Goal: Information Seeking & Learning: Check status

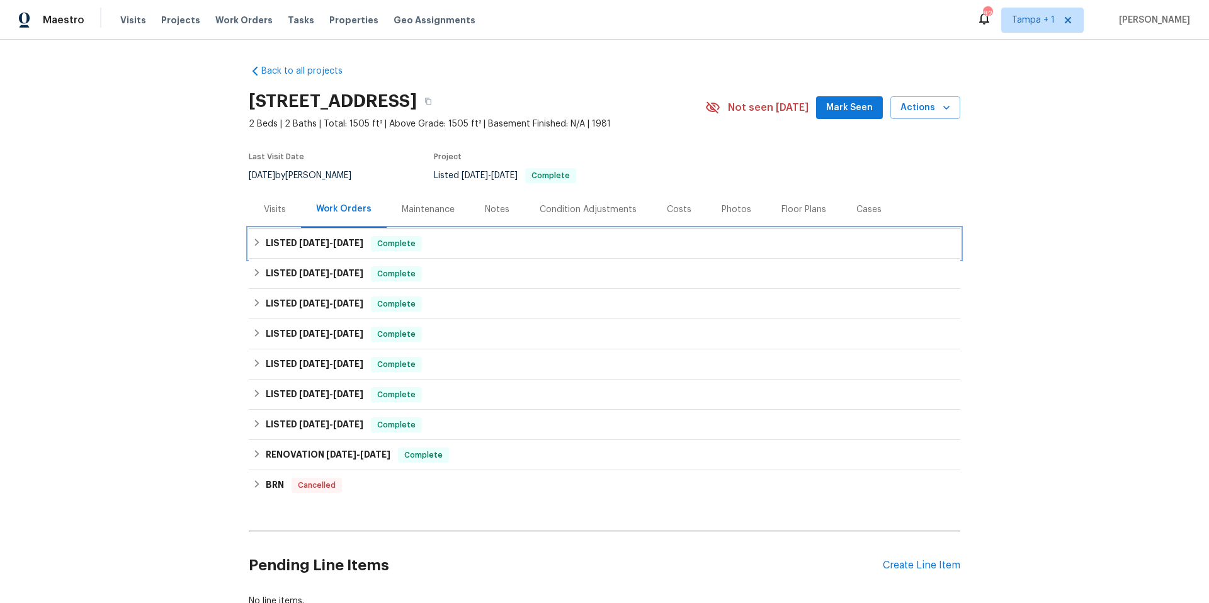
click at [355, 242] on span "7/18/25" at bounding box center [348, 243] width 30 height 9
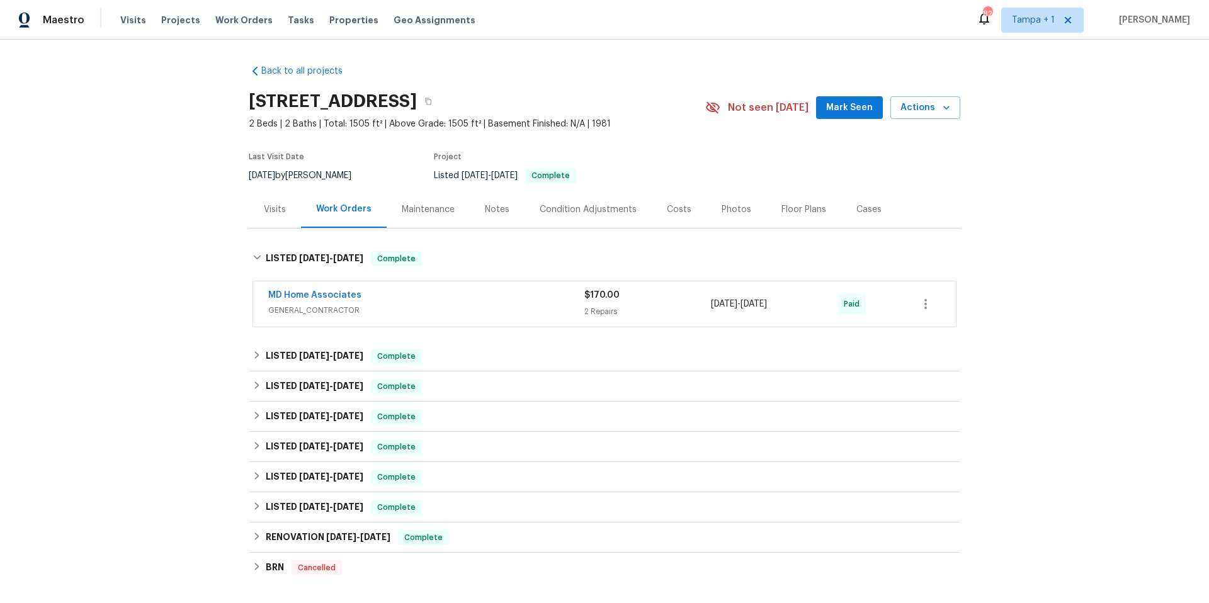
click at [677, 212] on div "Costs" at bounding box center [679, 209] width 25 height 13
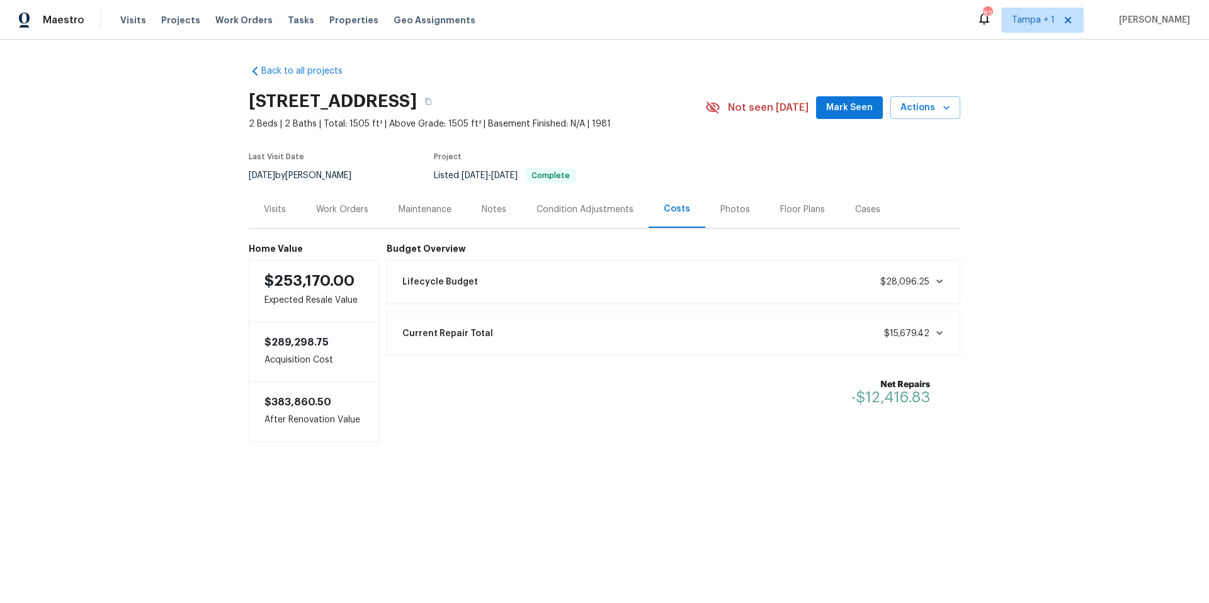
click at [351, 212] on div "Work Orders" at bounding box center [342, 209] width 52 height 13
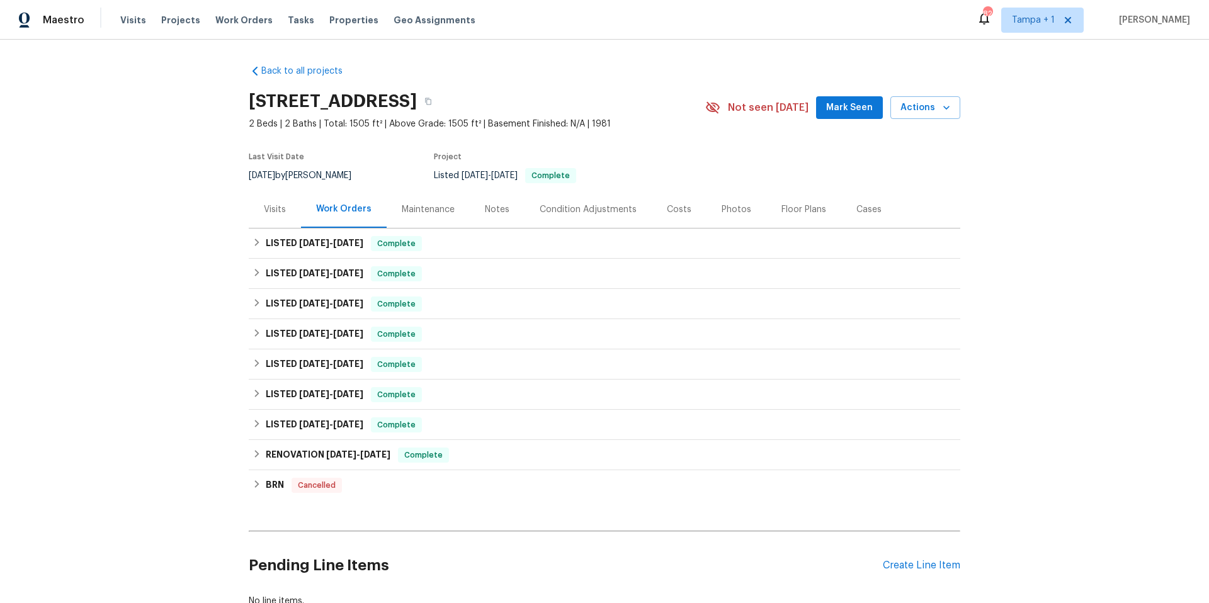
click at [382, 259] on div "LISTED 7/14/25 - 7/17/25 Complete MD Home Associates GENERAL_CONTRACTOR $400.00…" at bounding box center [605, 274] width 712 height 30
click at [487, 255] on div "LISTED 7/17/25 - 7/18/25 Complete" at bounding box center [605, 244] width 712 height 30
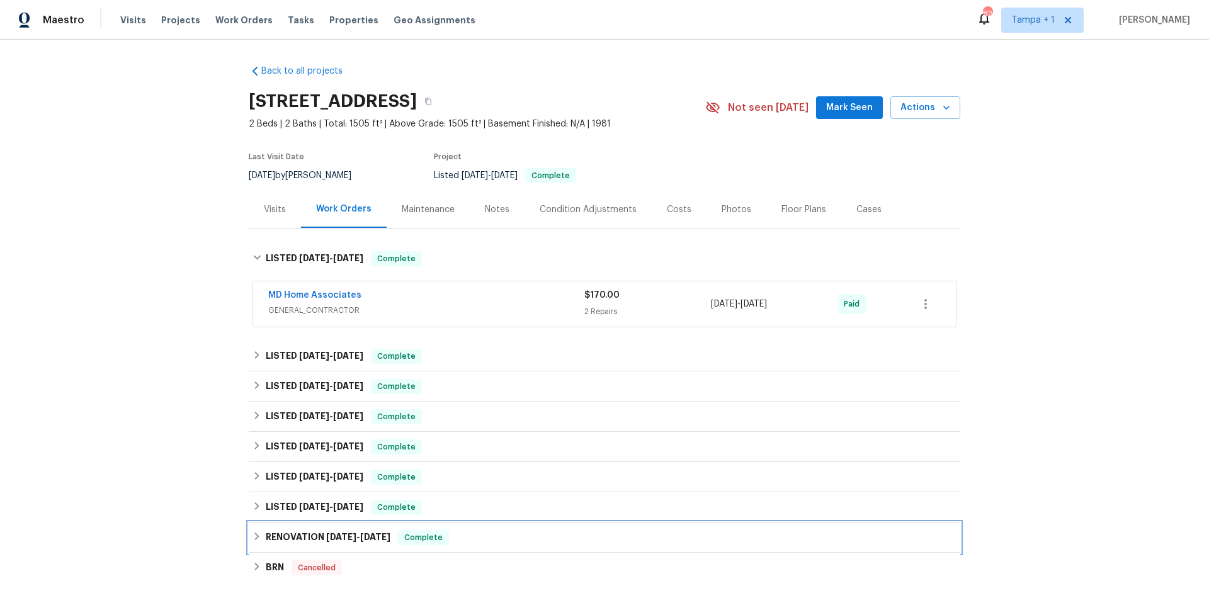
click at [327, 546] on div "RENOVATION 3/13/24 - 3/29/24 Complete" at bounding box center [605, 538] width 712 height 30
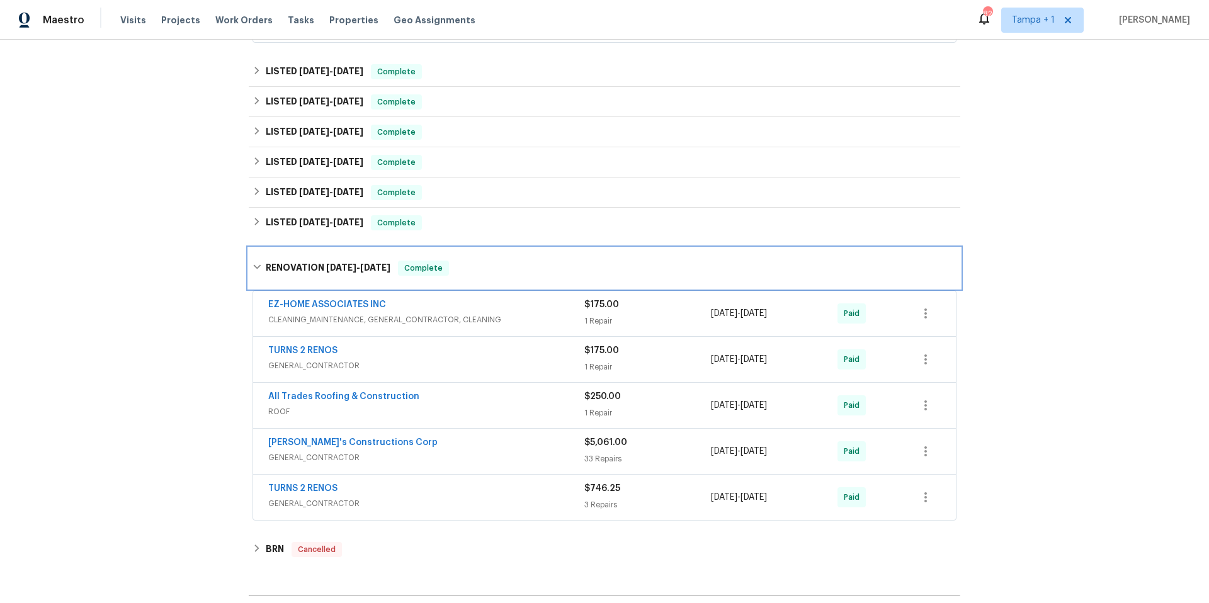
scroll to position [283, 0]
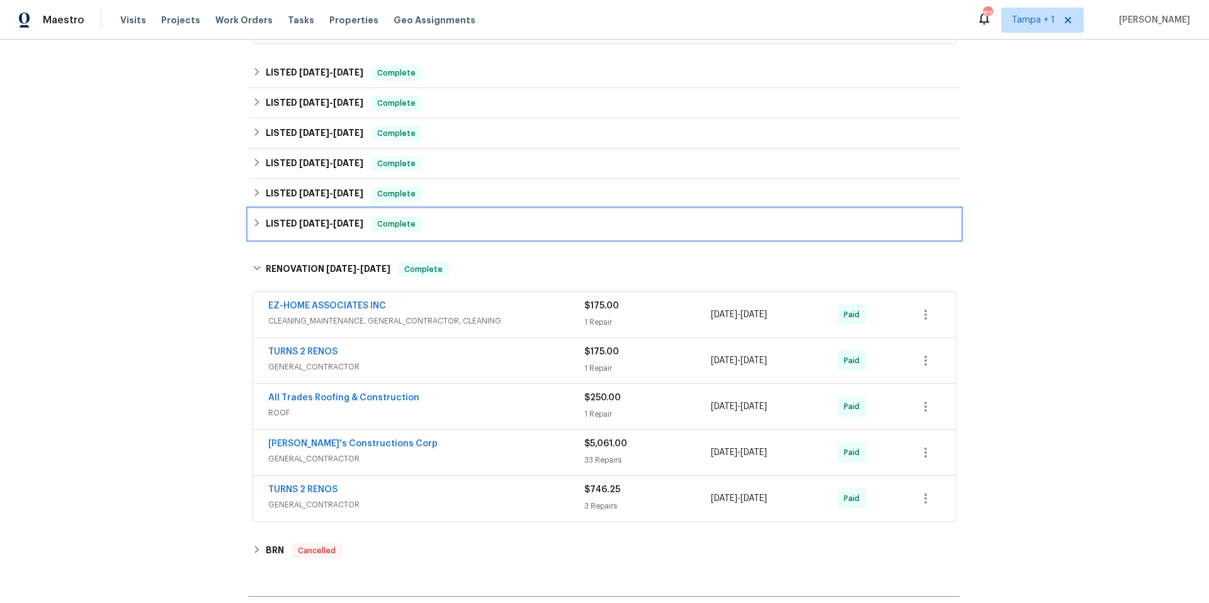
click at [498, 227] on div "LISTED 8/10/24 - 8/14/24 Complete" at bounding box center [605, 224] width 704 height 15
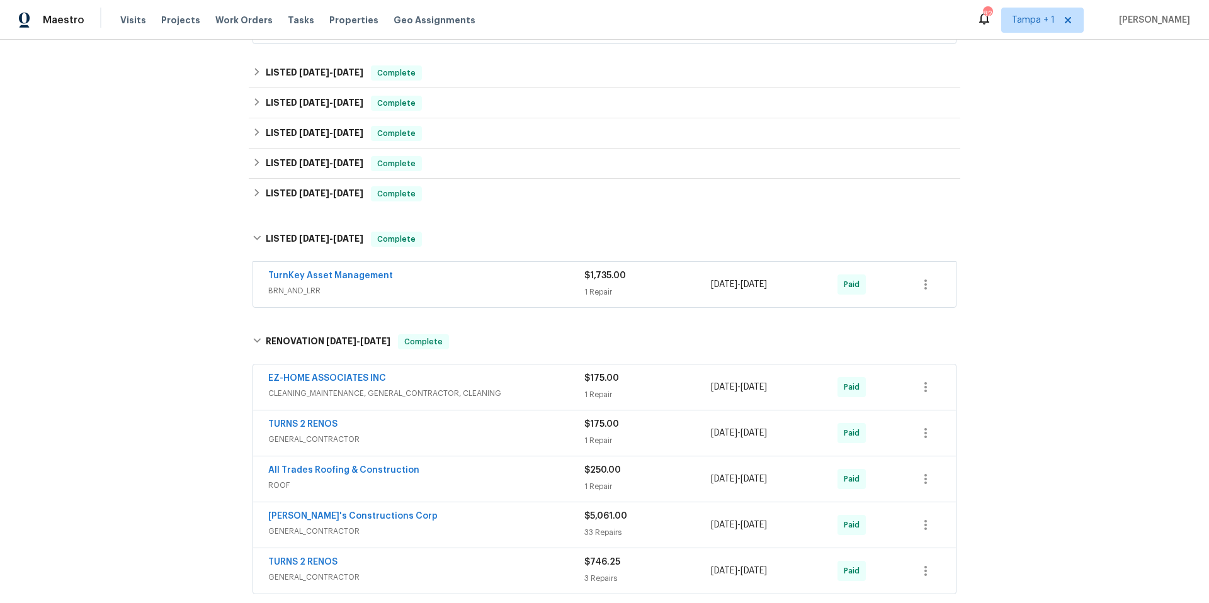
click at [501, 280] on div "TurnKey Asset Management" at bounding box center [426, 277] width 316 height 15
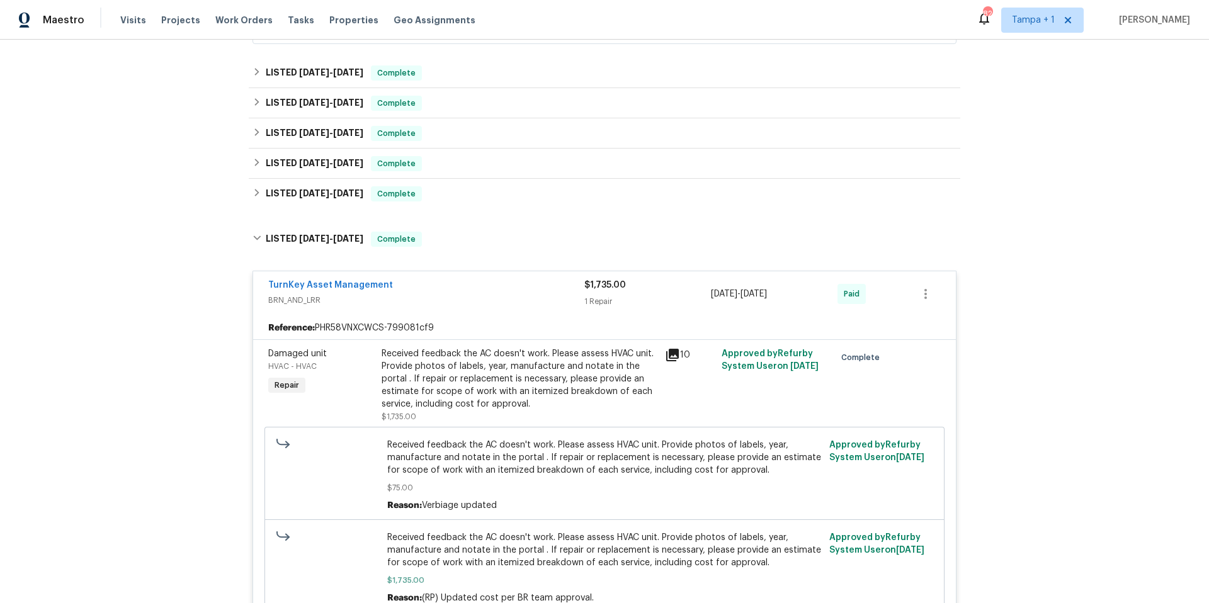
click at [501, 179] on div "LISTED 9/11/24 - 10/21/24 Complete MD Home Associates GENERAL_CONTRACTOR $1,400…" at bounding box center [605, 194] width 712 height 30
click at [500, 190] on div "LISTED 9/11/24 - 10/21/24 Complete" at bounding box center [605, 193] width 704 height 15
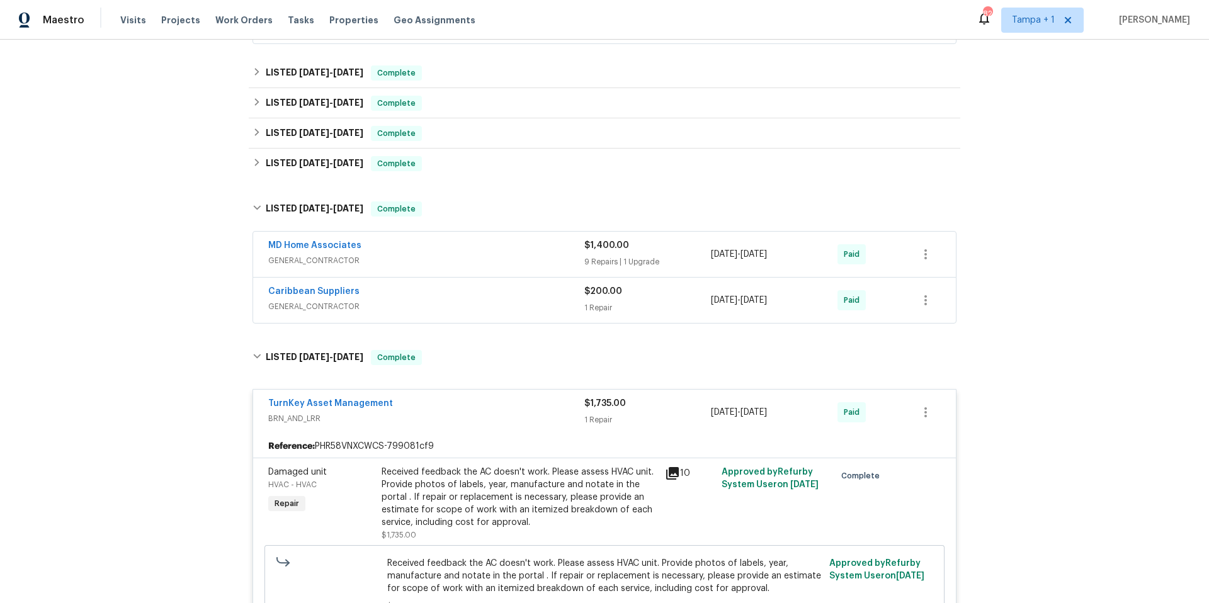
click at [475, 249] on div "MD Home Associates" at bounding box center [426, 246] width 316 height 15
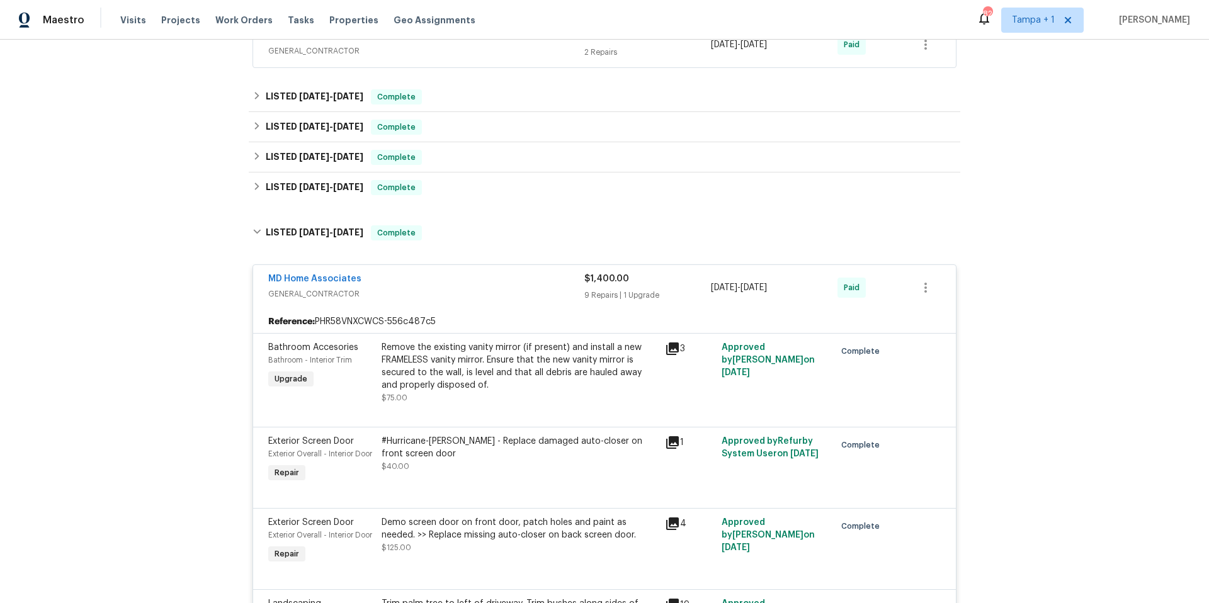
scroll to position [237, 0]
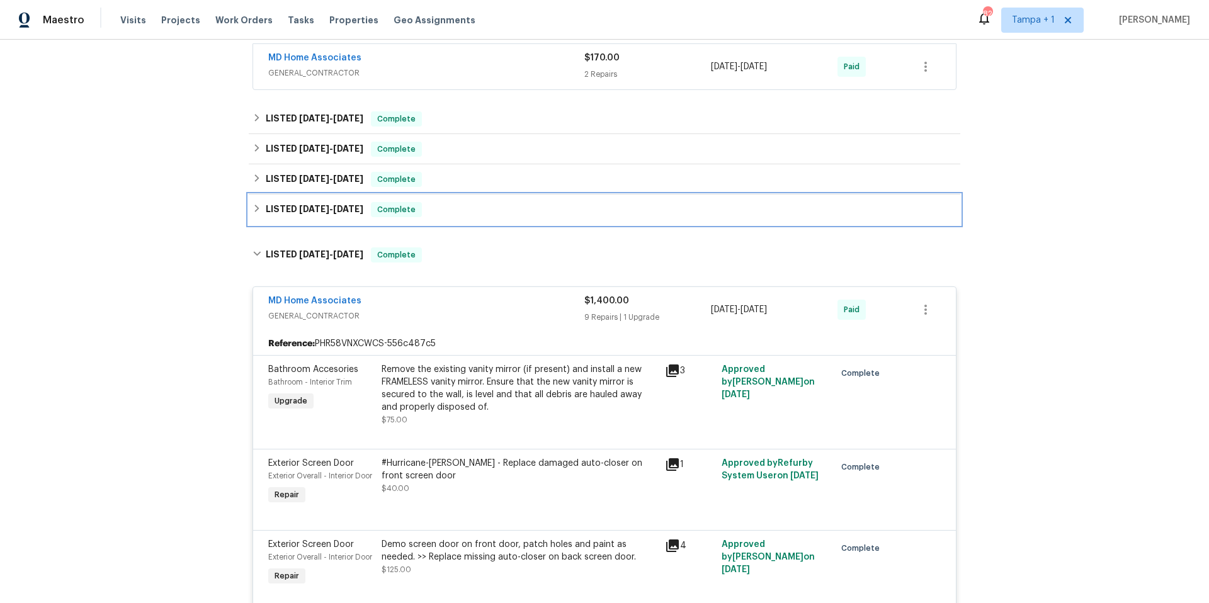
click at [491, 200] on div "LISTED 11/12/24 - 11/15/24 Complete" at bounding box center [605, 210] width 712 height 30
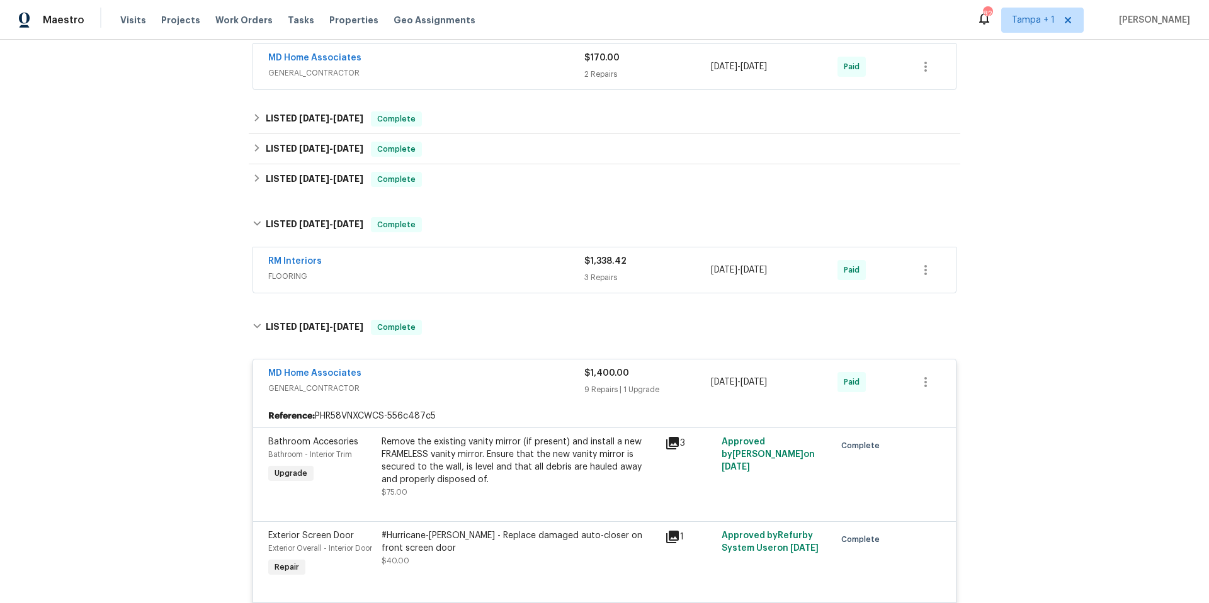
click at [494, 266] on div "RM Interiors" at bounding box center [426, 262] width 316 height 15
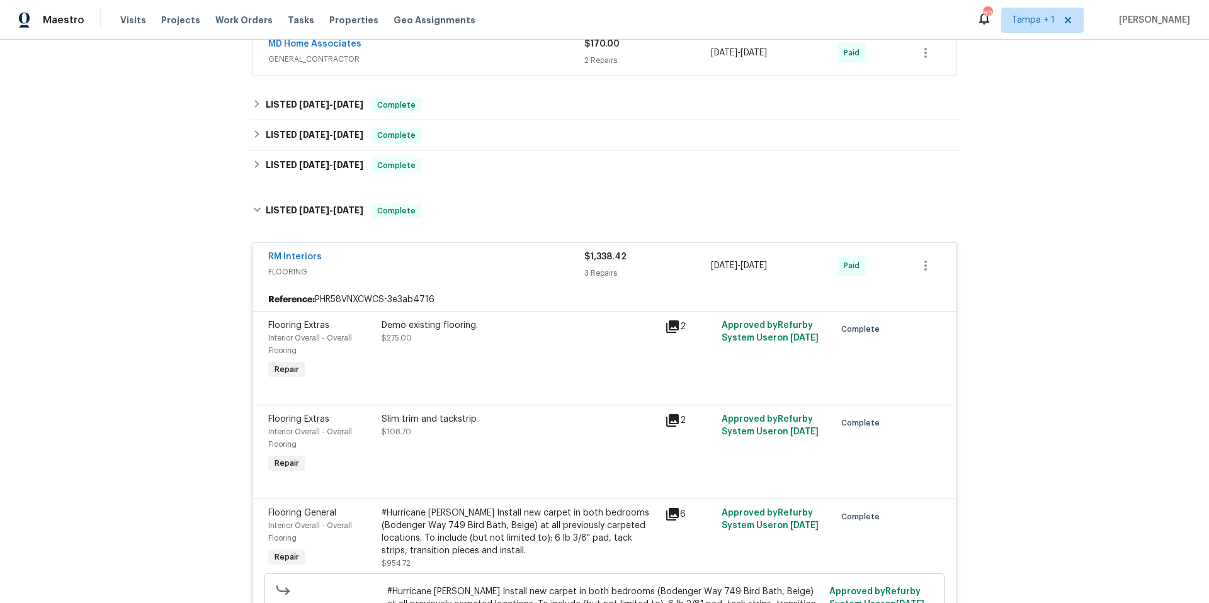
scroll to position [236, 0]
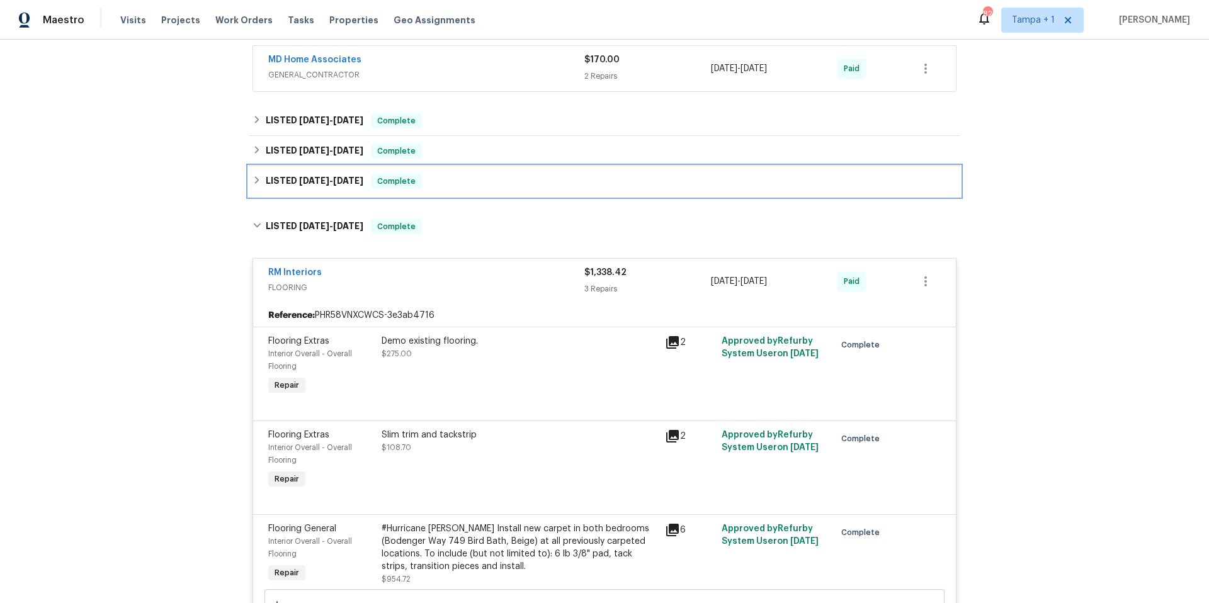
click at [512, 188] on div "LISTED 1/17/25 - 1/29/25 Complete" at bounding box center [605, 181] width 704 height 15
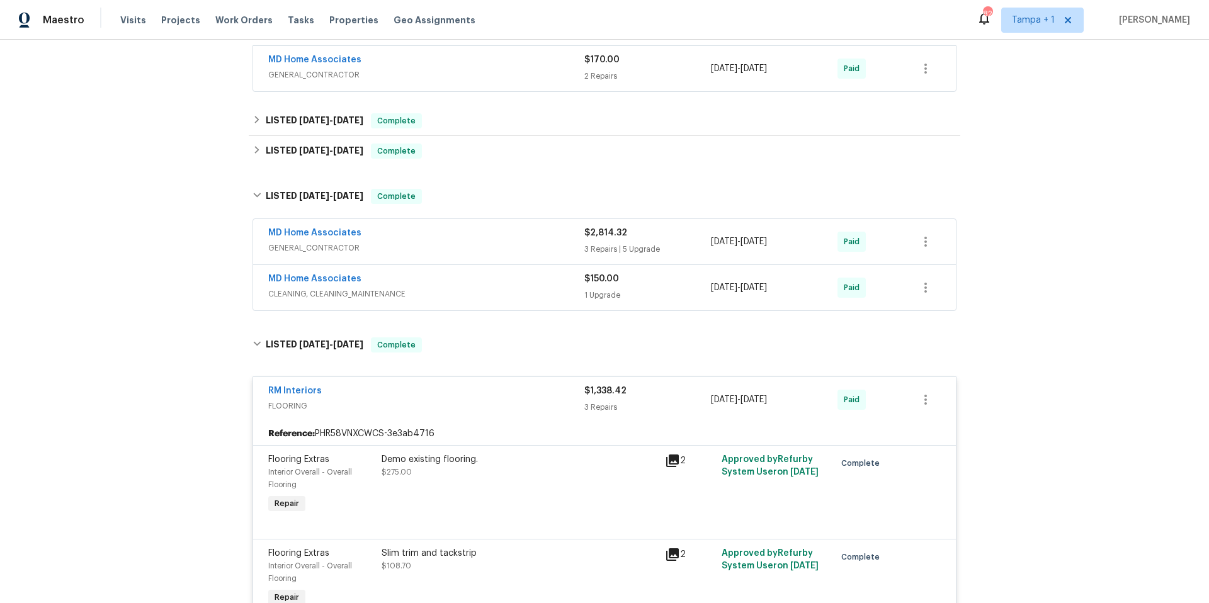
click at [499, 242] on span "GENERAL_CONTRACTOR" at bounding box center [426, 248] width 316 height 13
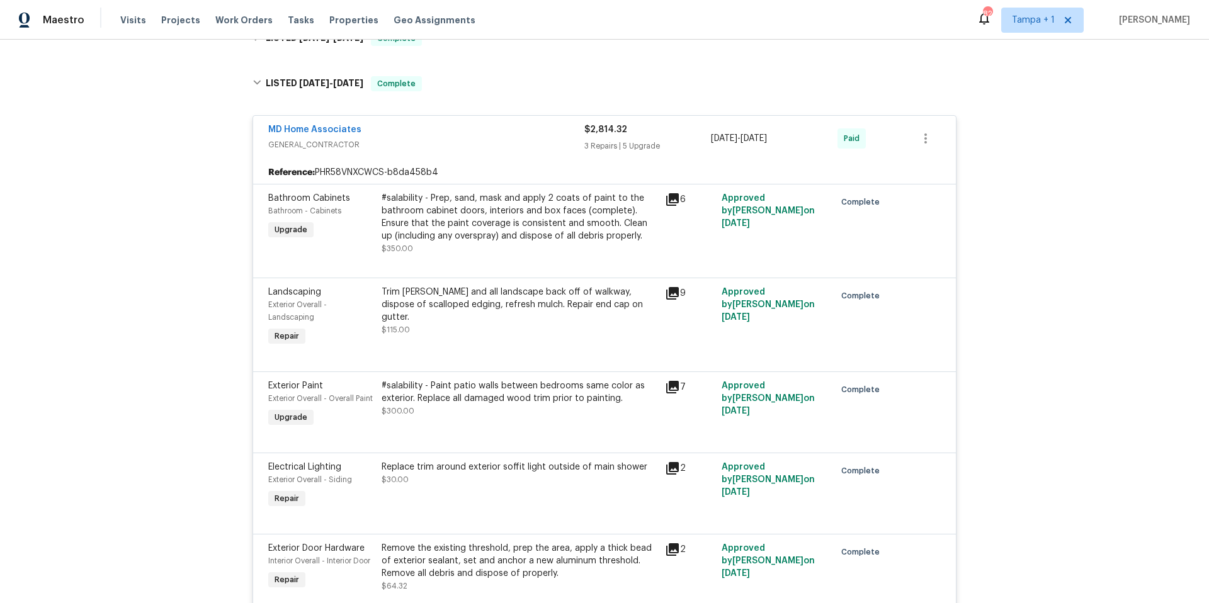
scroll to position [112, 0]
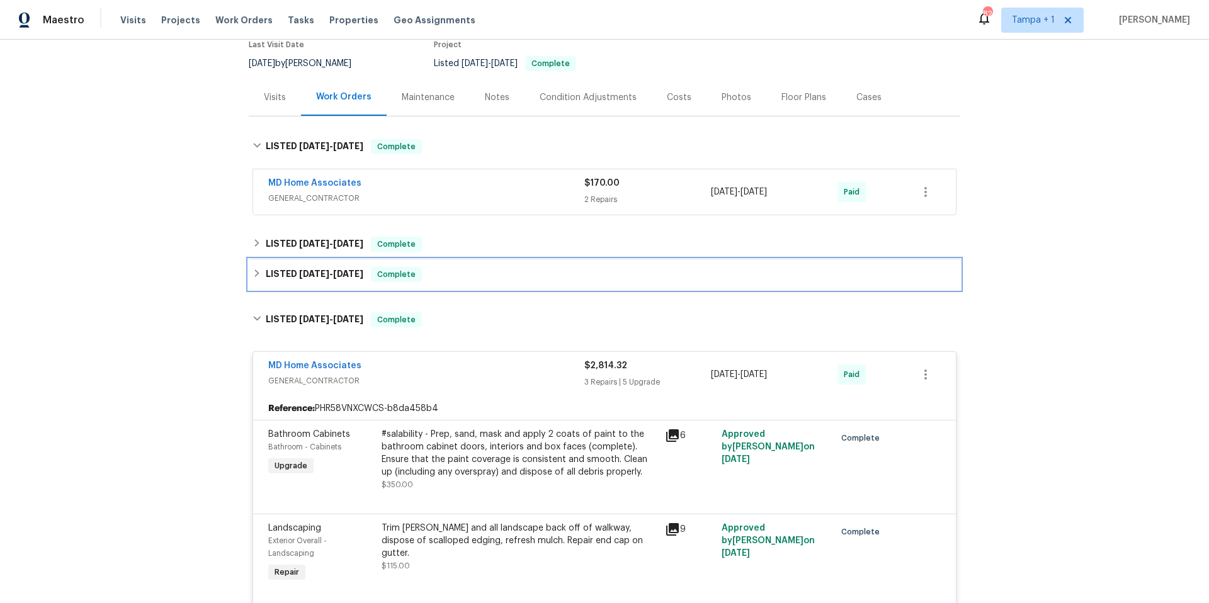
click at [496, 262] on div "LISTED 4/3/25 - 5/16/25 Complete" at bounding box center [605, 274] width 712 height 30
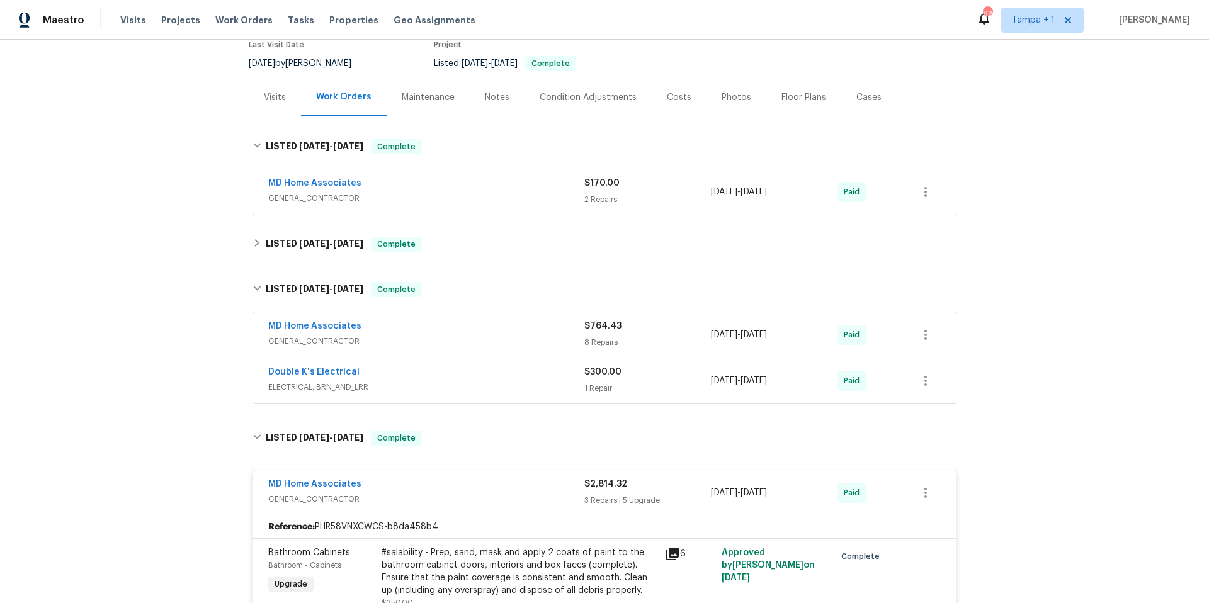
click at [493, 333] on div "MD Home Associates" at bounding box center [426, 327] width 316 height 15
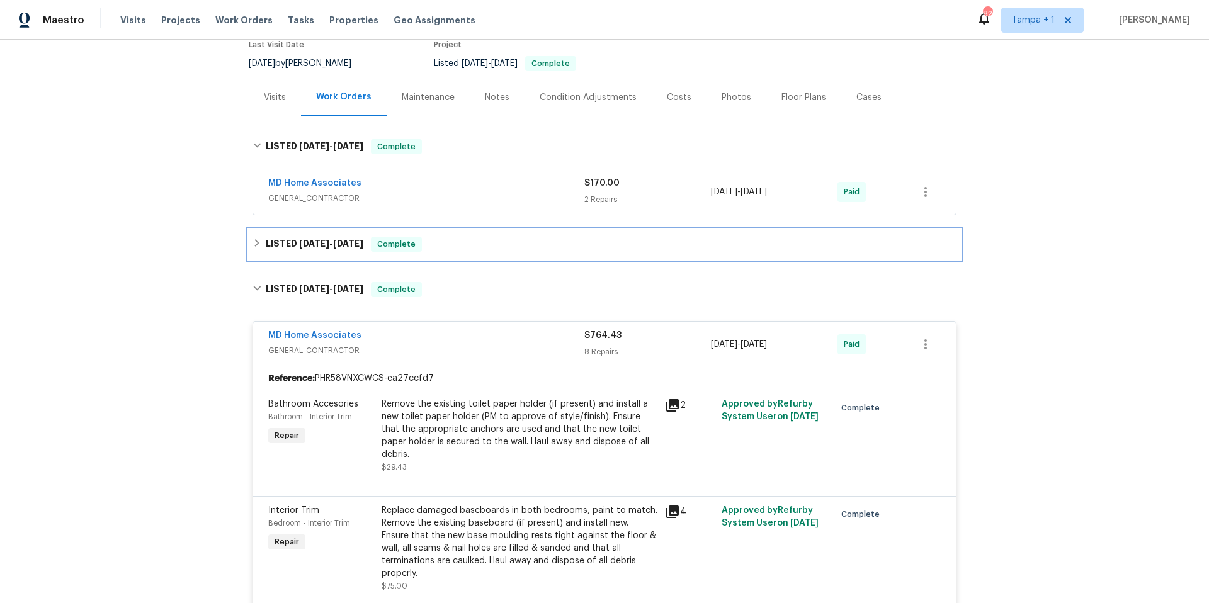
click at [478, 241] on div "LISTED 7/14/25 - 7/17/25 Complete" at bounding box center [605, 244] width 704 height 15
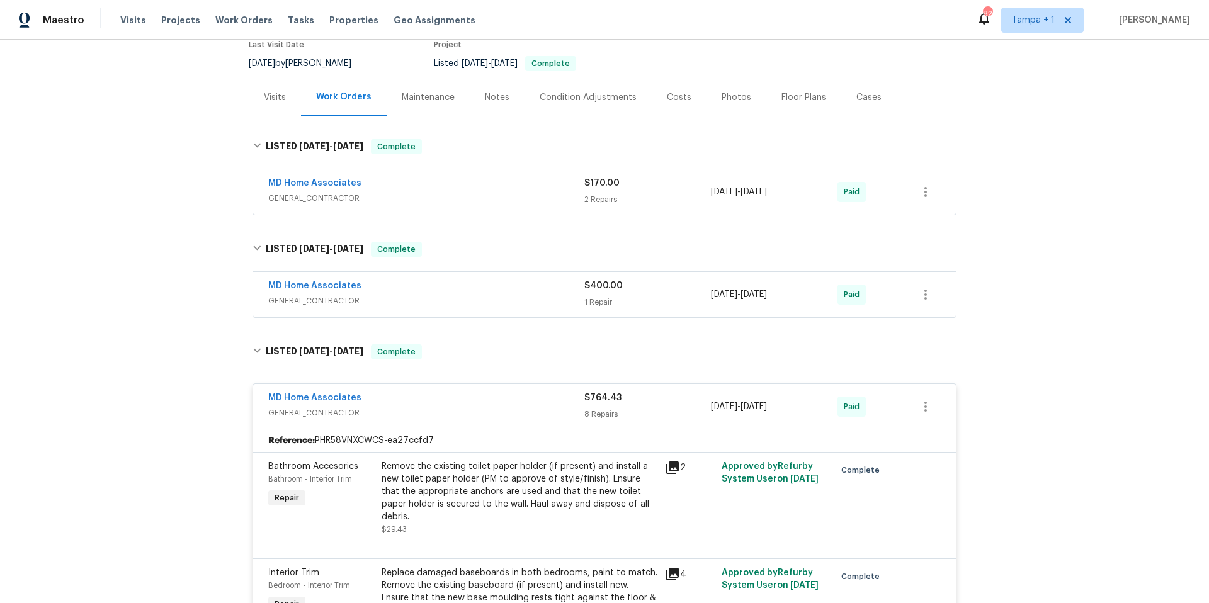
click at [504, 188] on div "MD Home Associates" at bounding box center [426, 184] width 316 height 15
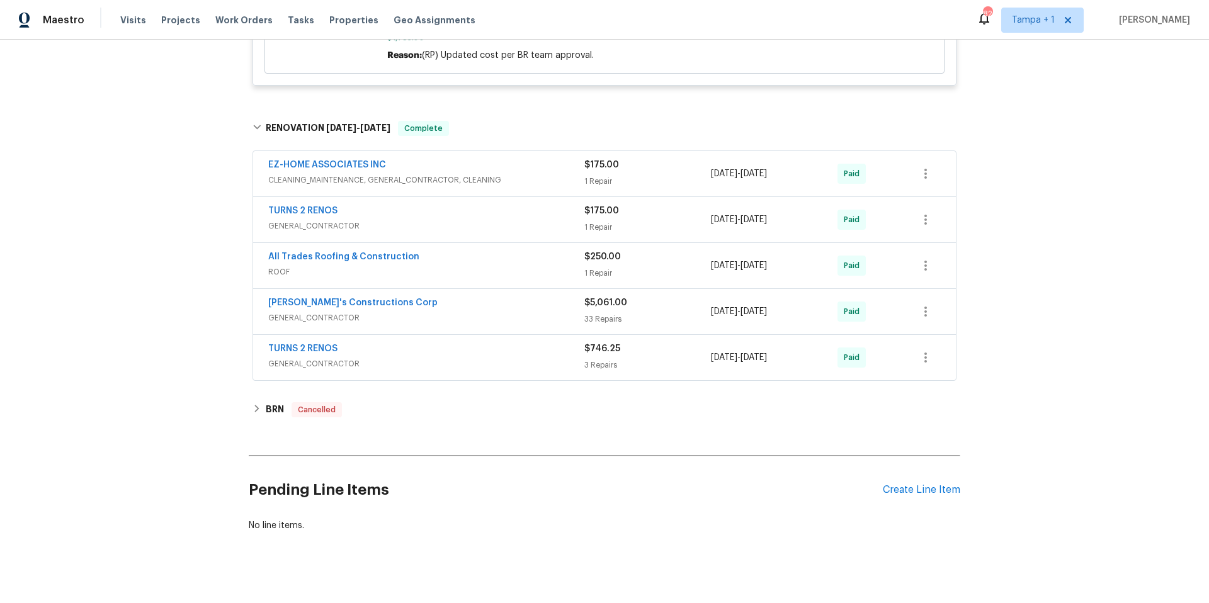
scroll to position [4640, 0]
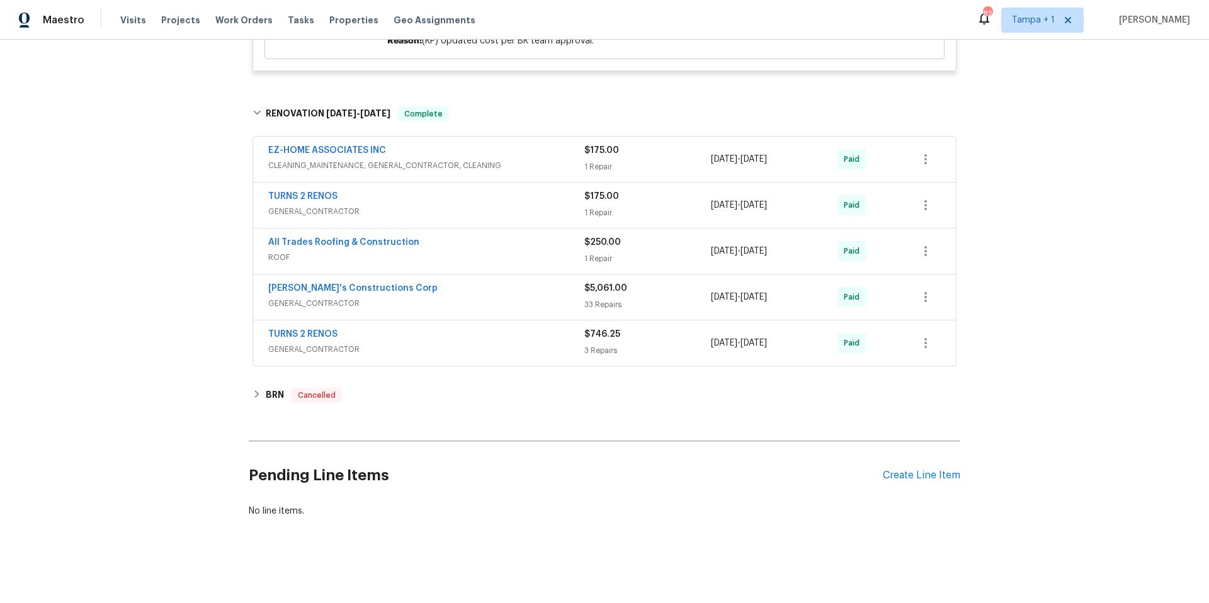
click at [467, 282] on div "Enrique's Constructions Corp" at bounding box center [426, 289] width 316 height 15
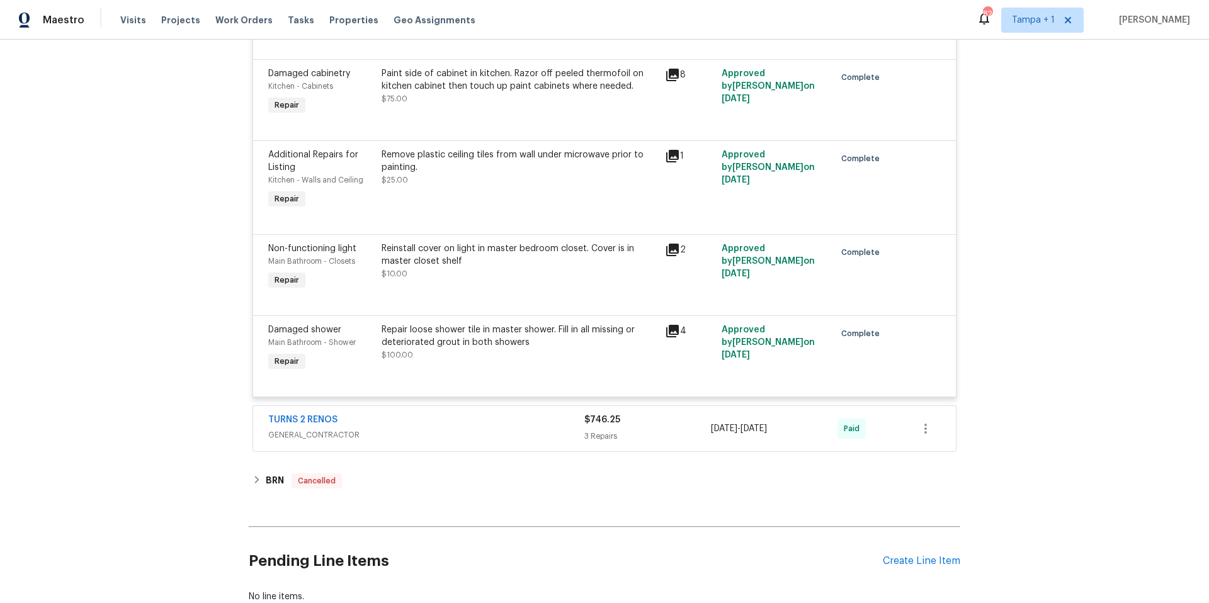
scroll to position [8453, 0]
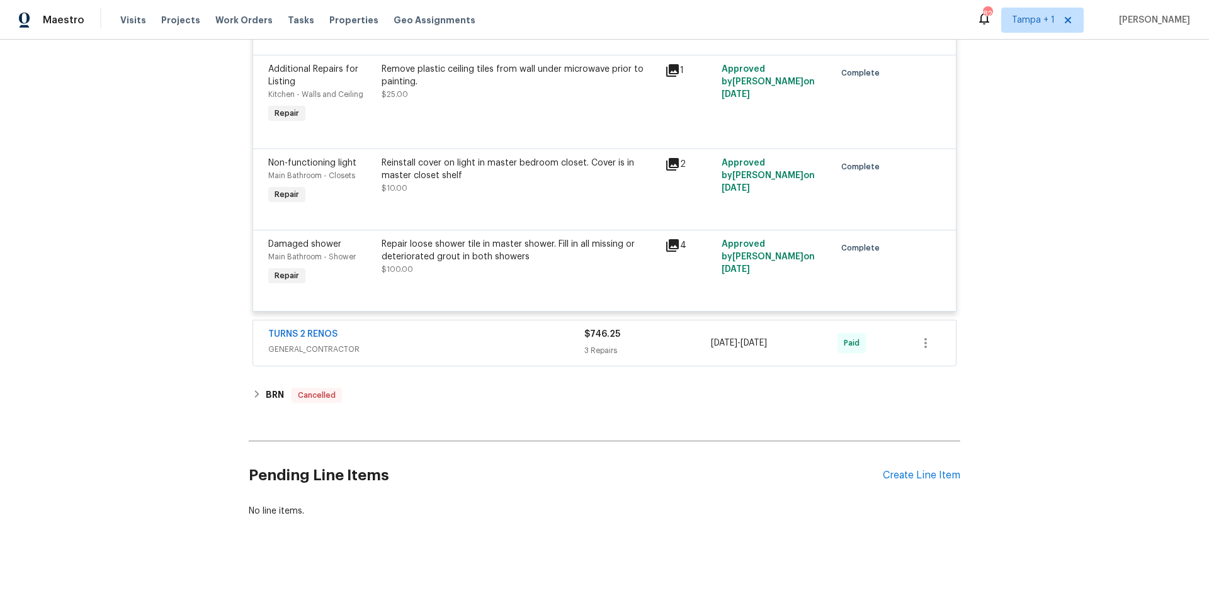
click at [465, 330] on div "TURNS 2 RENOS" at bounding box center [426, 335] width 316 height 15
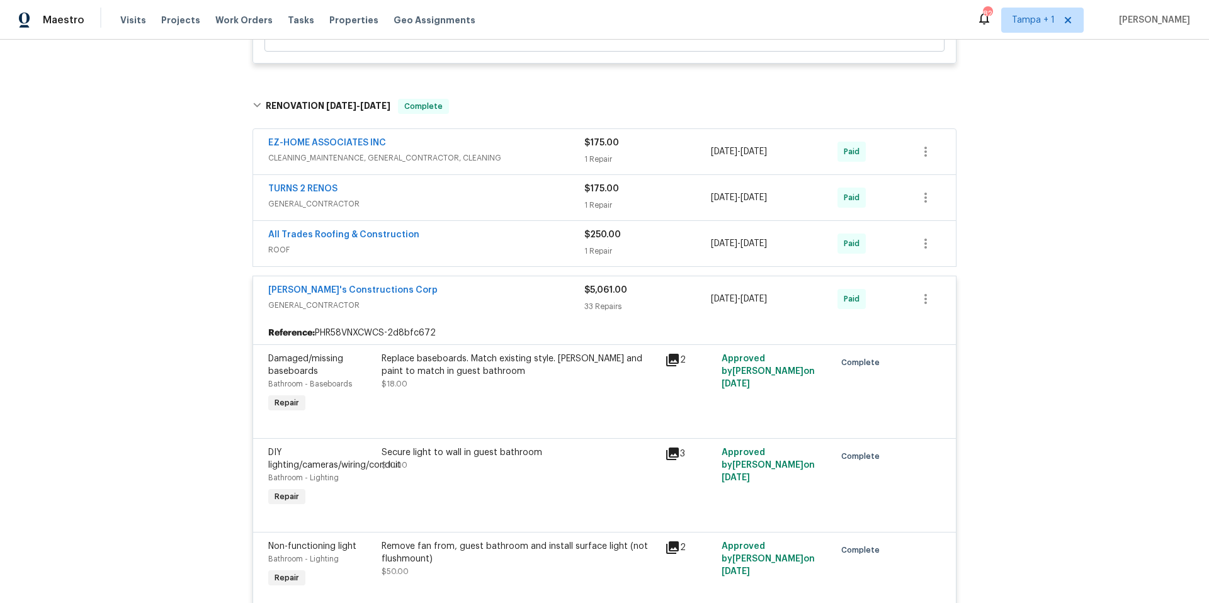
scroll to position [4633, 0]
click at [511, 208] on span "GENERAL_CONTRACTOR" at bounding box center [426, 206] width 316 height 13
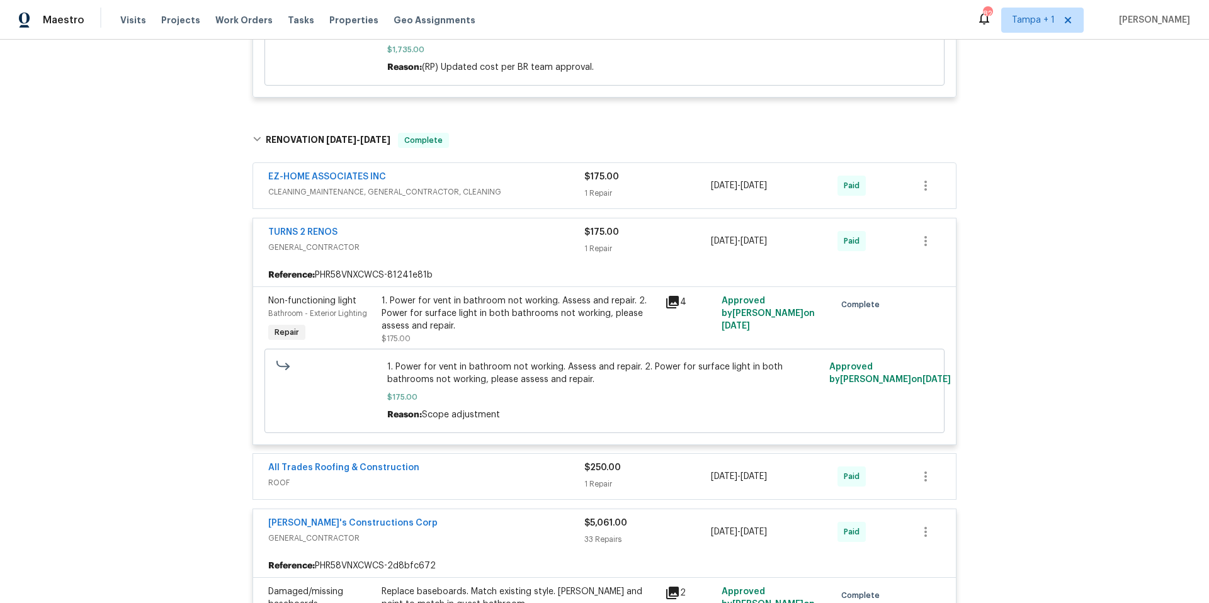
scroll to position [4601, 0]
click at [525, 195] on span "CLEANING_MAINTENANCE, GENERAL_CONTRACTOR, CLEANING" at bounding box center [426, 192] width 316 height 13
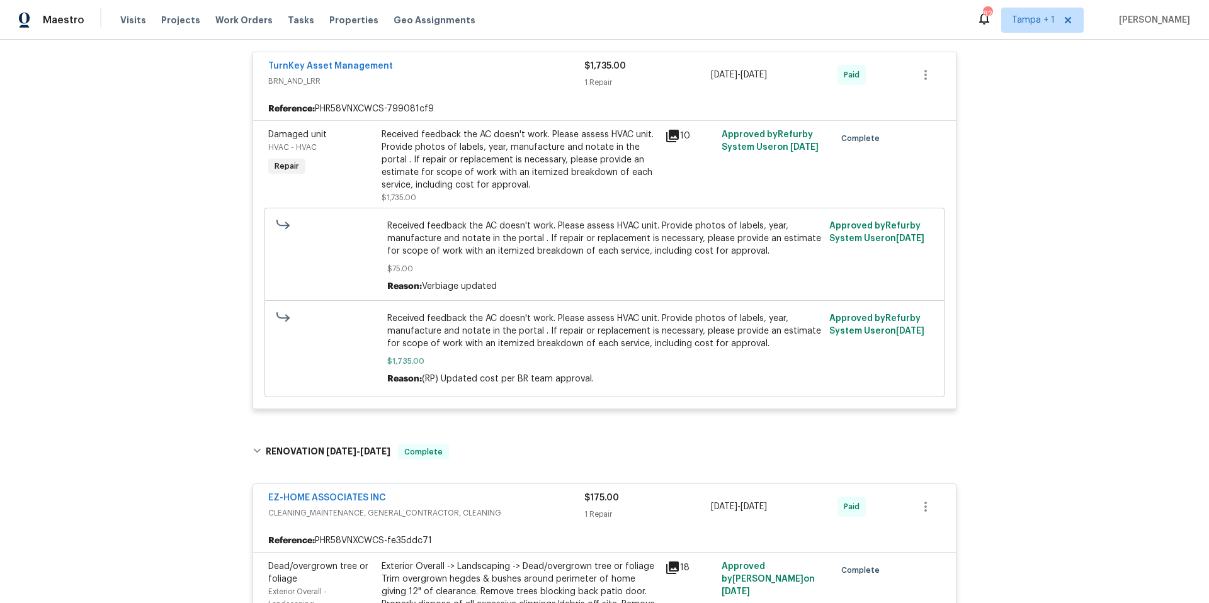
scroll to position [4160, 0]
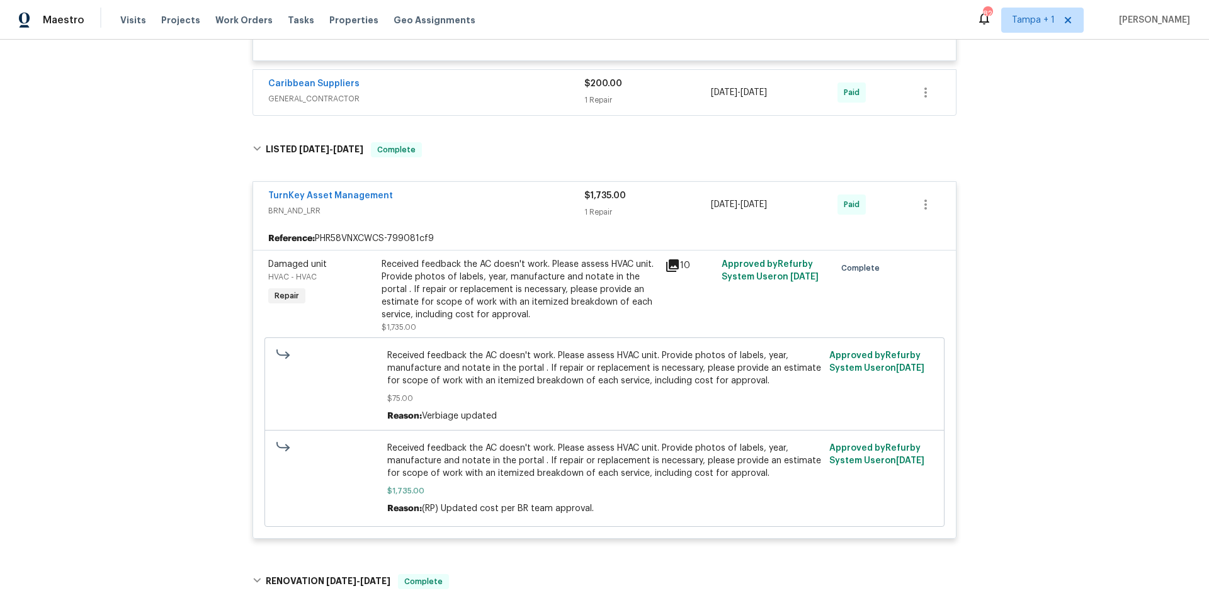
click at [522, 203] on div "TurnKey Asset Management" at bounding box center [426, 197] width 316 height 15
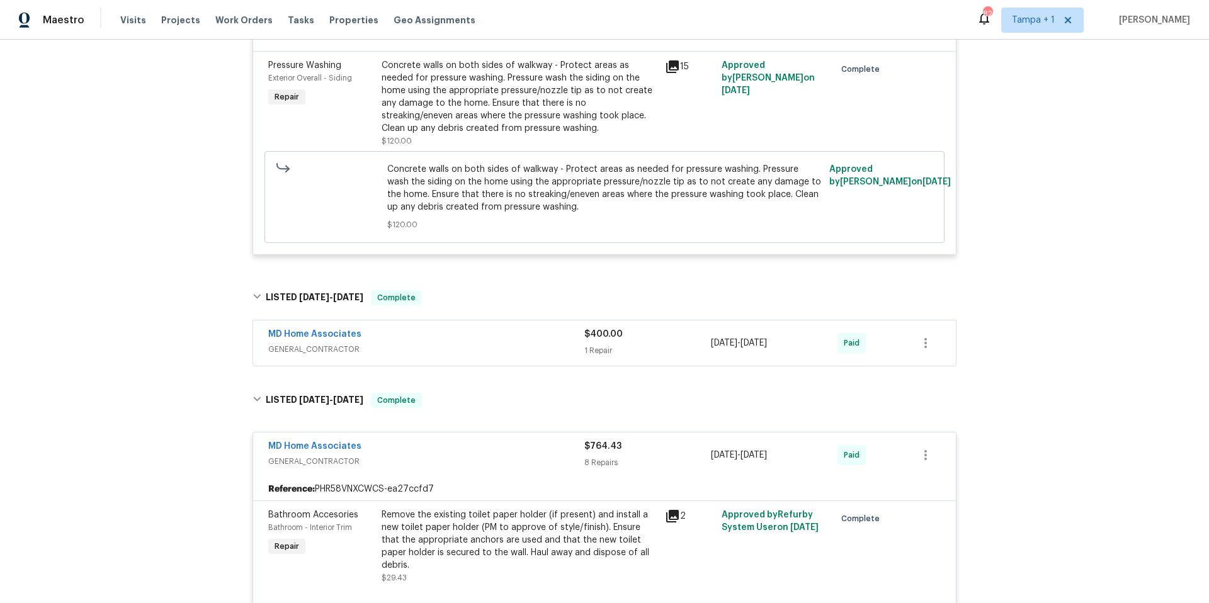
scroll to position [493, 0]
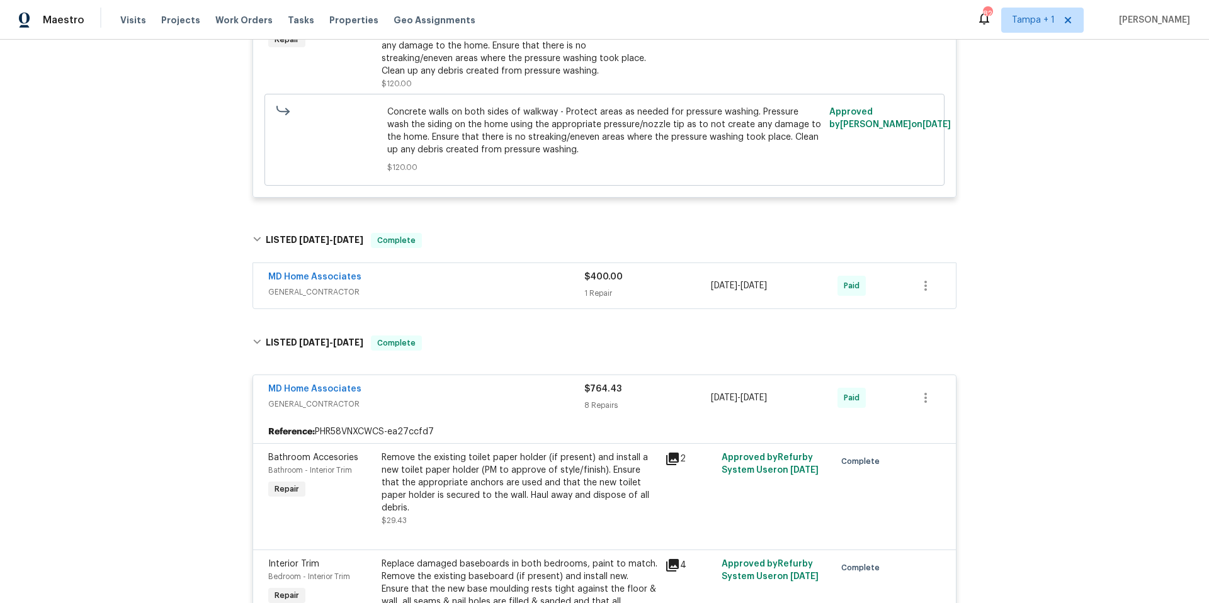
click at [445, 282] on div "MD Home Associates" at bounding box center [426, 278] width 316 height 15
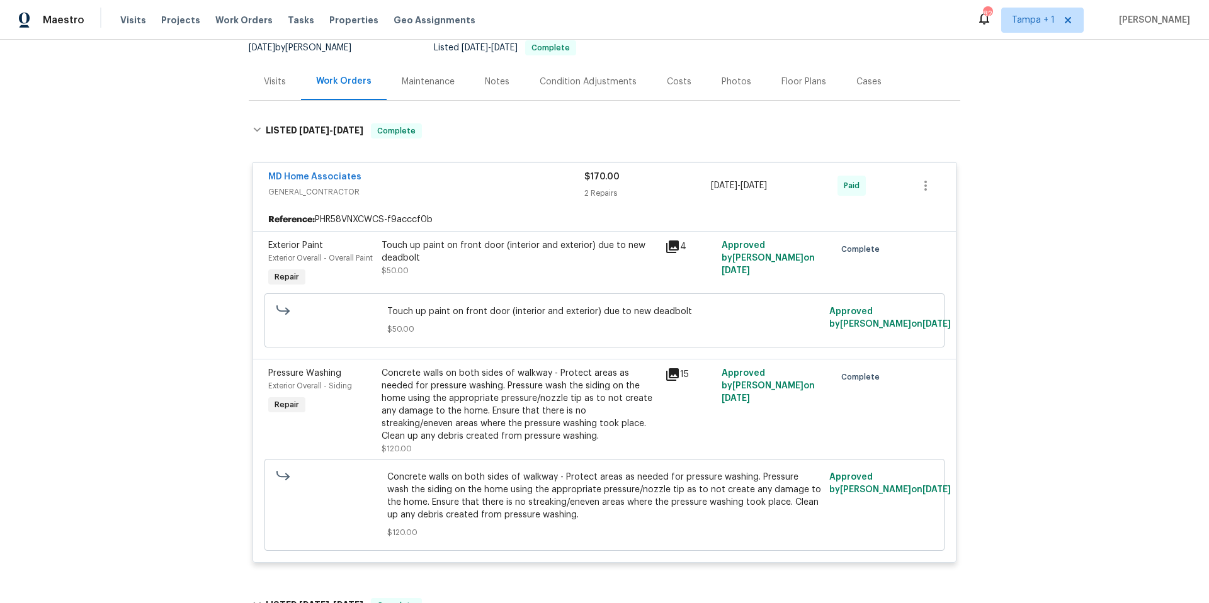
scroll to position [0, 0]
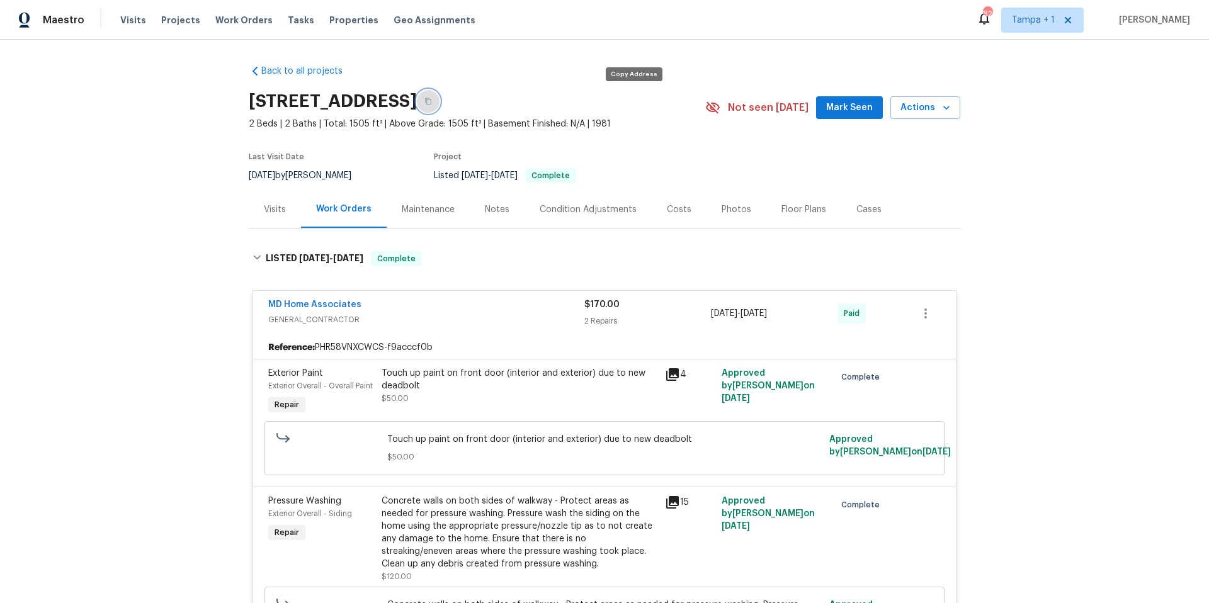
click at [431, 101] on icon "button" at bounding box center [428, 101] width 6 height 7
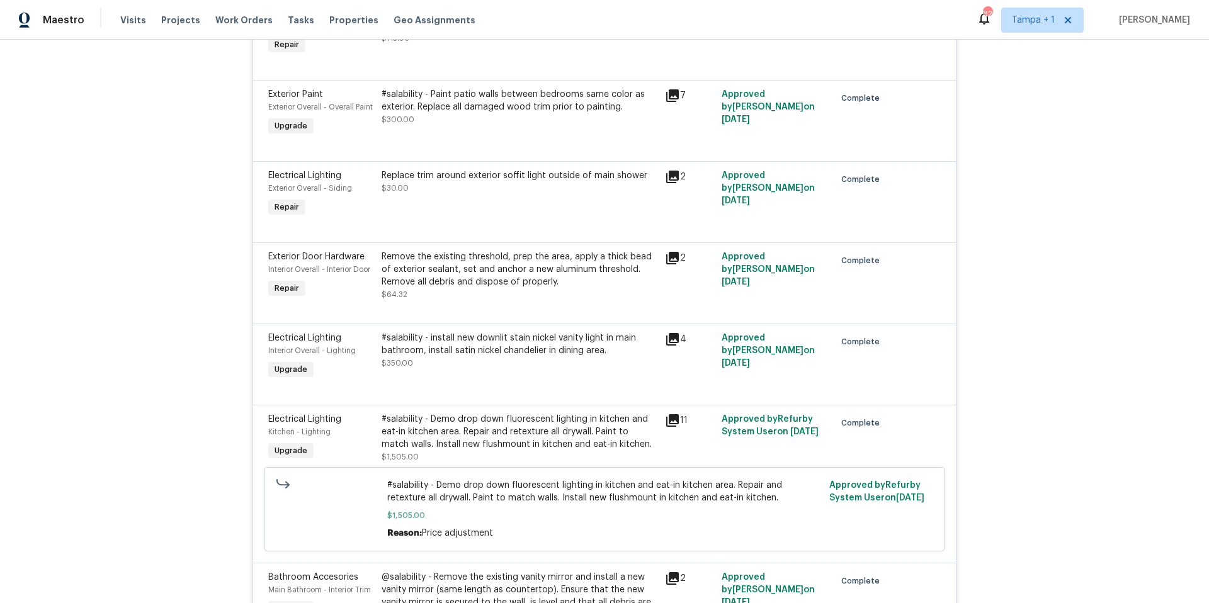
scroll to position [2249, 0]
click at [669, 411] on icon at bounding box center [672, 418] width 15 height 15
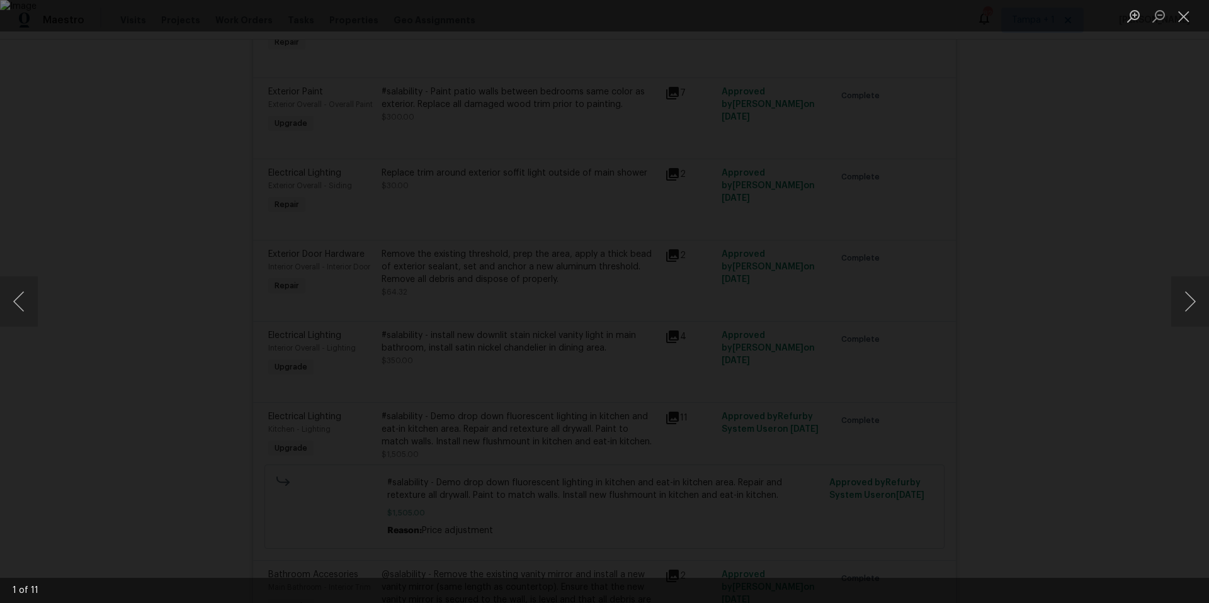
click at [1169, 312] on div "Lightbox" at bounding box center [604, 301] width 1209 height 603
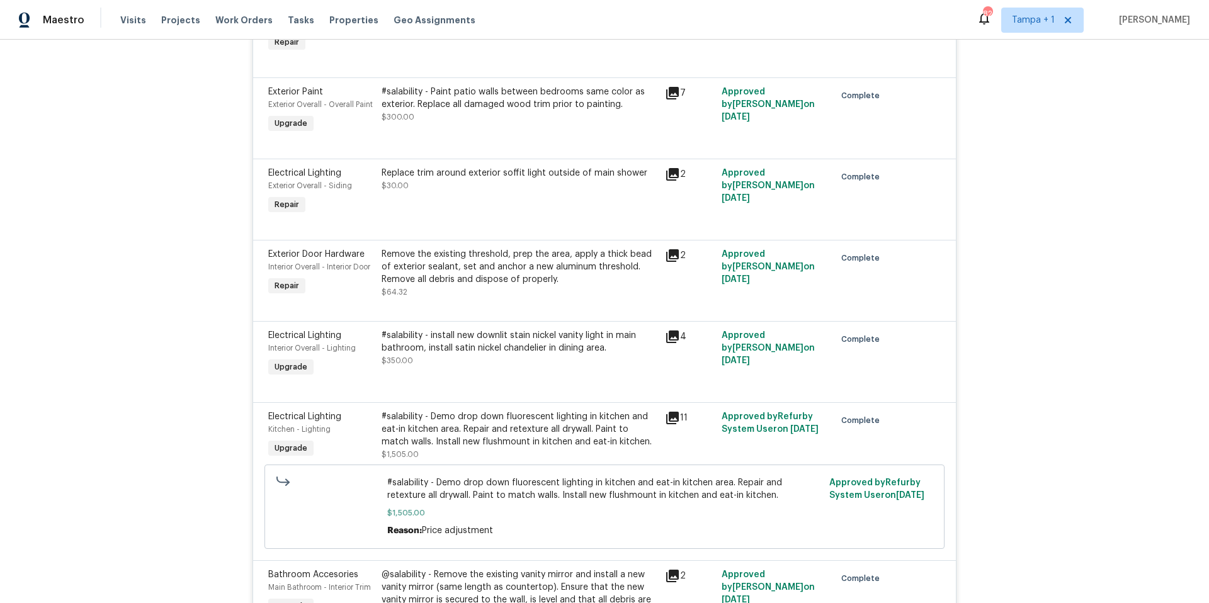
click at [661, 407] on div "11" at bounding box center [689, 436] width 57 height 58
click at [669, 412] on icon at bounding box center [672, 418] width 13 height 13
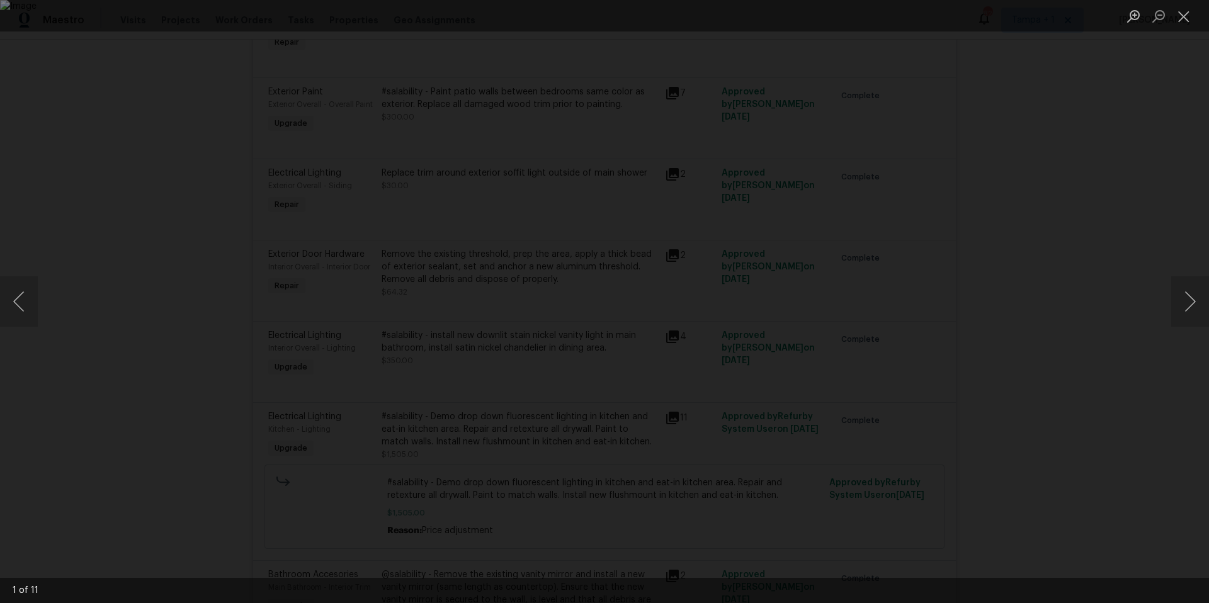
click at [734, 437] on img "Lightbox" at bounding box center [604, 301] width 1209 height 603
click at [1188, 315] on button "Next image" at bounding box center [1190, 301] width 38 height 50
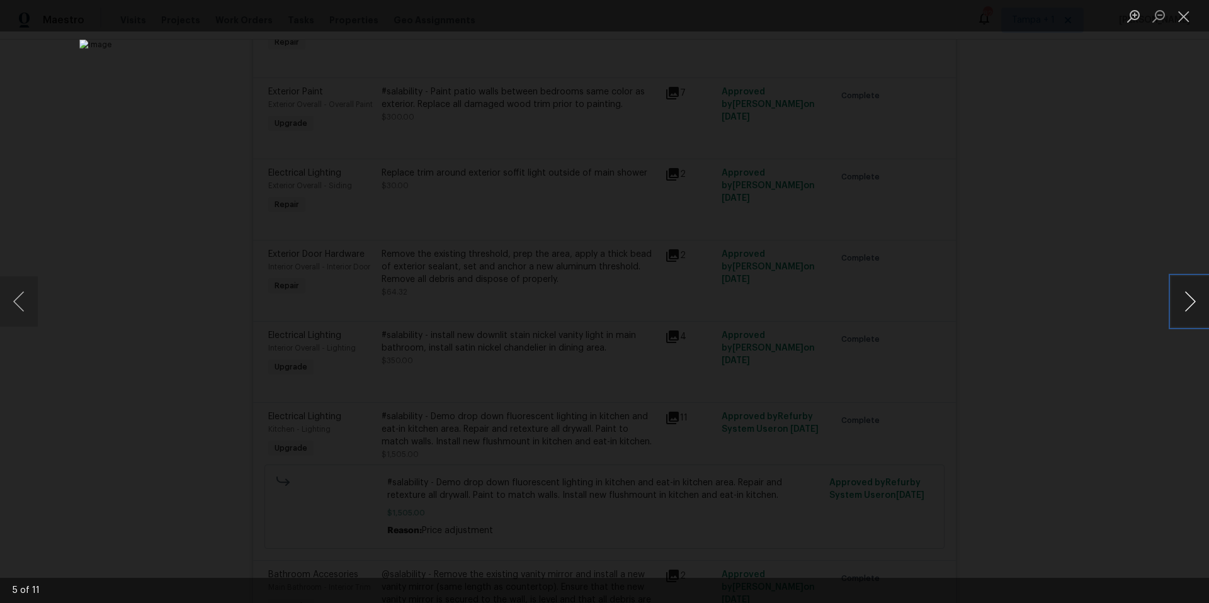
click at [1188, 315] on button "Next image" at bounding box center [1190, 301] width 38 height 50
click at [1188, 316] on button "Next image" at bounding box center [1190, 301] width 38 height 50
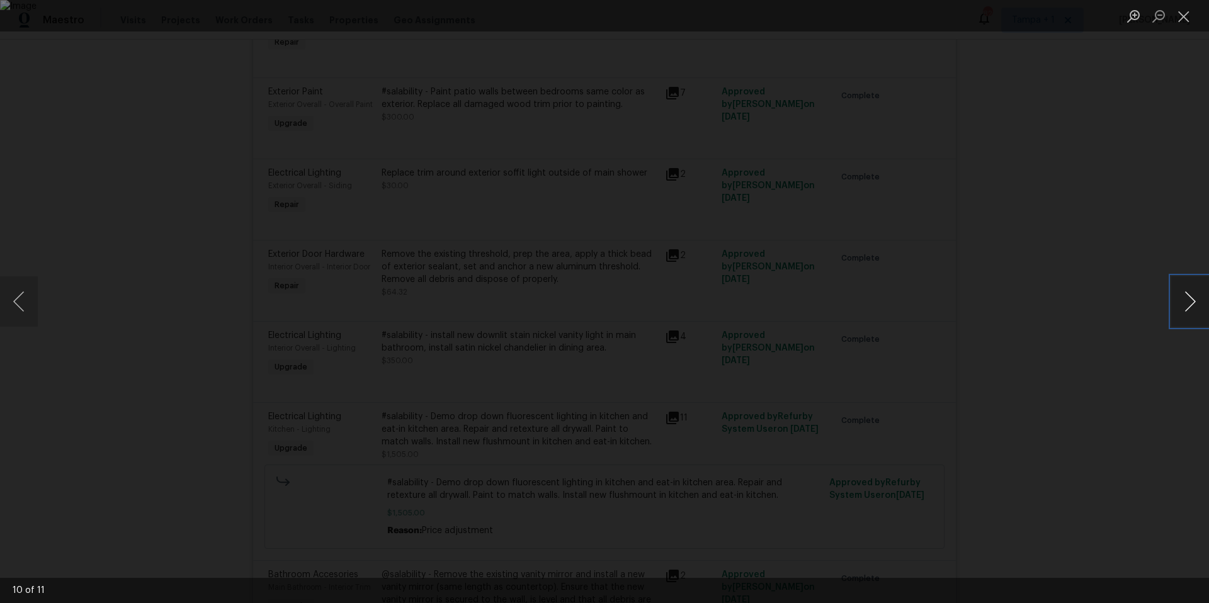
click at [1188, 316] on button "Next image" at bounding box center [1190, 301] width 38 height 50
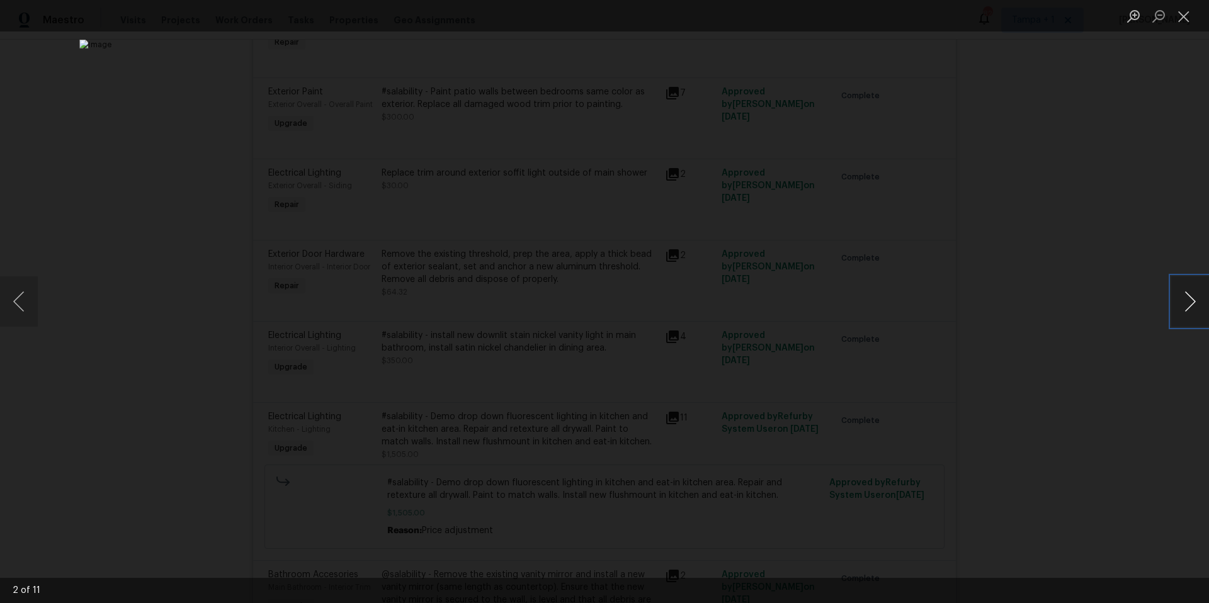
click at [1188, 316] on button "Next image" at bounding box center [1190, 301] width 38 height 50
click at [1188, 315] on button "Next image" at bounding box center [1190, 301] width 38 height 50
click at [1192, 12] on button "Close lightbox" at bounding box center [1183, 16] width 25 height 22
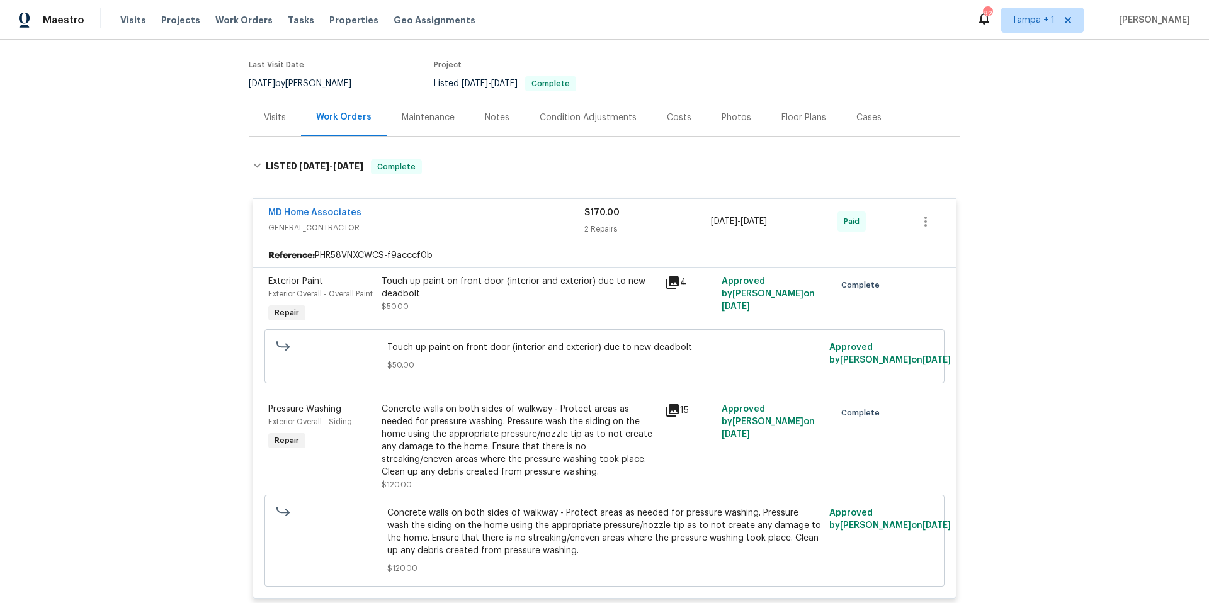
scroll to position [0, 0]
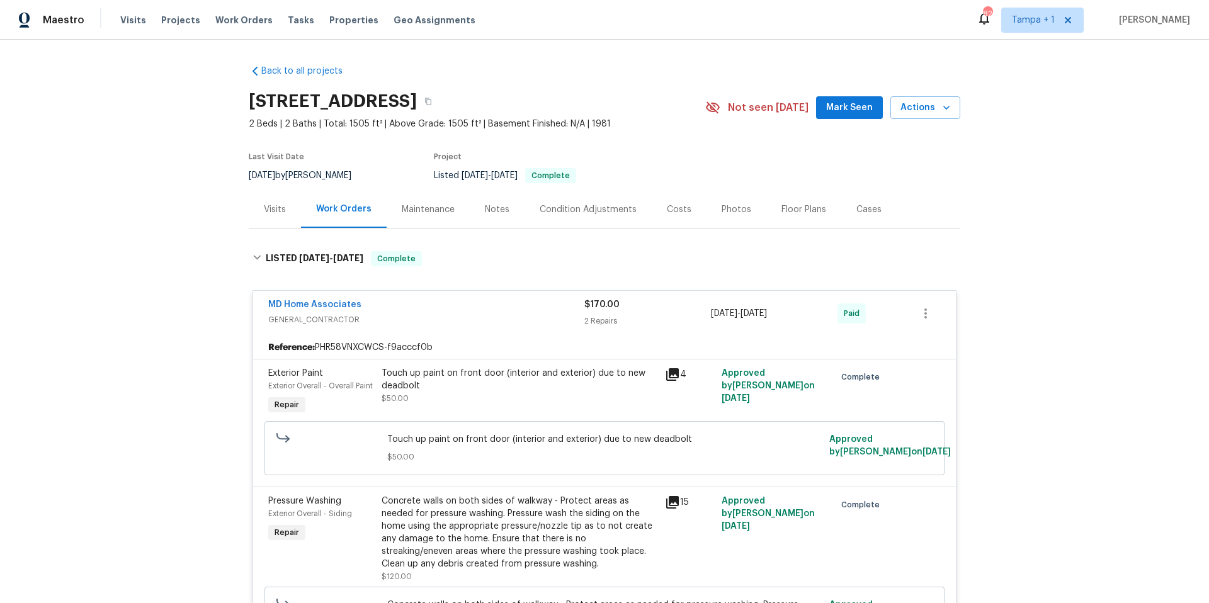
click at [667, 213] on div "Costs" at bounding box center [679, 209] width 25 height 13
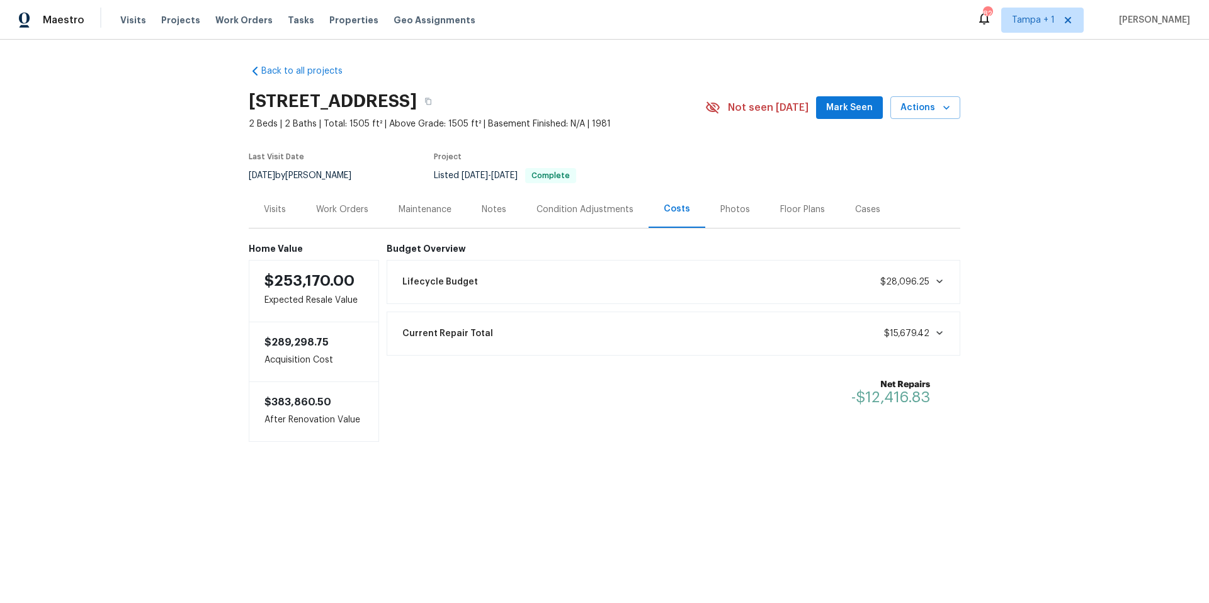
click at [705, 215] on div "Photos" at bounding box center [735, 209] width 60 height 37
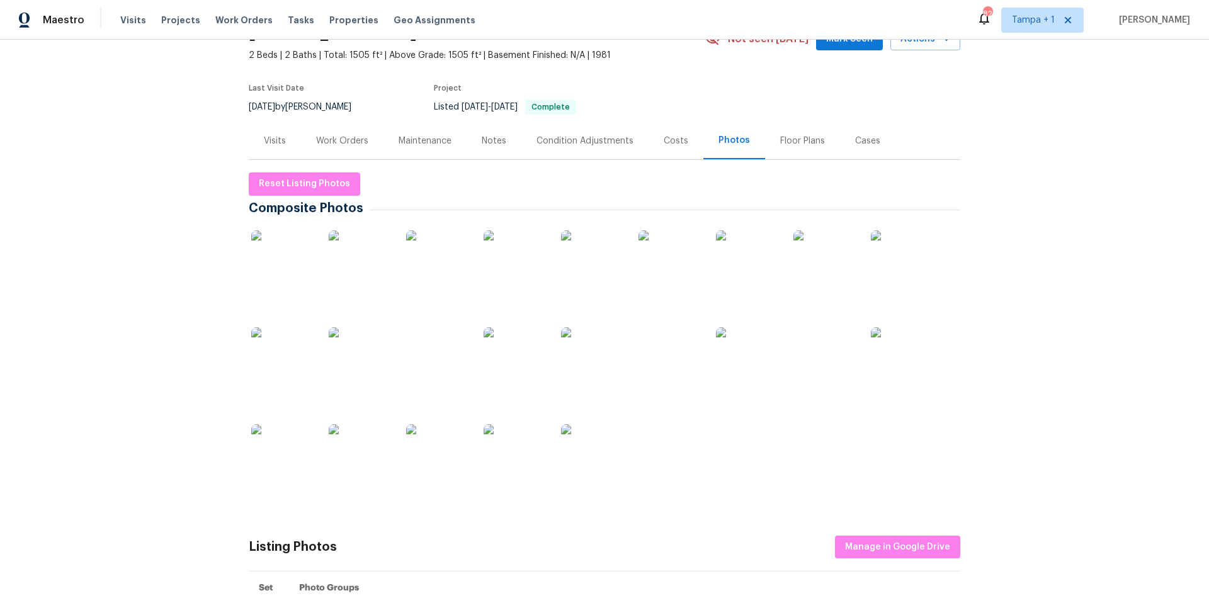
scroll to position [81, 0]
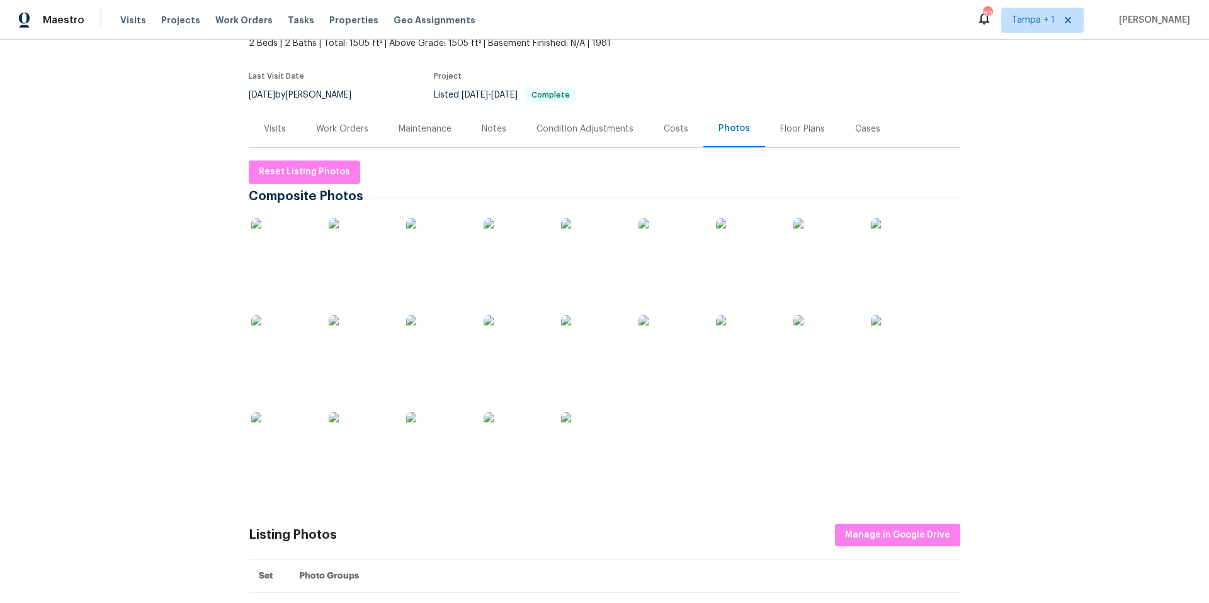
click at [336, 256] on img at bounding box center [360, 250] width 63 height 63
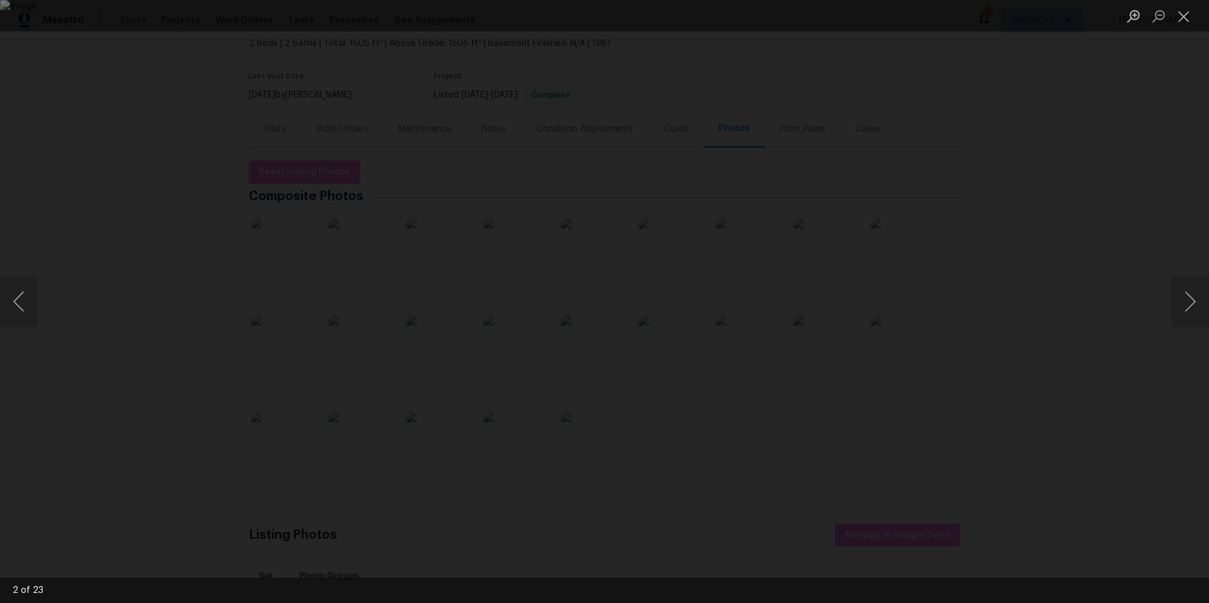
click at [1189, 28] on li "Lightbox" at bounding box center [1183, 15] width 25 height 31
click at [1187, 20] on button "Close lightbox" at bounding box center [1183, 16] width 25 height 22
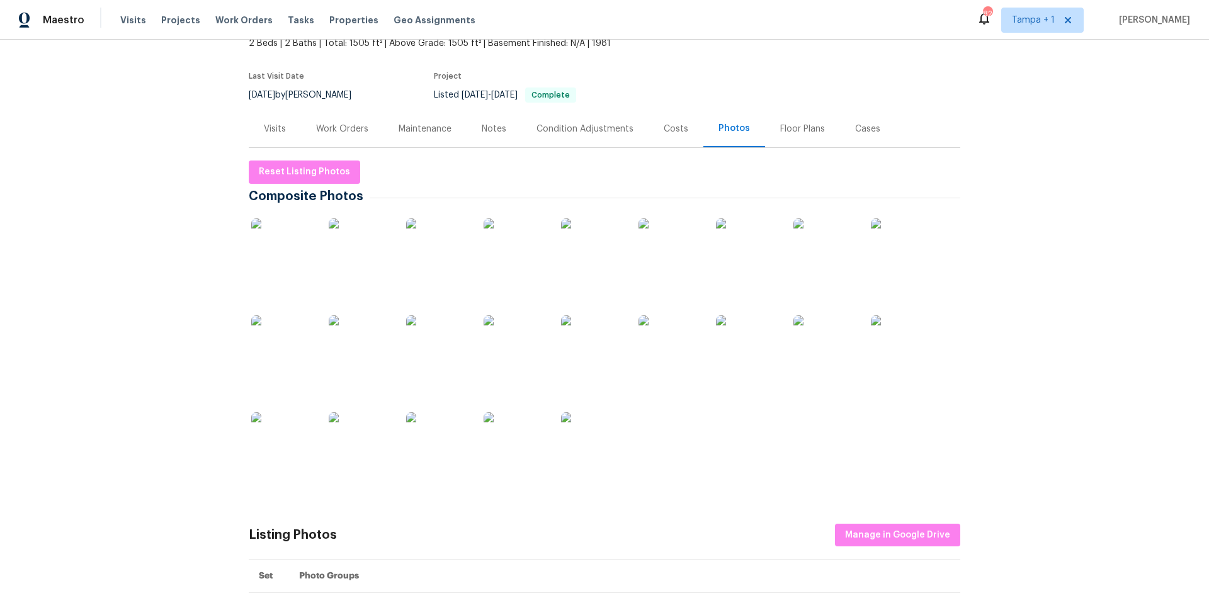
click at [348, 119] on div "Work Orders" at bounding box center [342, 128] width 83 height 37
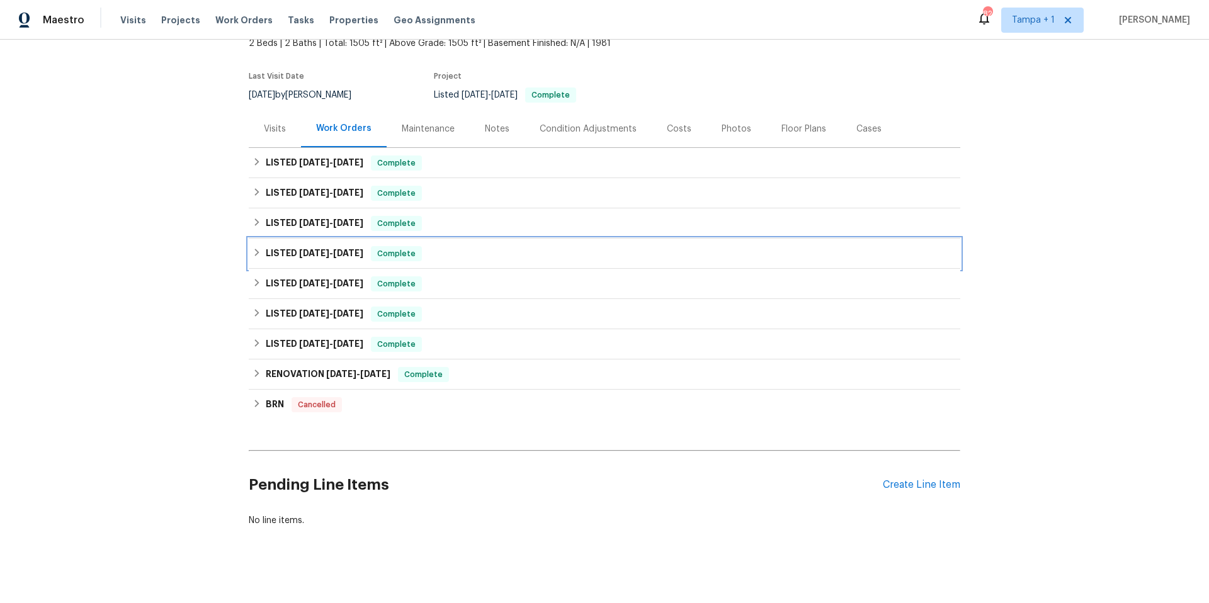
click at [337, 256] on span "1/29/25" at bounding box center [348, 253] width 30 height 9
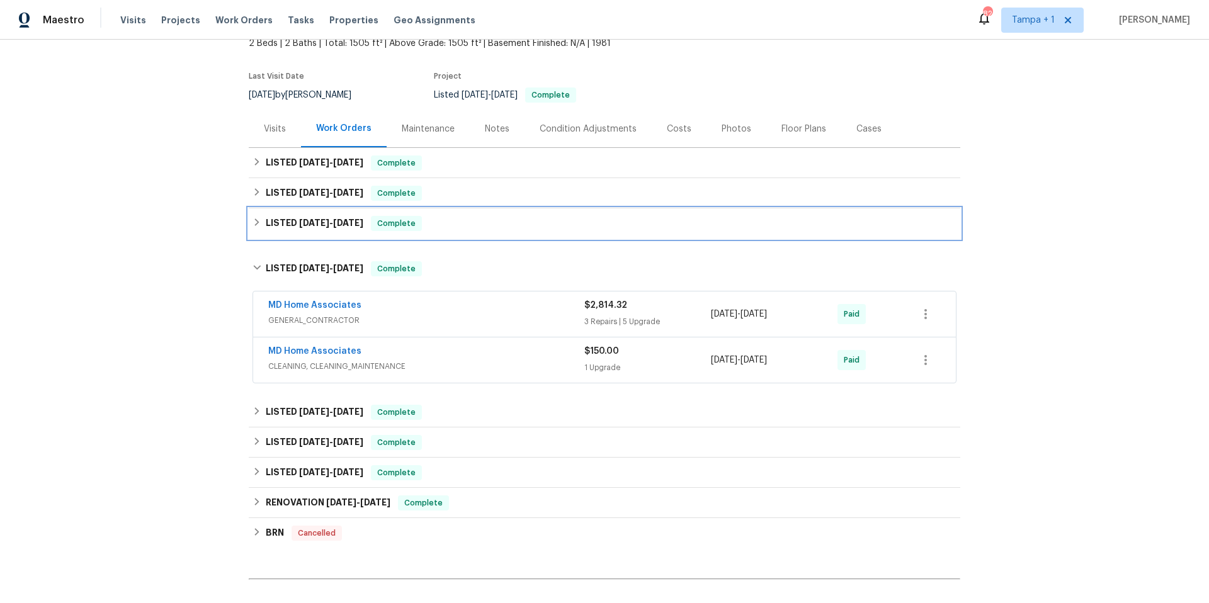
click at [343, 226] on span "5/16/25" at bounding box center [348, 223] width 30 height 9
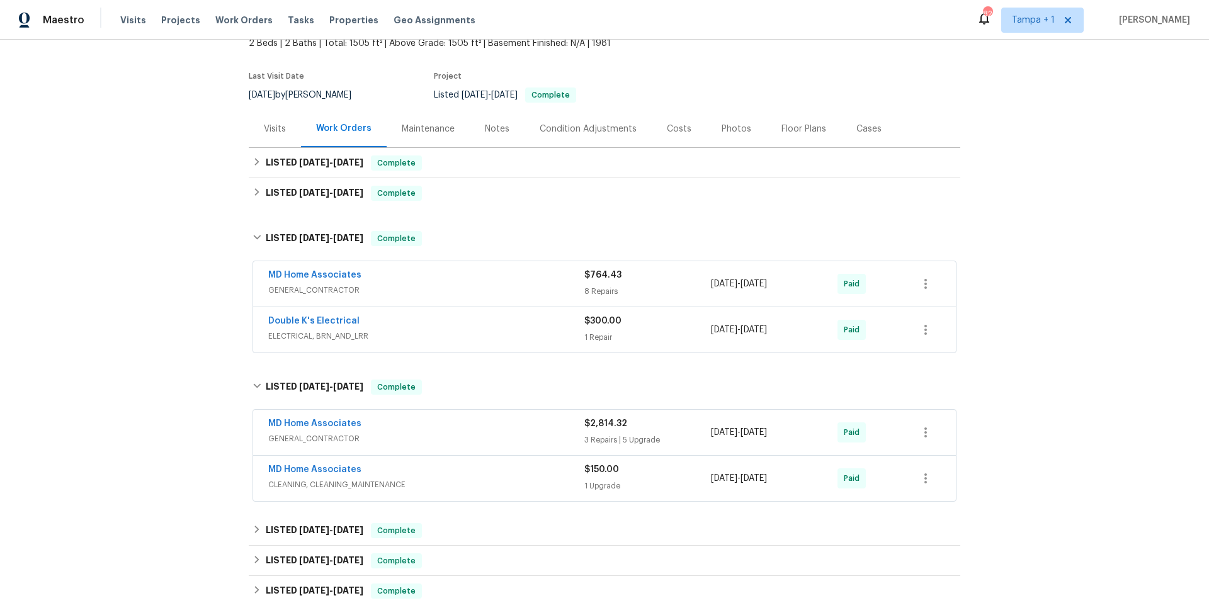
click at [451, 427] on div "MD Home Associates" at bounding box center [426, 425] width 316 height 15
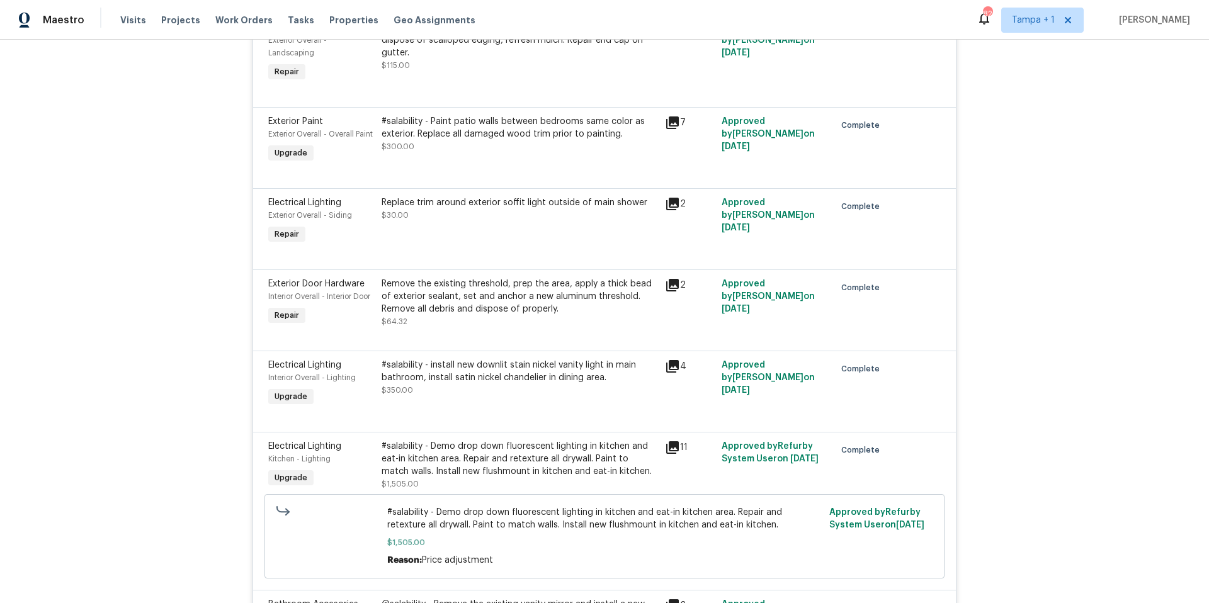
scroll to position [796, 0]
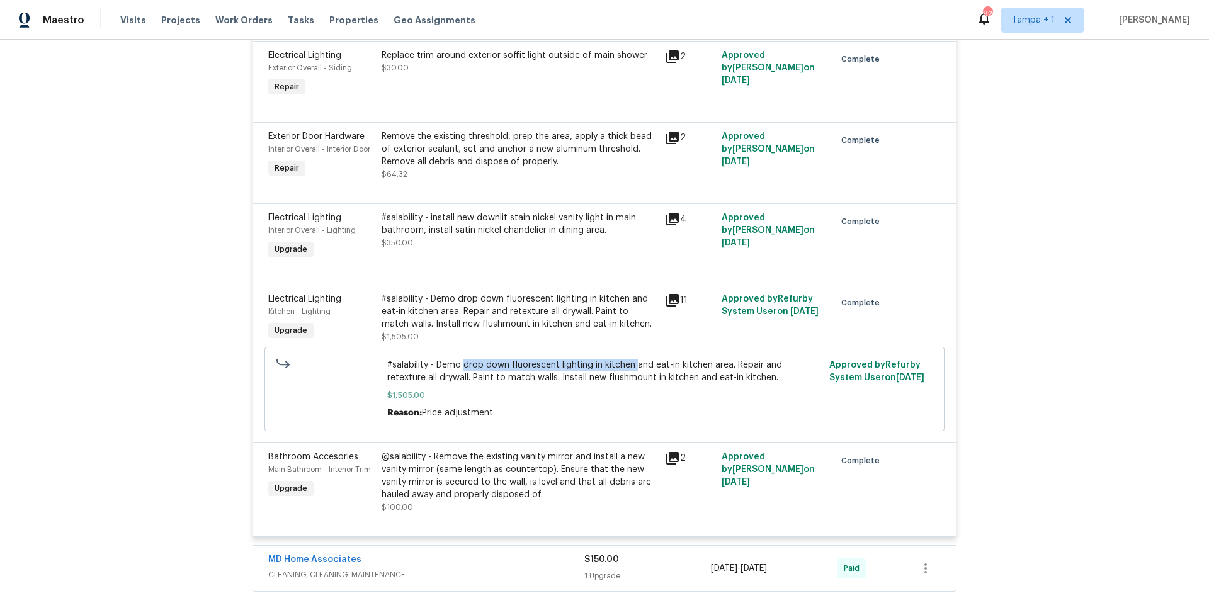
drag, startPoint x: 457, startPoint y: 367, endPoint x: 631, endPoint y: 362, distance: 174.5
click at [631, 362] on span "#salability - Demo drop down fluorescent lighting in kitchen and eat-in kitchen…" at bounding box center [604, 371] width 435 height 25
copy span "drop down fluorescent lighting in kitchen"
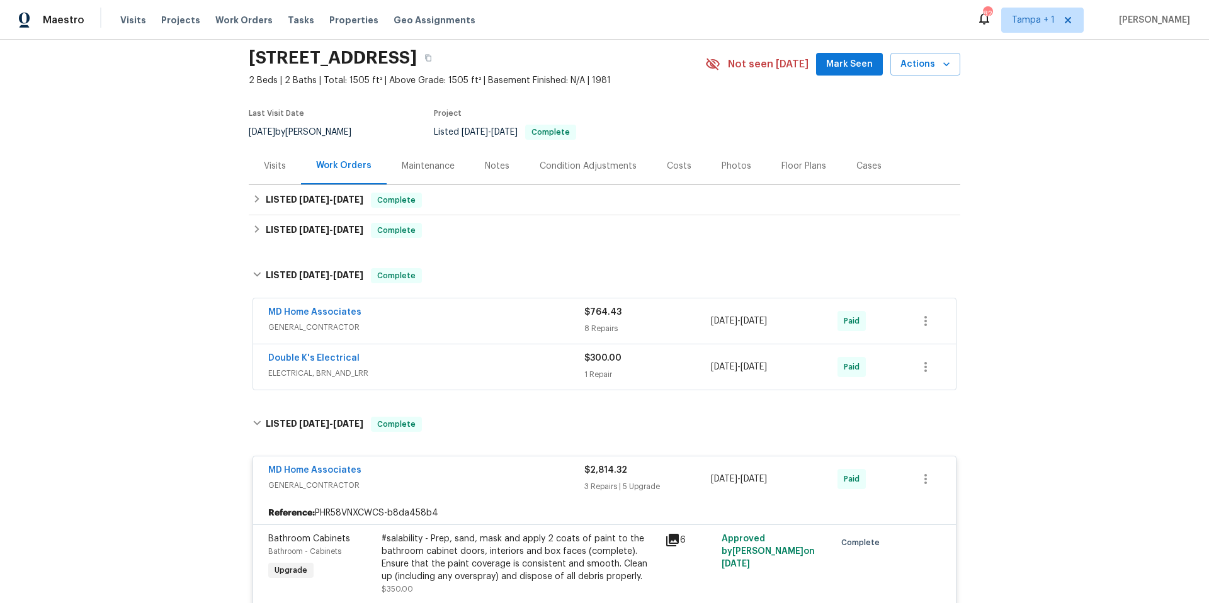
scroll to position [0, 0]
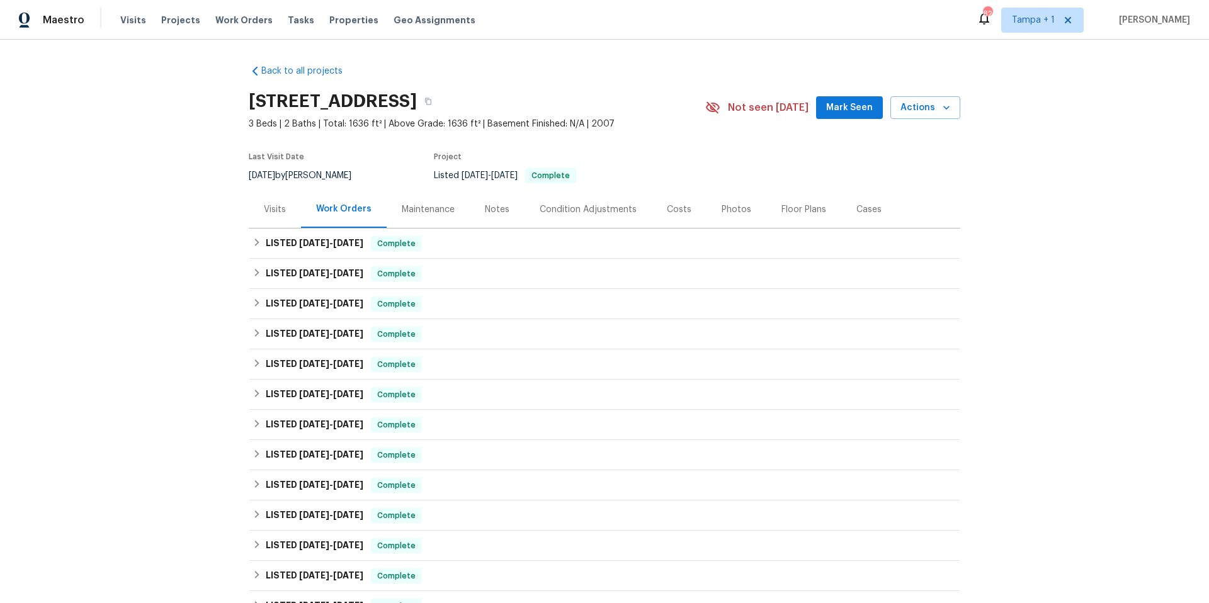
click at [668, 212] on div "Costs" at bounding box center [679, 209] width 25 height 13
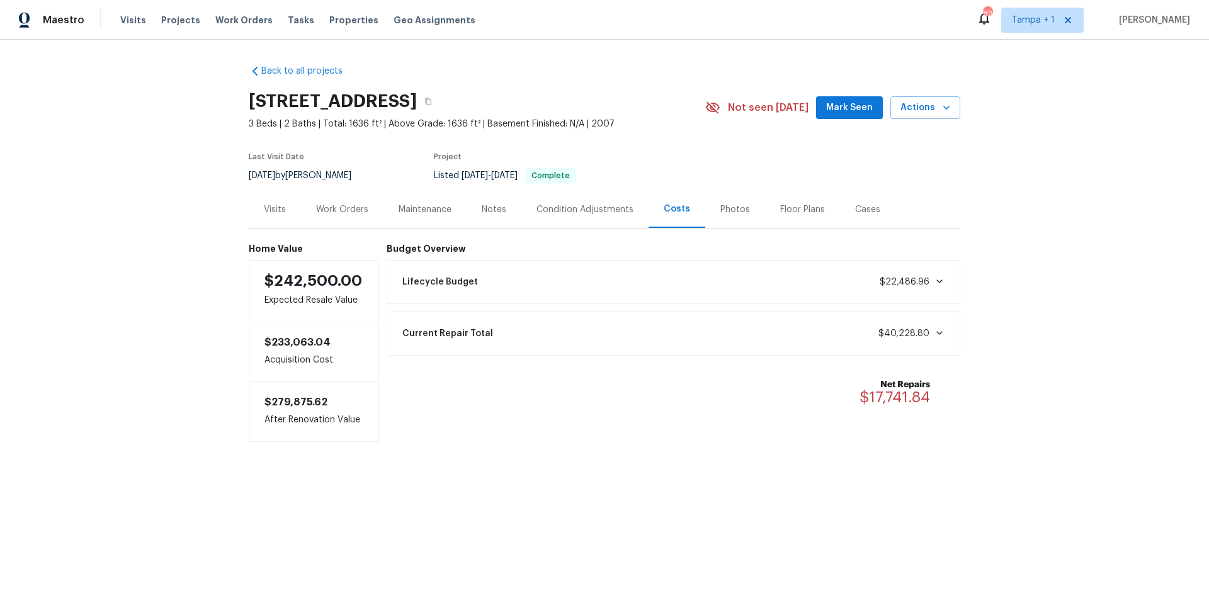
click at [329, 212] on div "Work Orders" at bounding box center [342, 209] width 52 height 13
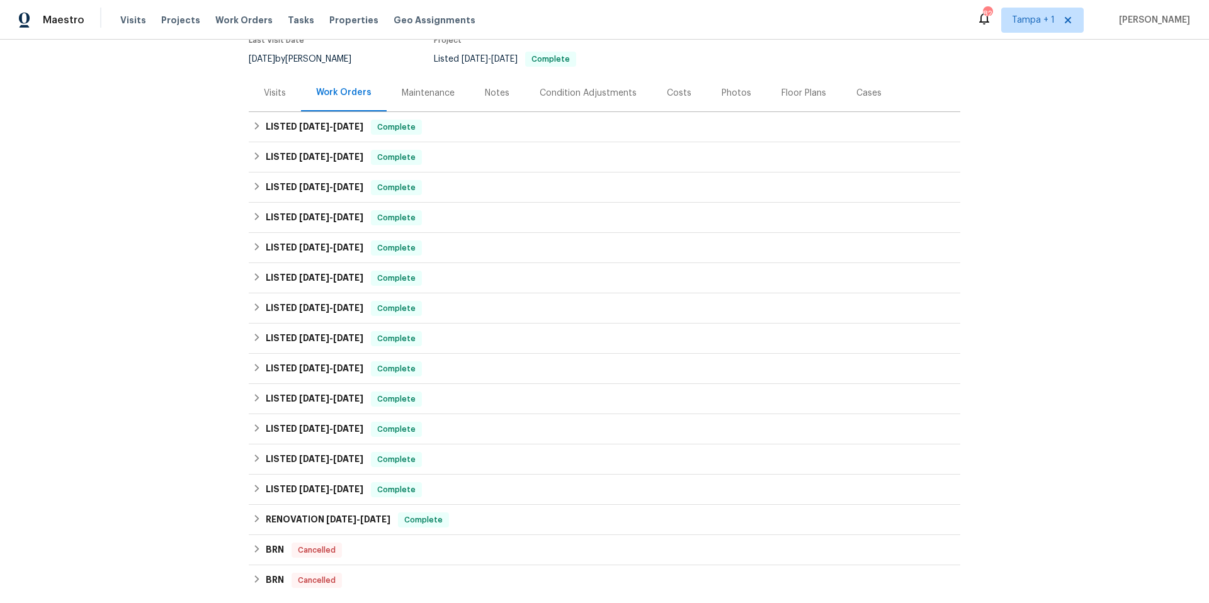
scroll to position [311, 0]
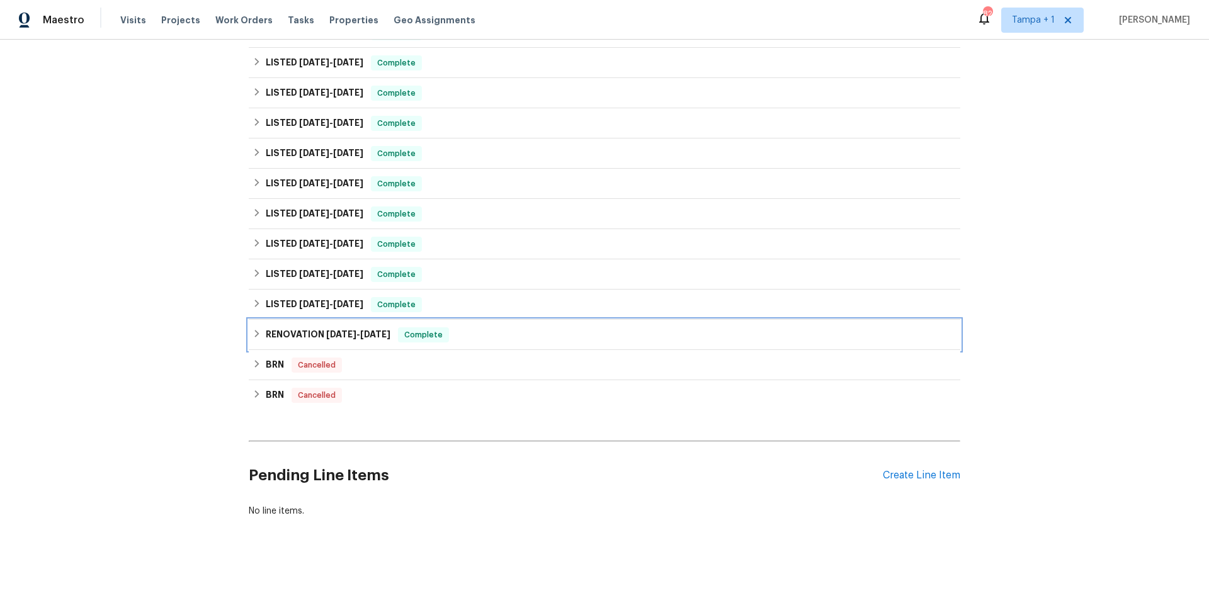
click at [341, 334] on div "RENOVATION 4/23/24 - 5/16/24 Complete" at bounding box center [605, 335] width 712 height 30
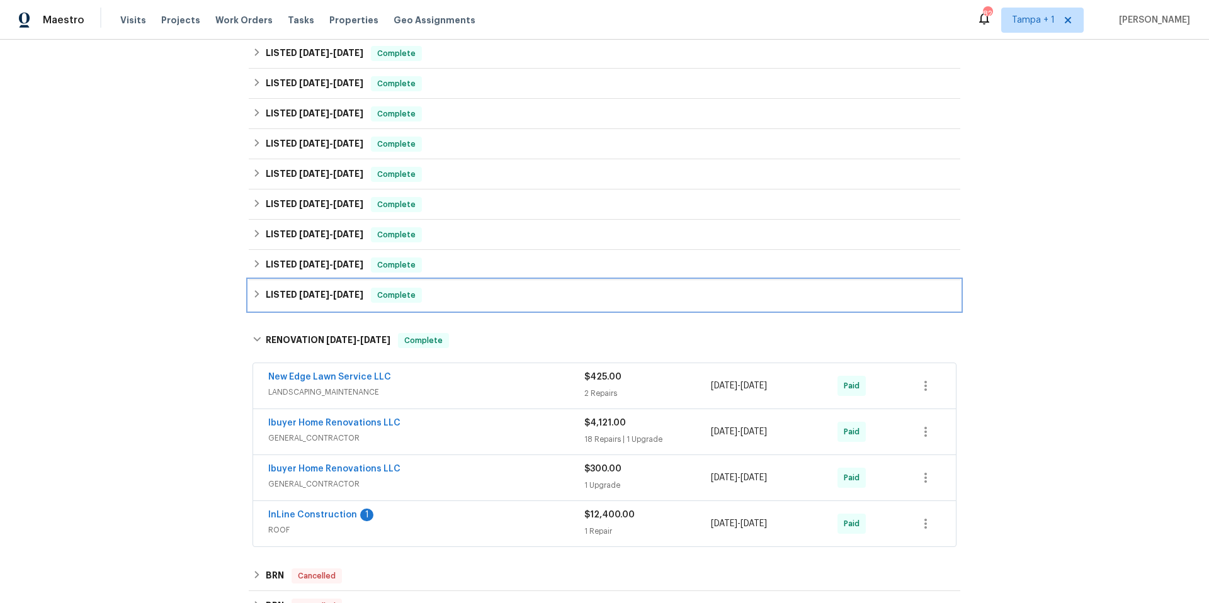
click at [339, 282] on div "LISTED 5/15/24 - 5/16/24 Complete" at bounding box center [605, 295] width 712 height 30
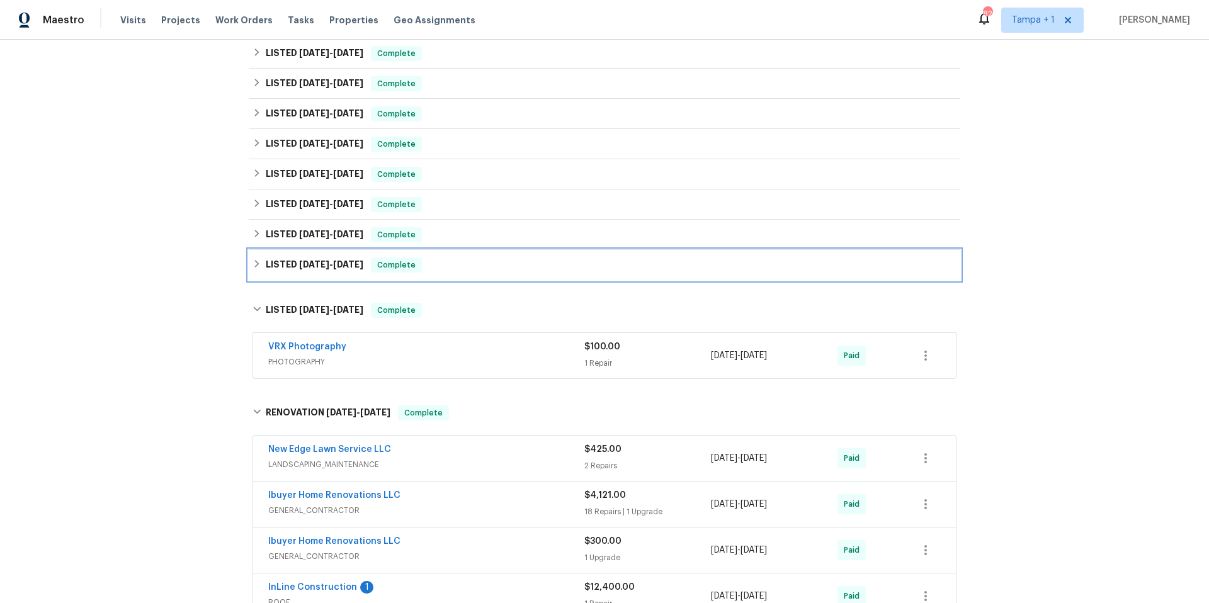
click at [319, 272] on h6 "LISTED 5/29/24 - 7/3/24" at bounding box center [315, 265] width 98 height 15
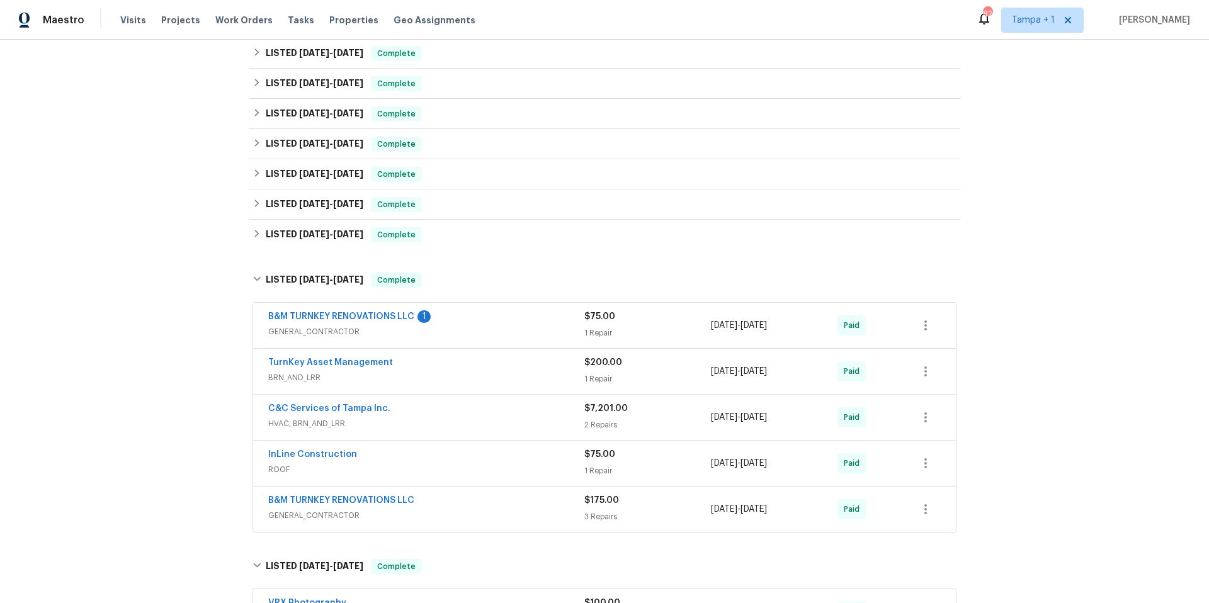
click at [470, 416] on div "C&C Services of Tampa Inc." at bounding box center [426, 409] width 316 height 15
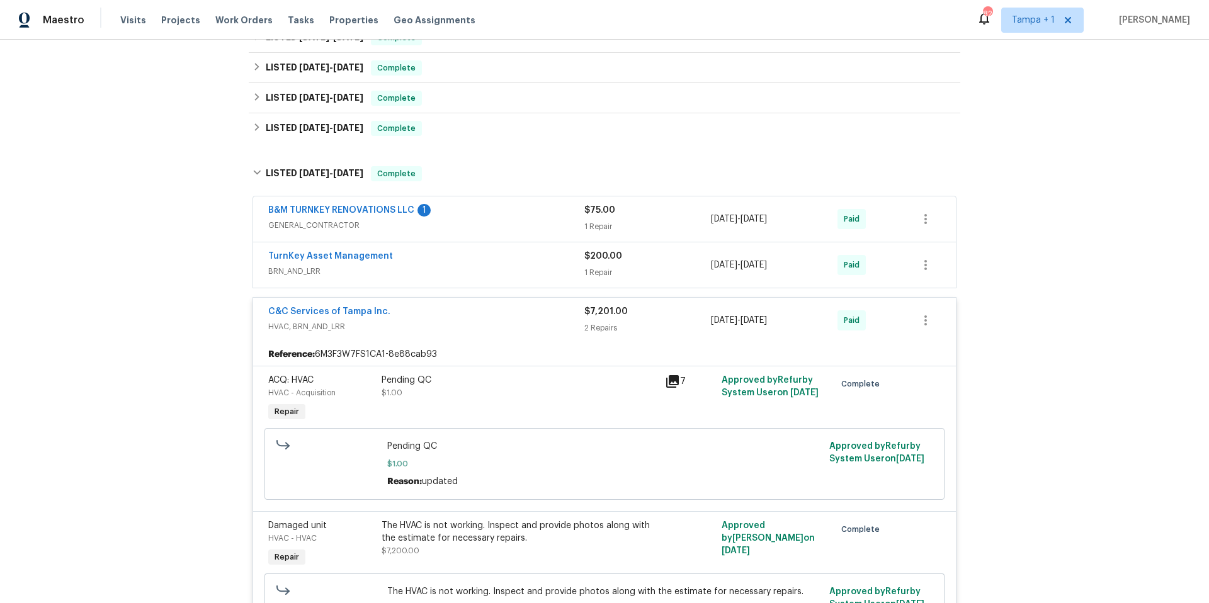
scroll to position [407, 0]
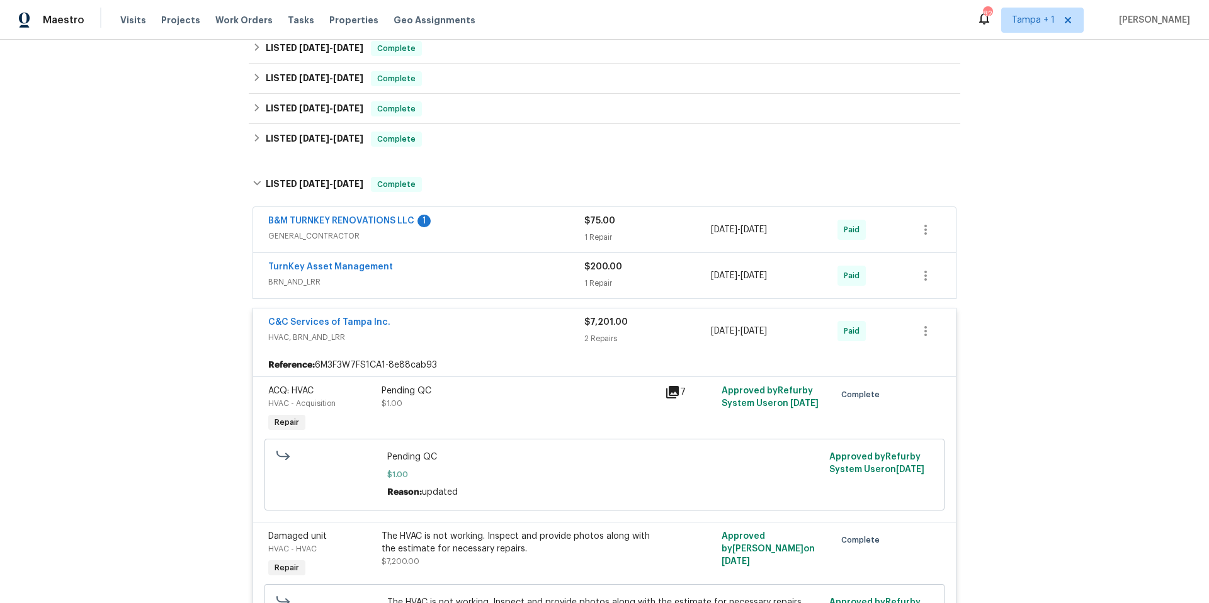
click at [508, 281] on span "BRN_AND_LRR" at bounding box center [426, 282] width 316 height 13
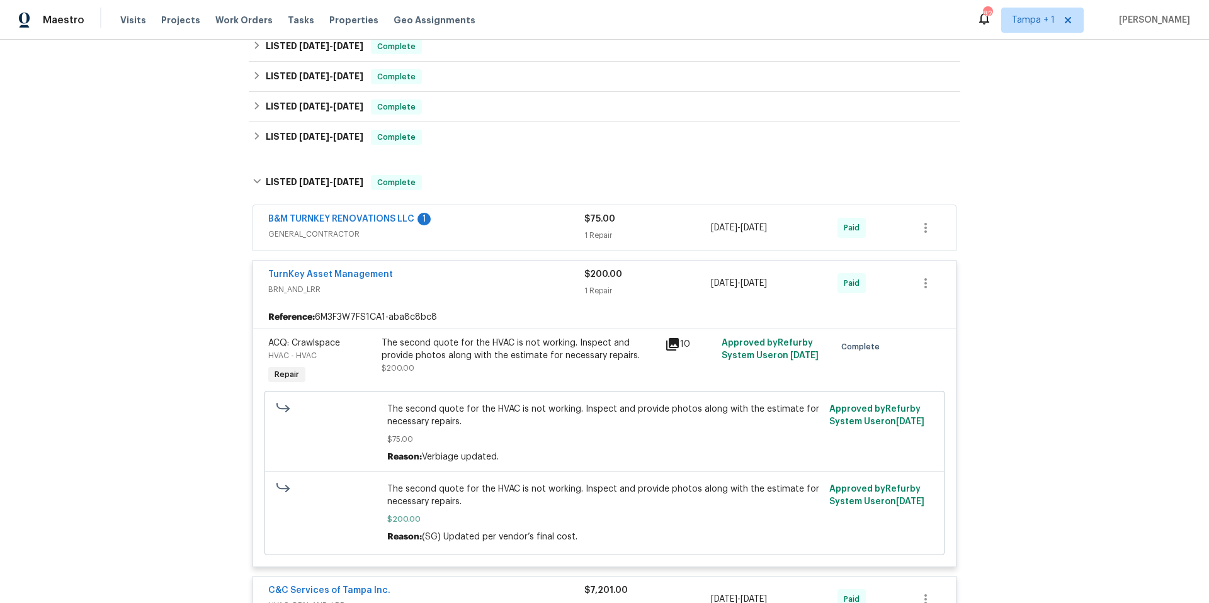
scroll to position [409, 0]
click at [508, 281] on div "TurnKey Asset Management" at bounding box center [426, 275] width 316 height 15
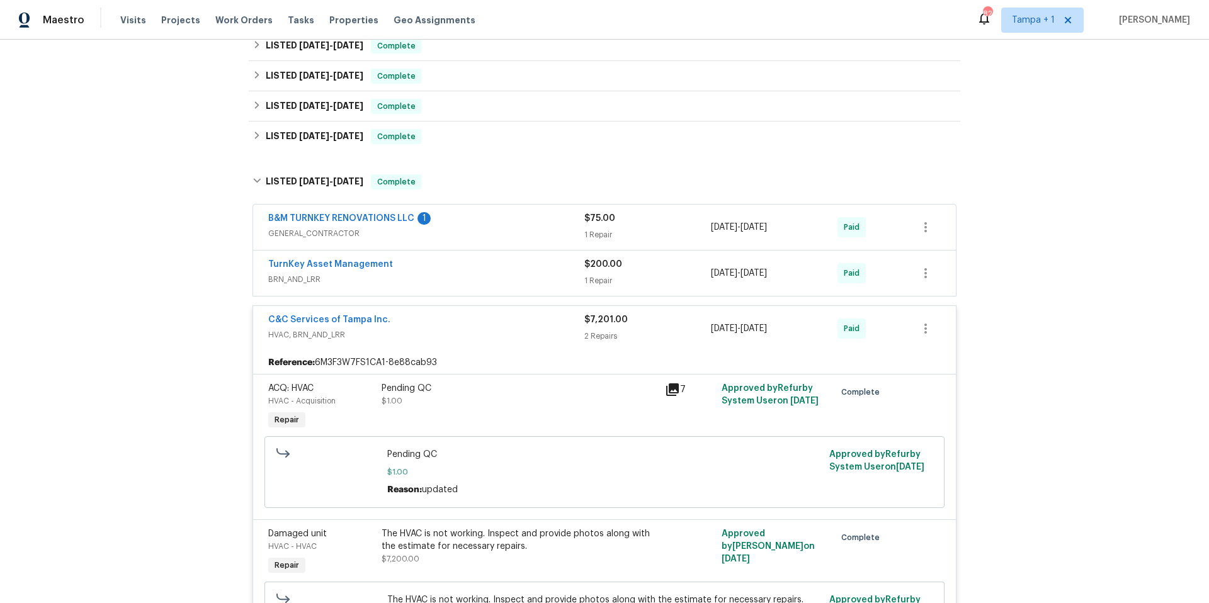
scroll to position [386, 0]
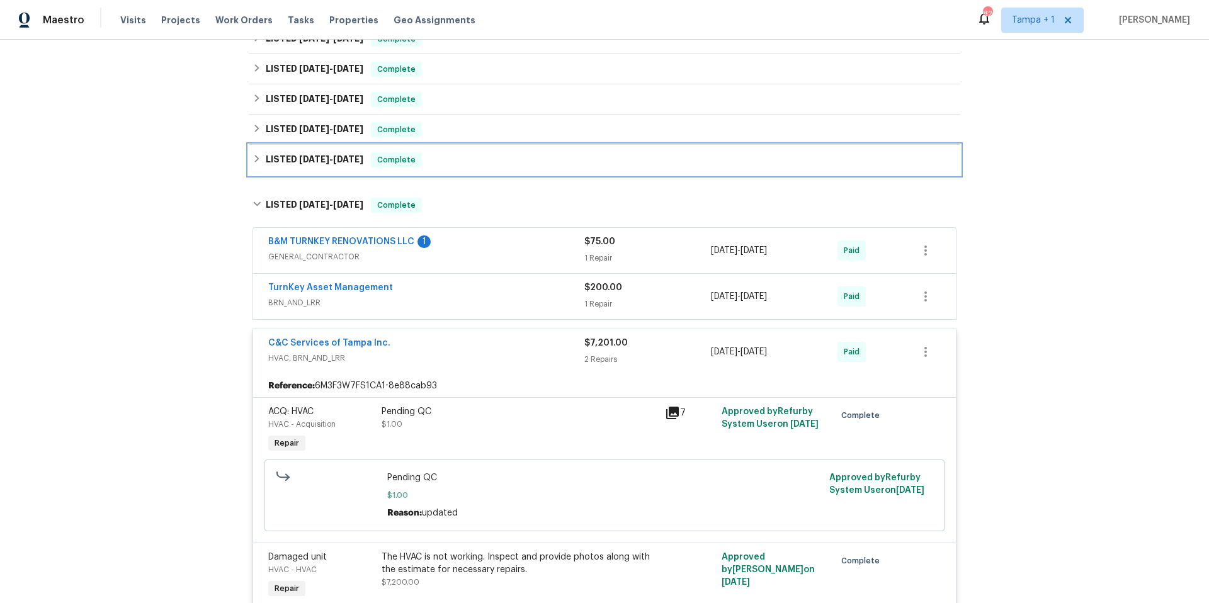
click at [332, 153] on h6 "LISTED 5/29/24 - 6/10/24" at bounding box center [315, 159] width 98 height 15
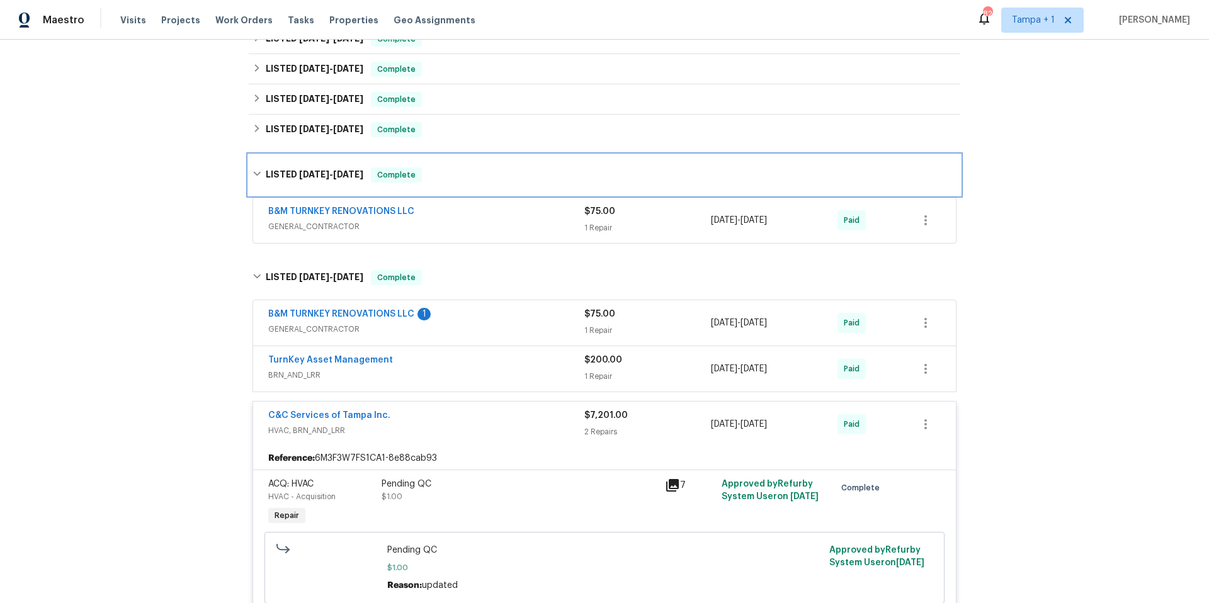
click at [332, 157] on div "LISTED 5/29/24 - 6/10/24 Complete" at bounding box center [605, 175] width 712 height 40
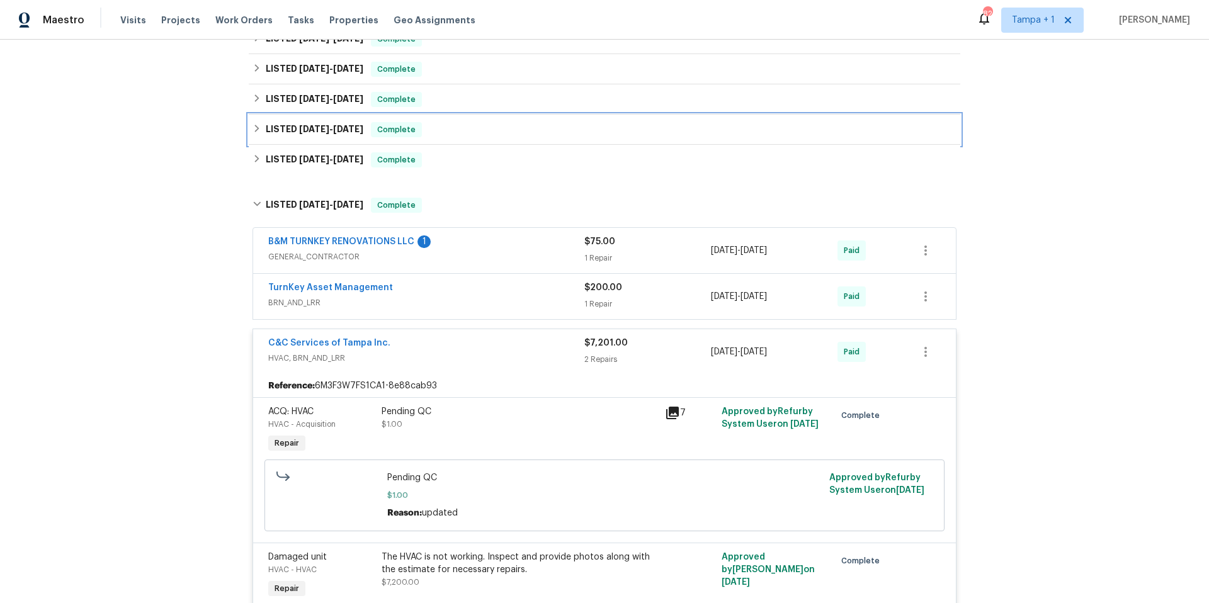
click at [335, 123] on h6 "LISTED 7/3/24 - 7/3/24" at bounding box center [315, 129] width 98 height 15
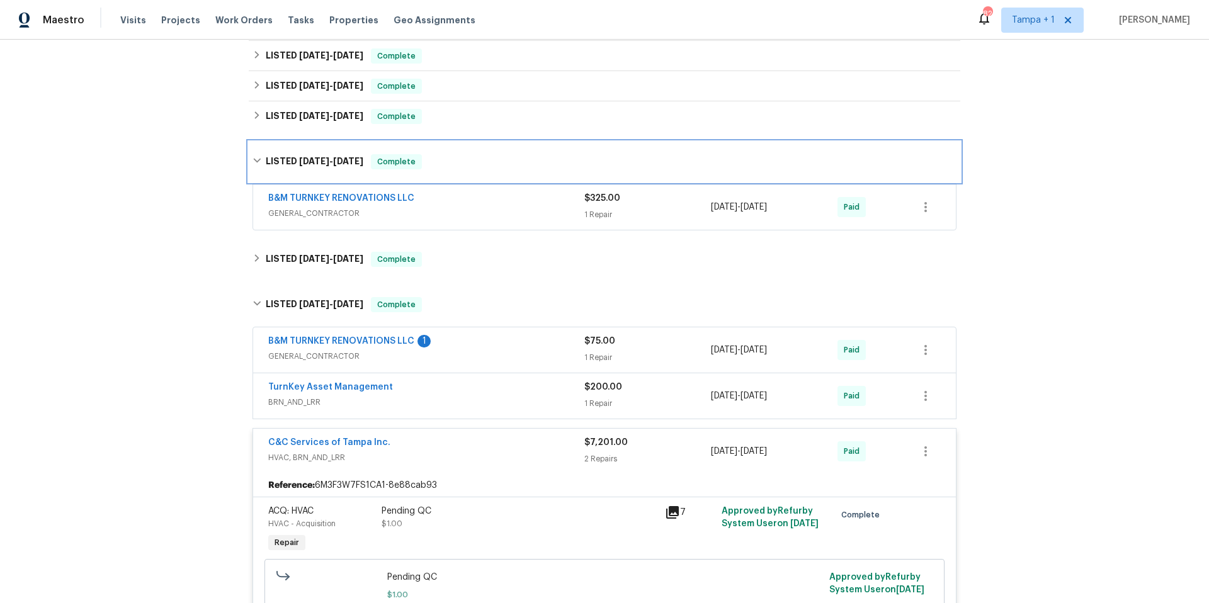
scroll to position [361, 0]
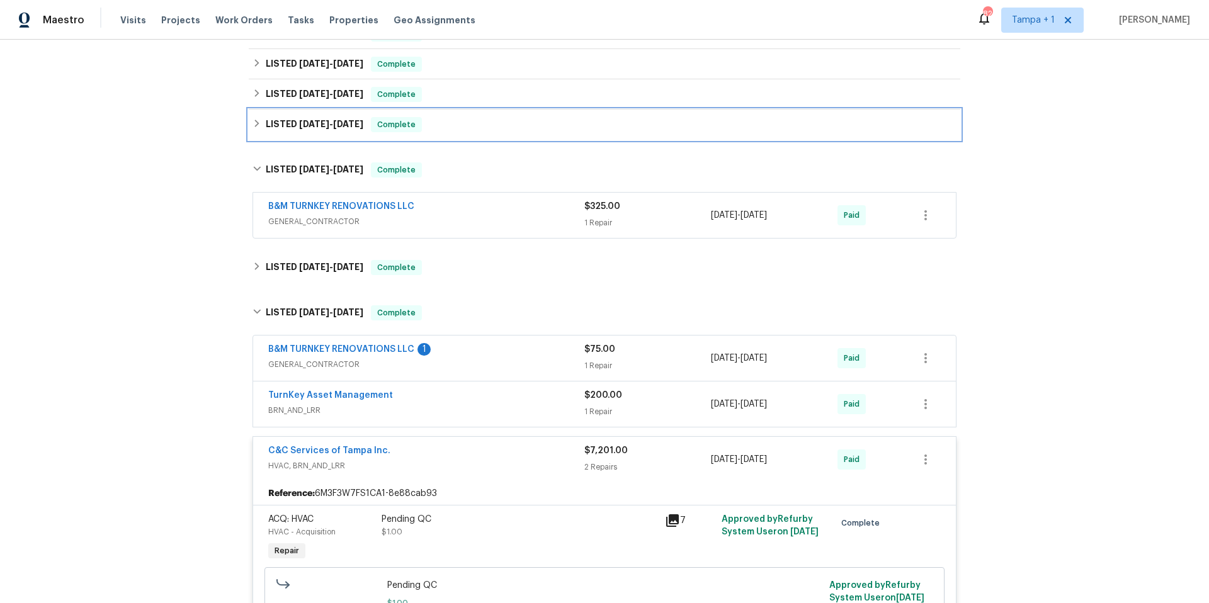
click at [335, 128] on h6 "LISTED 8/5/24 - 8/16/24" at bounding box center [315, 124] width 98 height 15
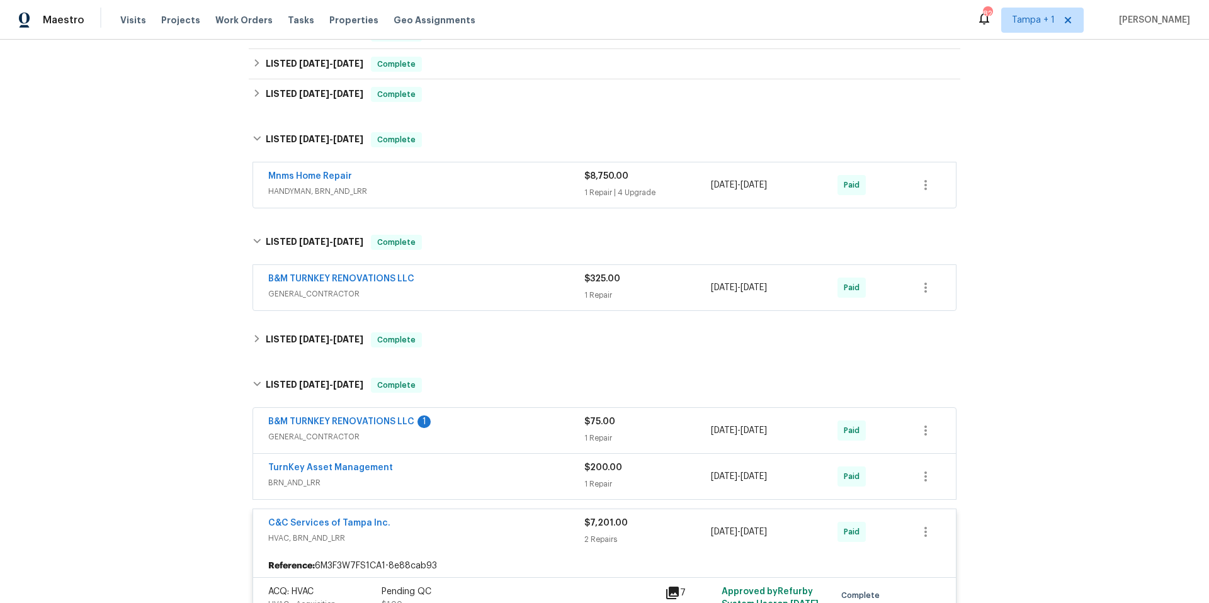
click at [460, 178] on div "Mnms Home Repair" at bounding box center [426, 177] width 316 height 15
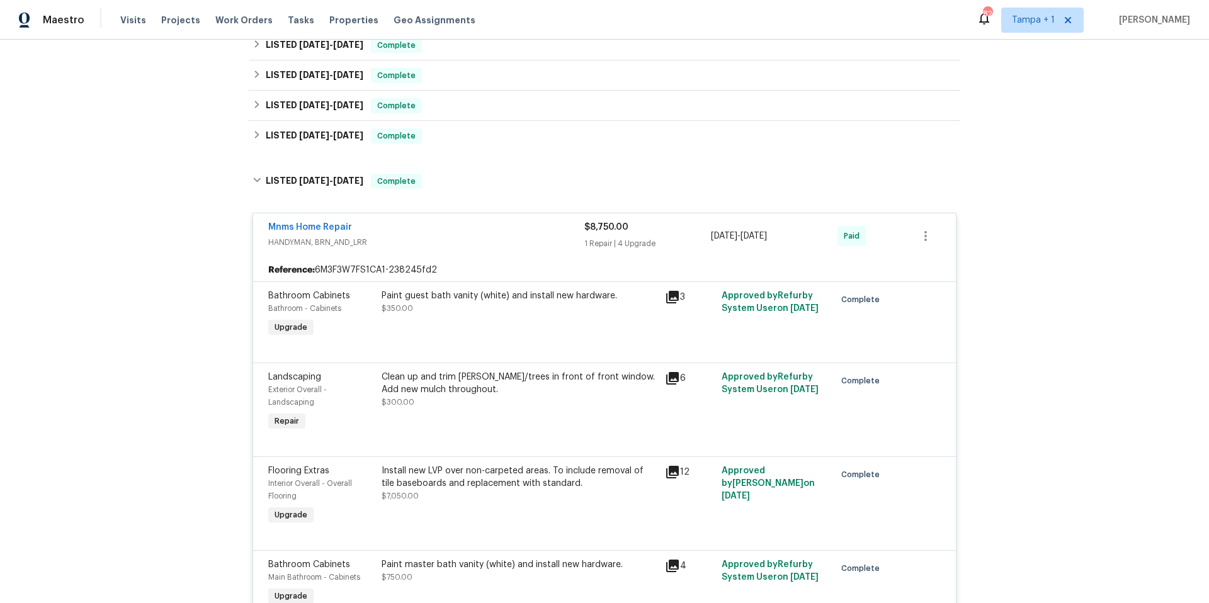
scroll to position [317, 0]
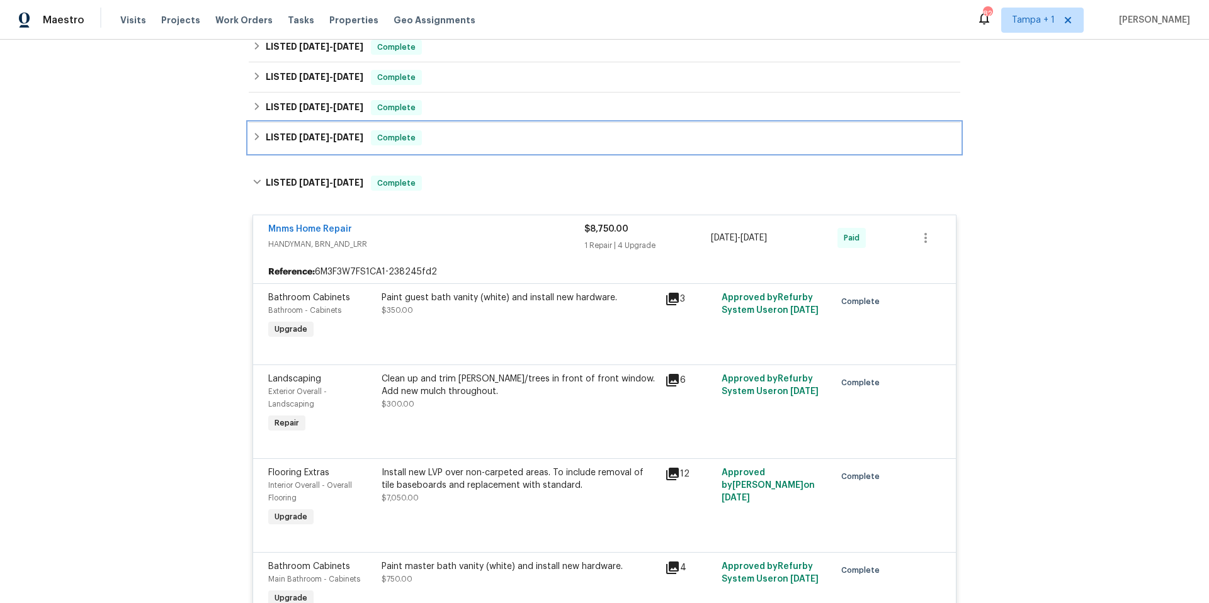
click at [277, 152] on div "LISTED 8/19/24 - 8/19/24 Complete" at bounding box center [605, 138] width 712 height 30
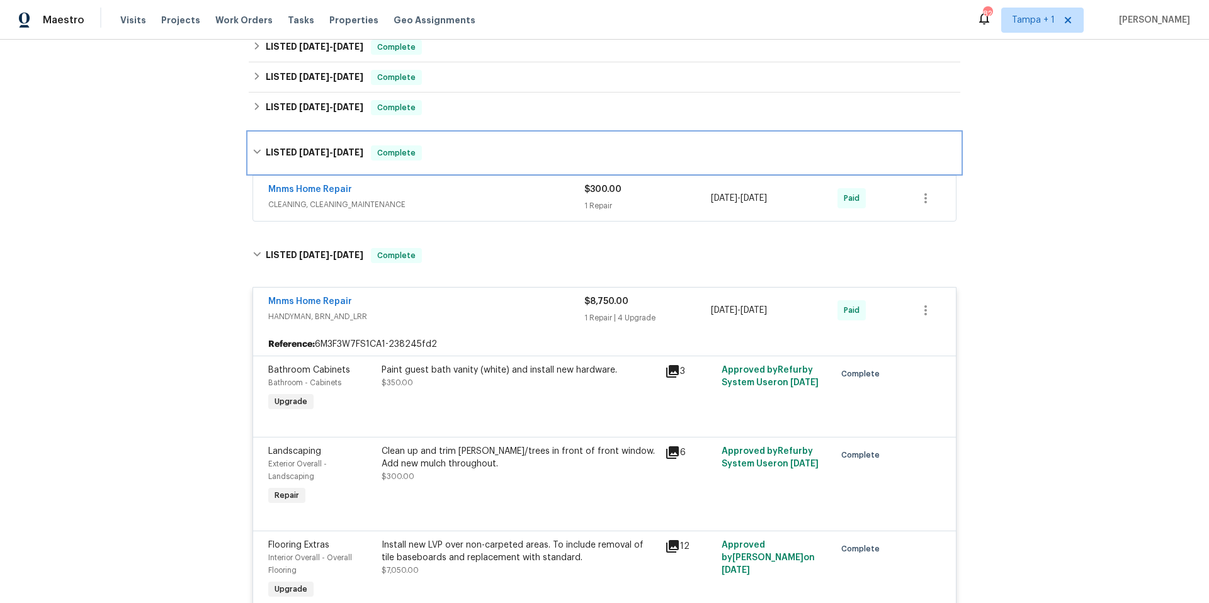
click at [277, 152] on h6 "LISTED 8/19/24 - 8/19/24" at bounding box center [315, 152] width 98 height 15
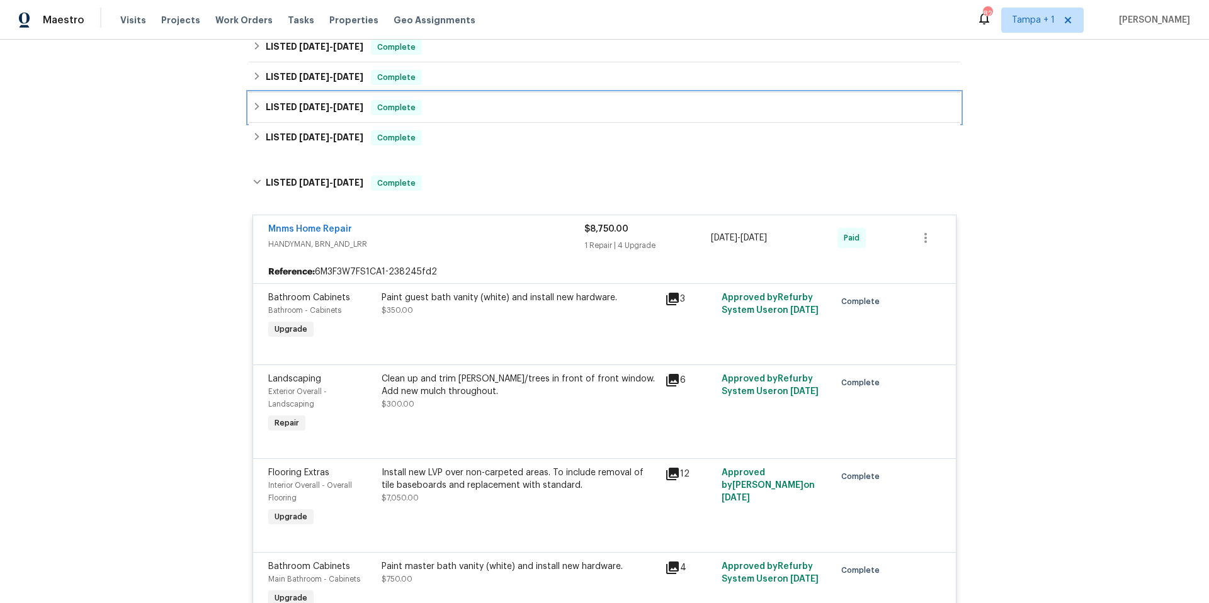
click at [287, 114] on h6 "LISTED 10/16/24 - 10/18/24" at bounding box center [315, 107] width 98 height 15
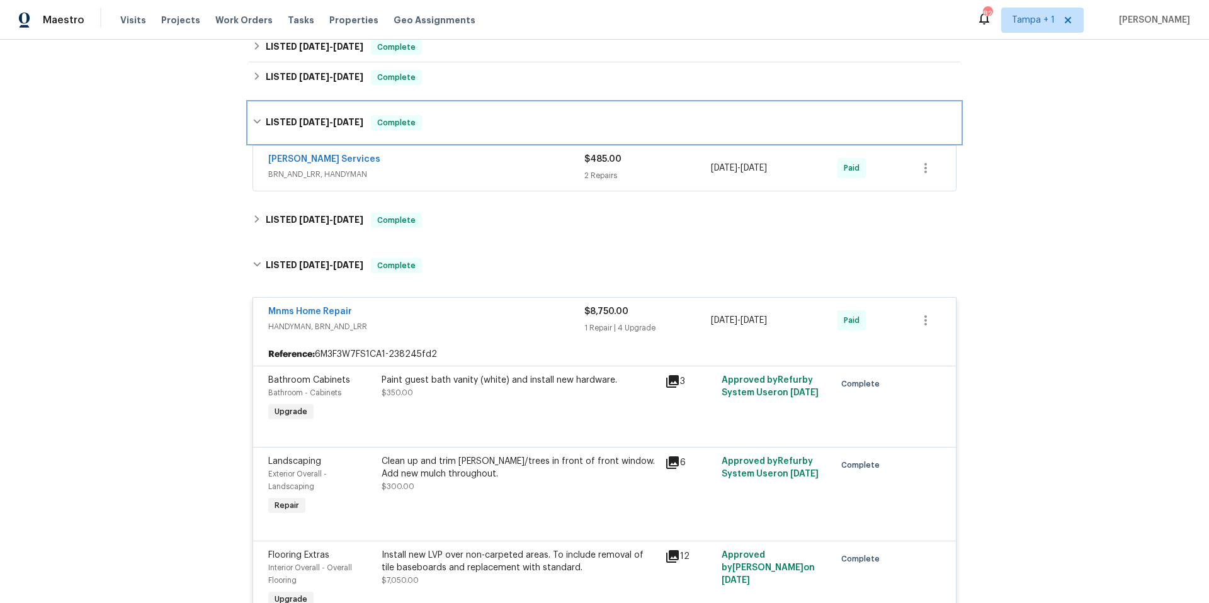
click at [287, 114] on div "LISTED 10/16/24 - 10/18/24 Complete" at bounding box center [605, 123] width 712 height 40
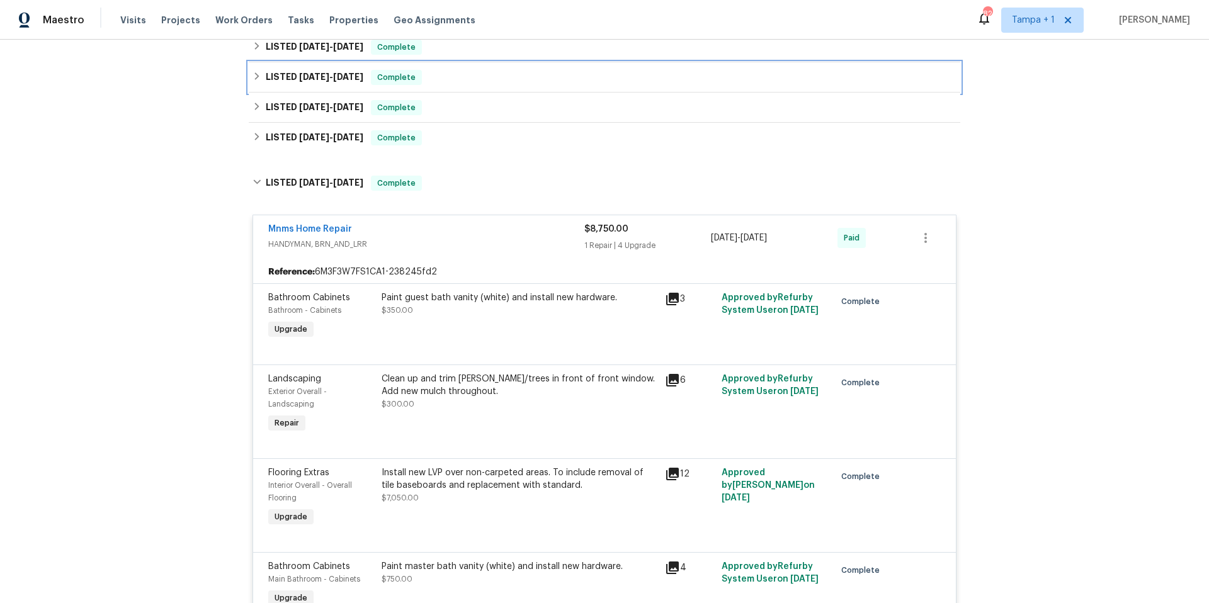
click at [308, 74] on span "1/8/25" at bounding box center [314, 76] width 30 height 9
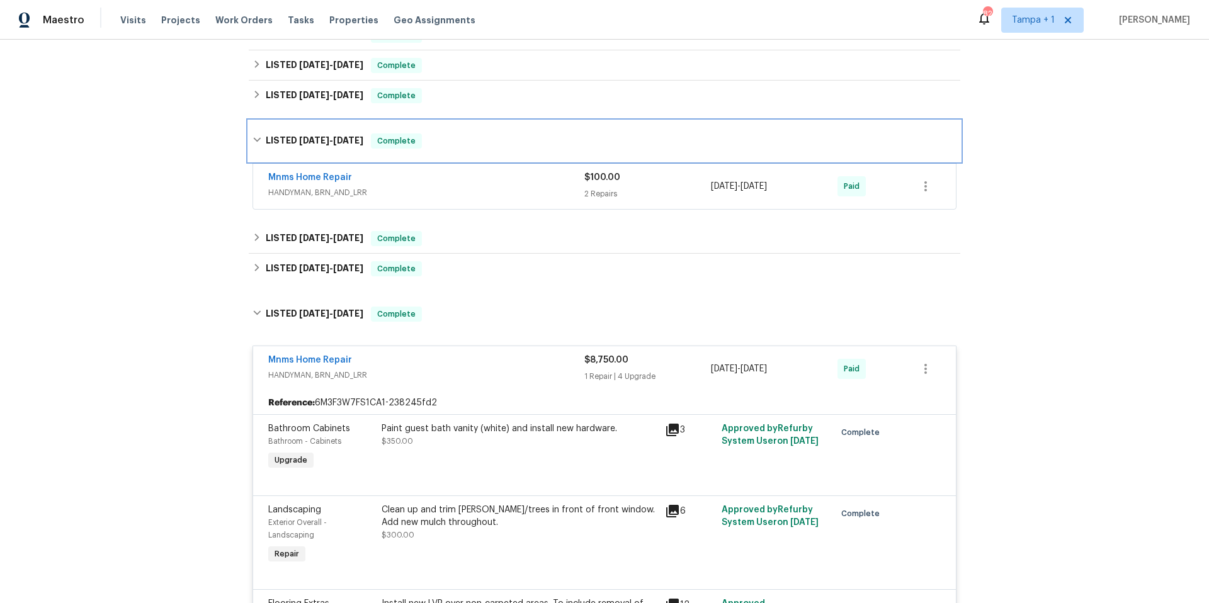
scroll to position [239, 0]
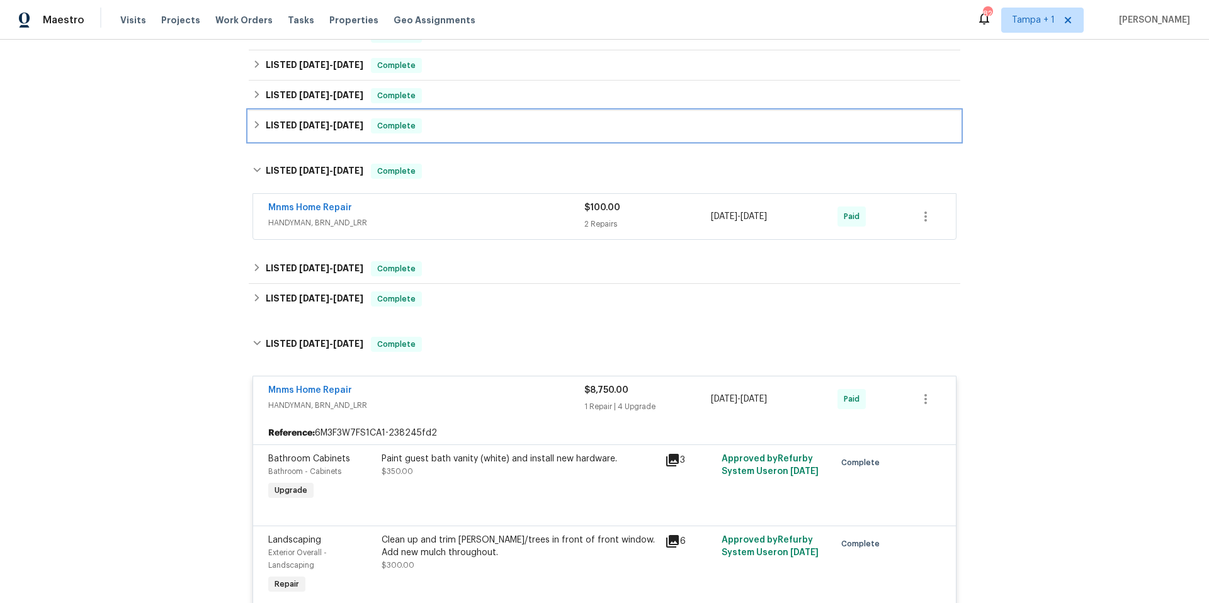
click at [310, 128] on span "1/23/25" at bounding box center [314, 125] width 30 height 9
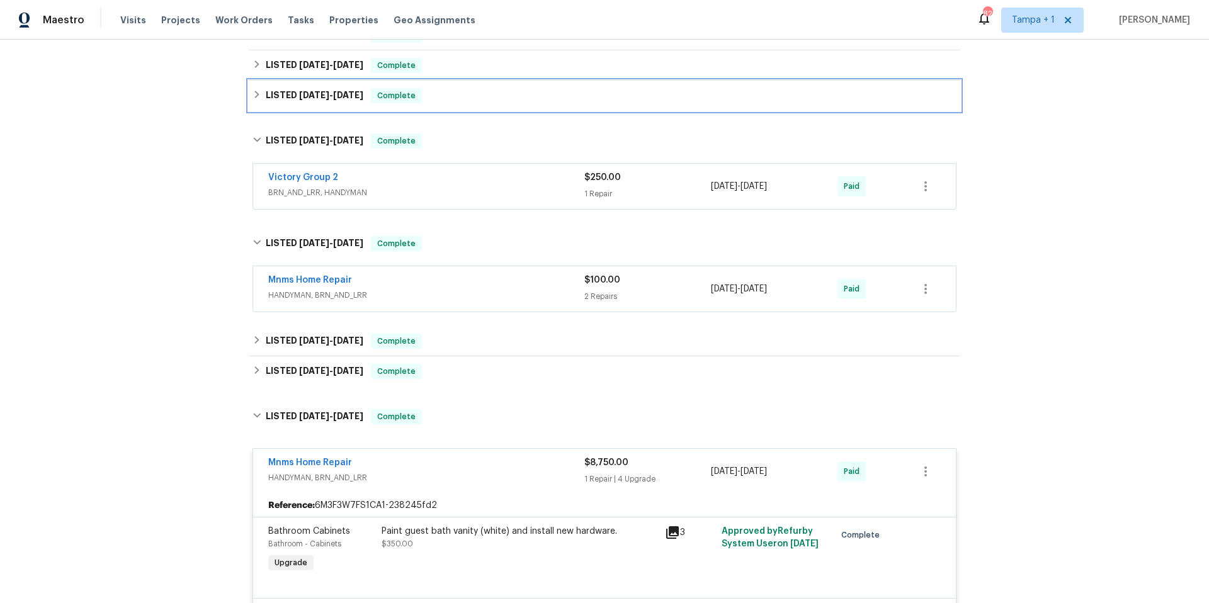
click at [315, 105] on div "LISTED 4/21/25 - 4/25/25 Complete" at bounding box center [605, 96] width 712 height 30
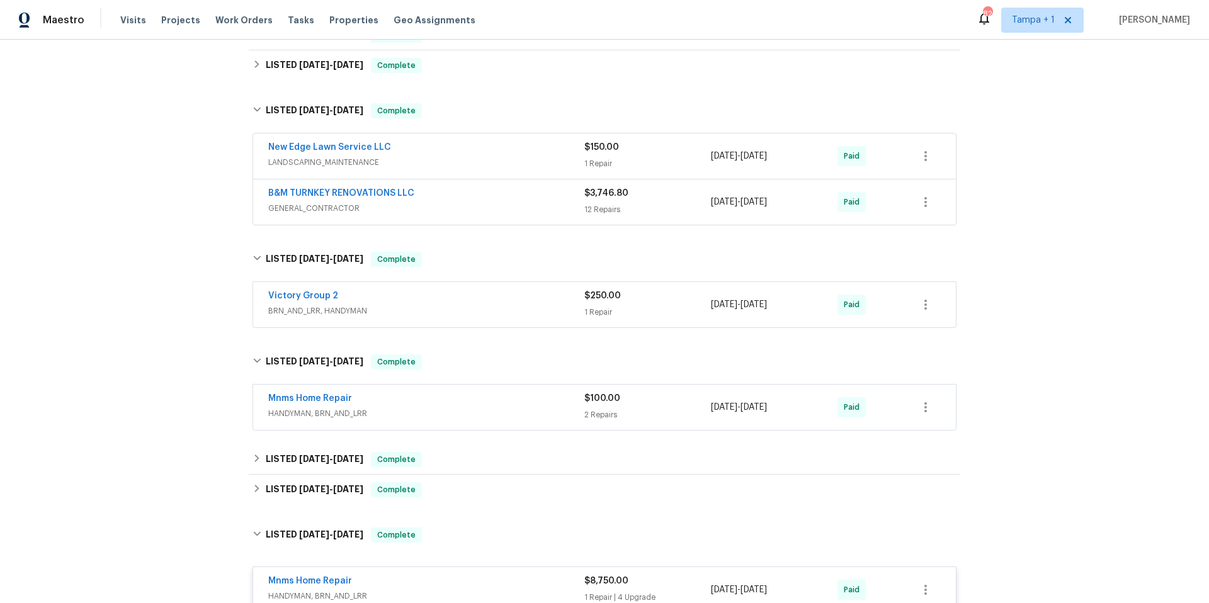
click at [475, 174] on div "New Edge Lawn Service LLC LANDSCAPING_MAINTENANCE $150.00 1 Repair 4/21/2025 - …" at bounding box center [604, 156] width 703 height 45
click at [467, 186] on div "B&M TURNKEY RENOVATIONS LLC GENERAL_CONTRACTOR $3,746.80 12 Repairs 4/21/2025 -…" at bounding box center [604, 201] width 703 height 45
click at [419, 200] on div "B&M TURNKEY RENOVATIONS LLC" at bounding box center [426, 194] width 316 height 15
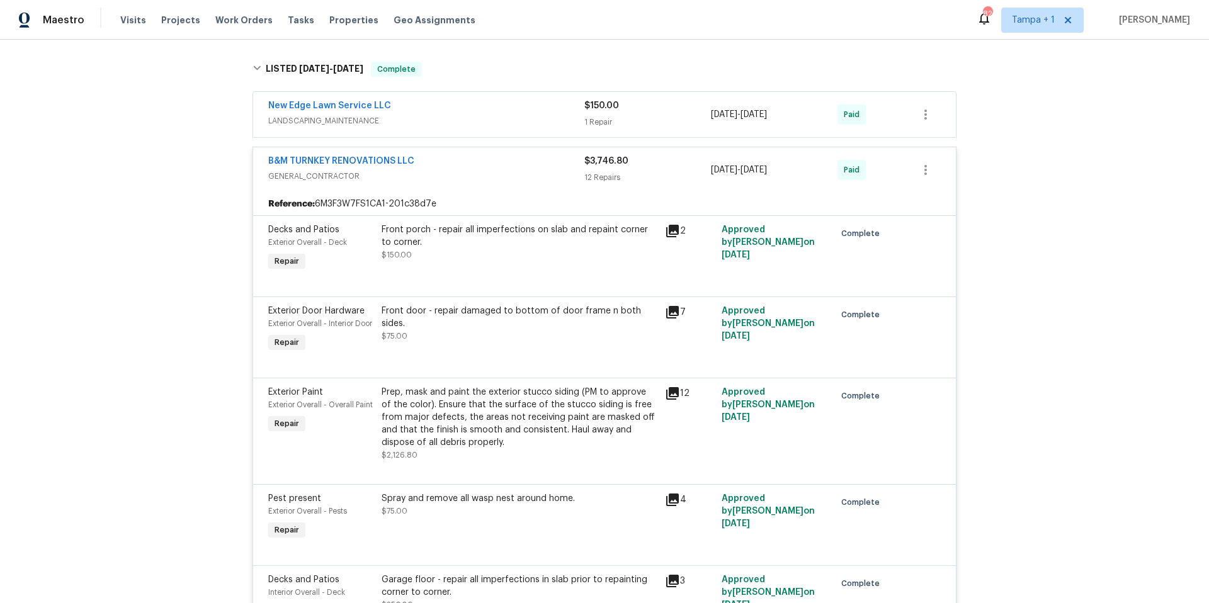
scroll to position [156, 0]
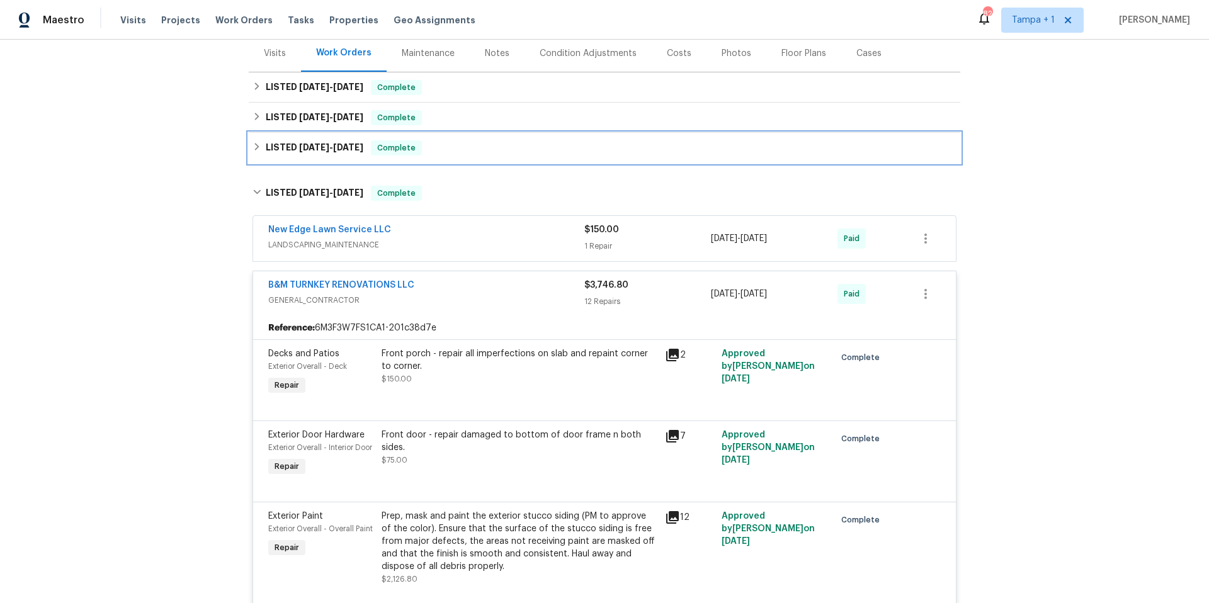
click at [350, 157] on div "LISTED 5/20/25 - 5/20/25 Complete" at bounding box center [605, 148] width 712 height 30
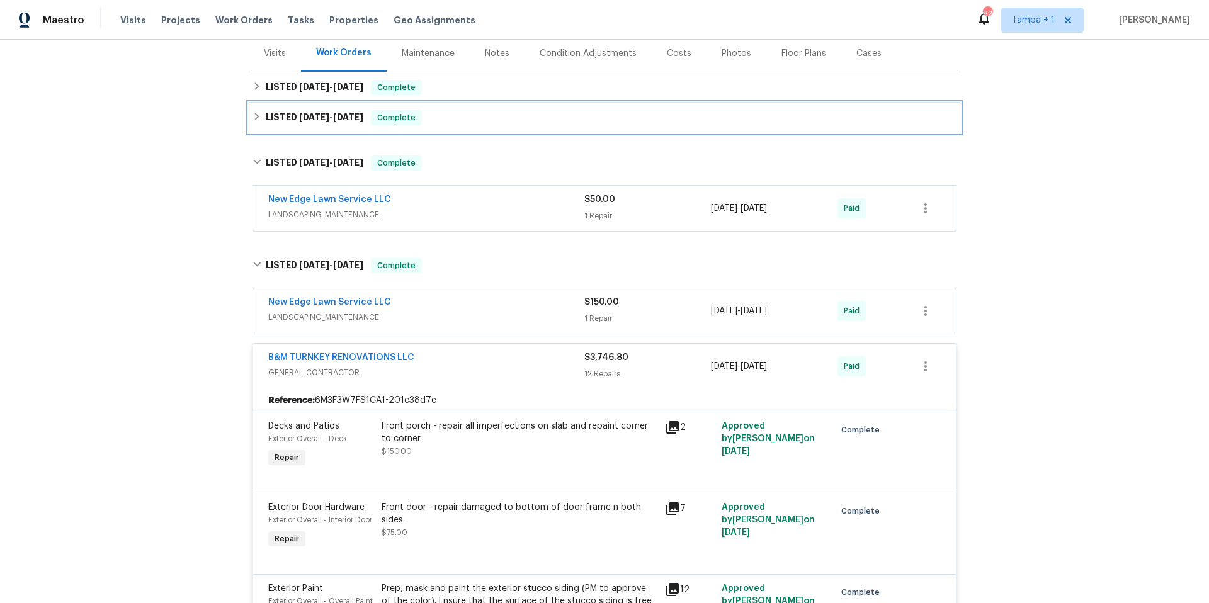
click at [338, 122] on h6 "LISTED 5/27/25 - 5/29/25" at bounding box center [315, 117] width 98 height 15
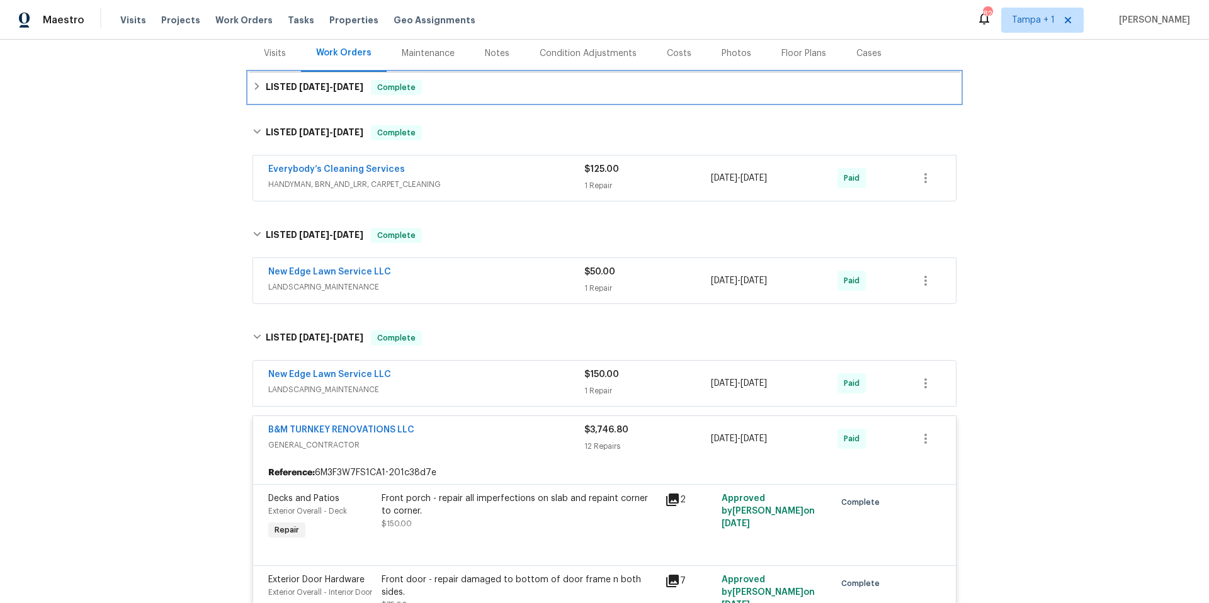
click at [339, 97] on div "LISTED 8/12/25 - 8/19/25 Complete" at bounding box center [605, 87] width 712 height 30
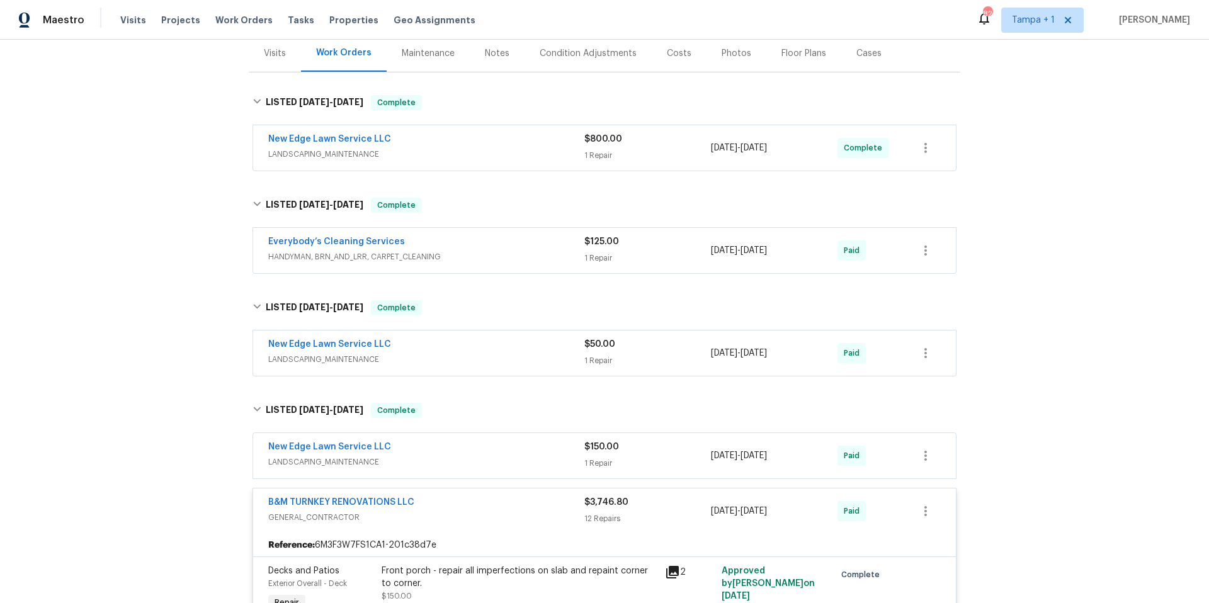
click at [467, 154] on span "LANDSCAPING_MAINTENANCE" at bounding box center [426, 154] width 316 height 13
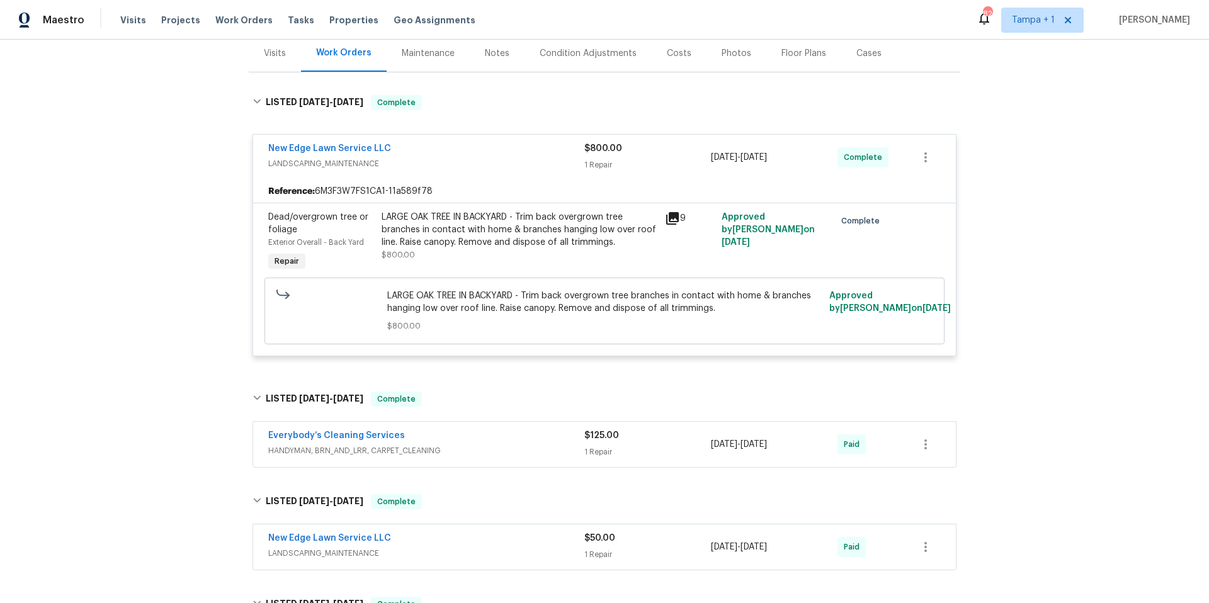
click at [467, 154] on div "New Edge Lawn Service LLC" at bounding box center [426, 149] width 316 height 15
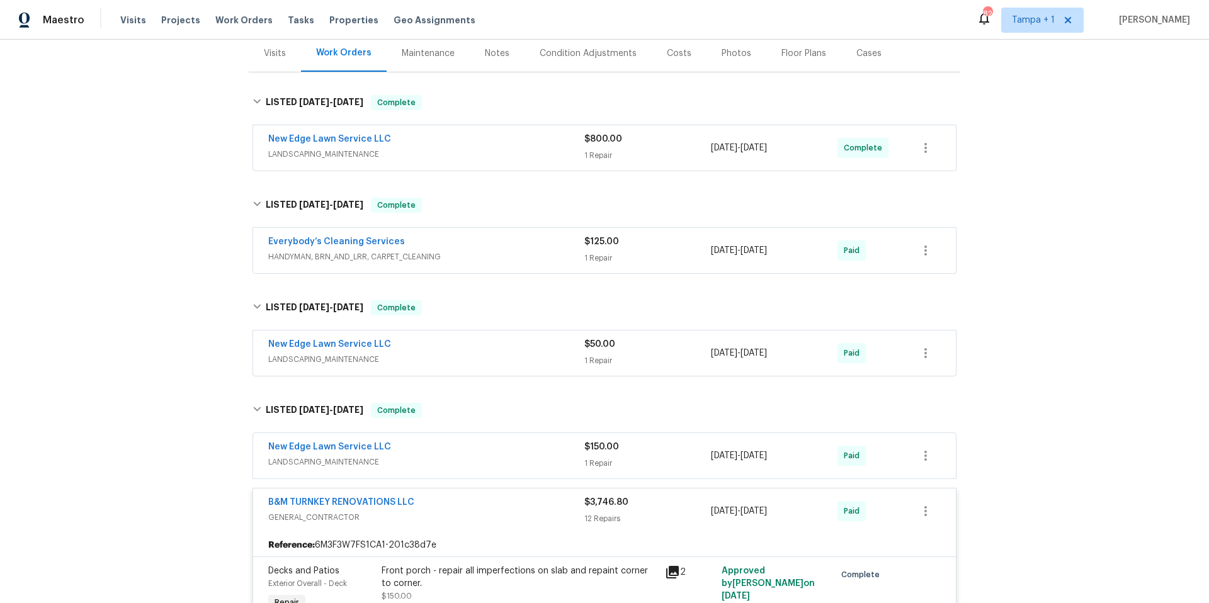
click at [467, 154] on span "LANDSCAPING_MAINTENANCE" at bounding box center [426, 154] width 316 height 13
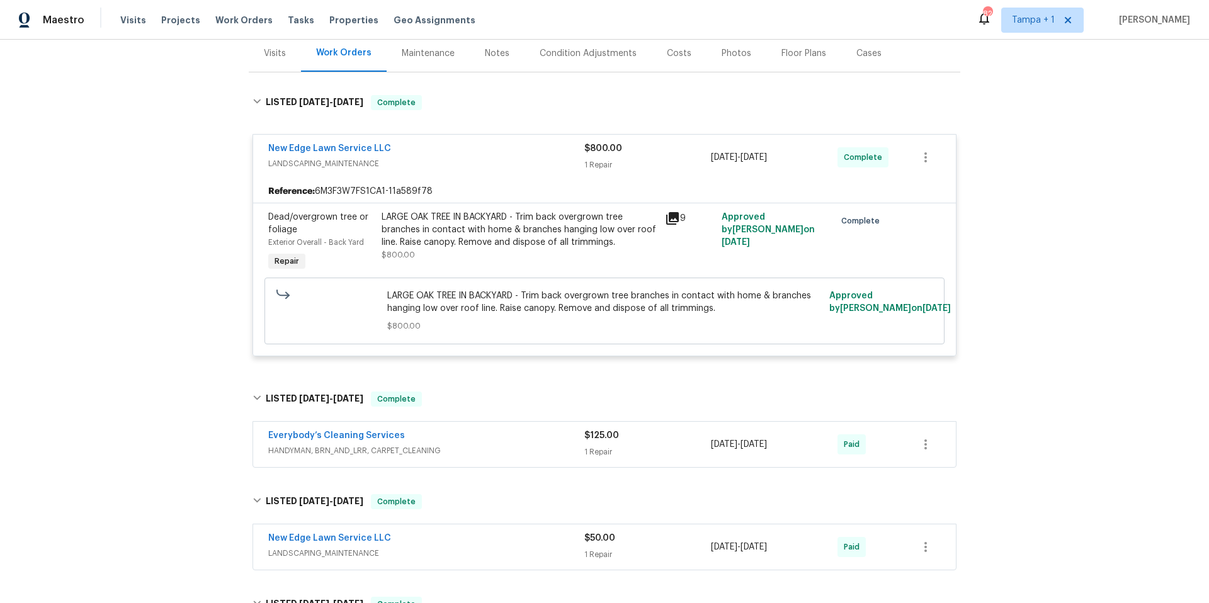
click at [467, 154] on div "New Edge Lawn Service LLC" at bounding box center [426, 149] width 316 height 15
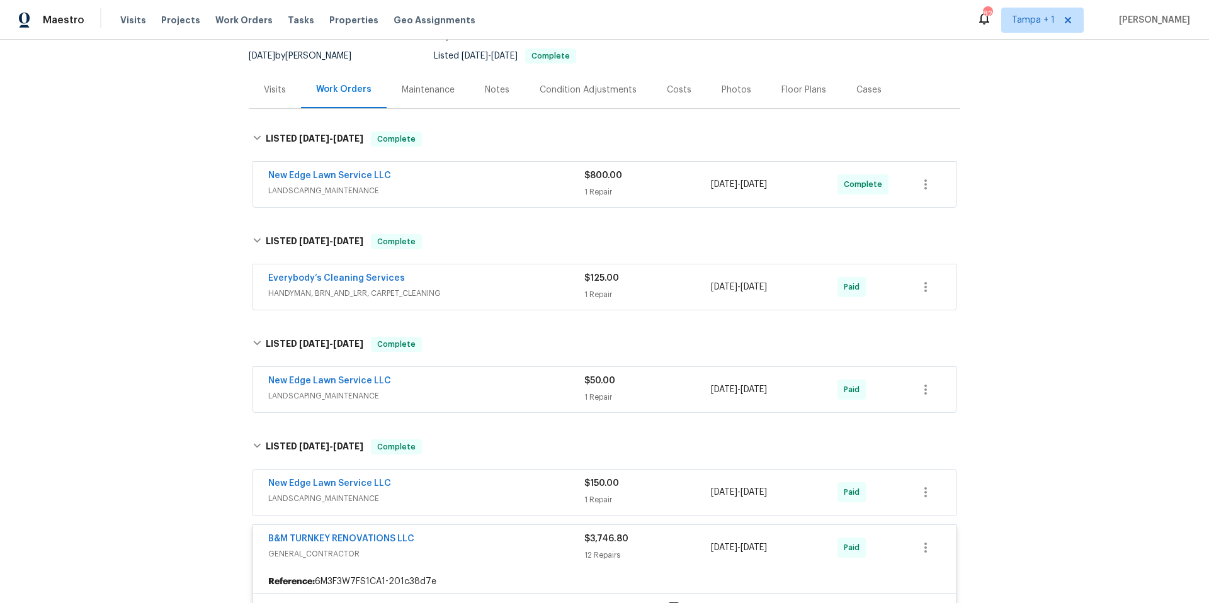
scroll to position [0, 0]
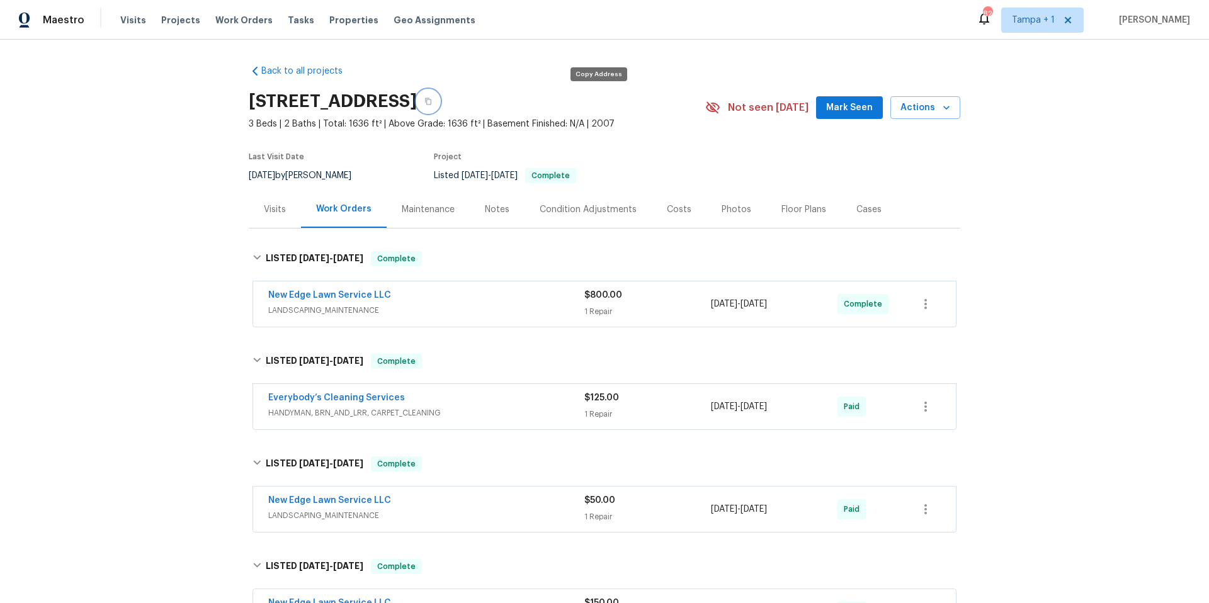
click at [432, 100] on icon "button" at bounding box center [428, 102] width 8 height 8
click at [681, 210] on div "Costs" at bounding box center [679, 209] width 55 height 37
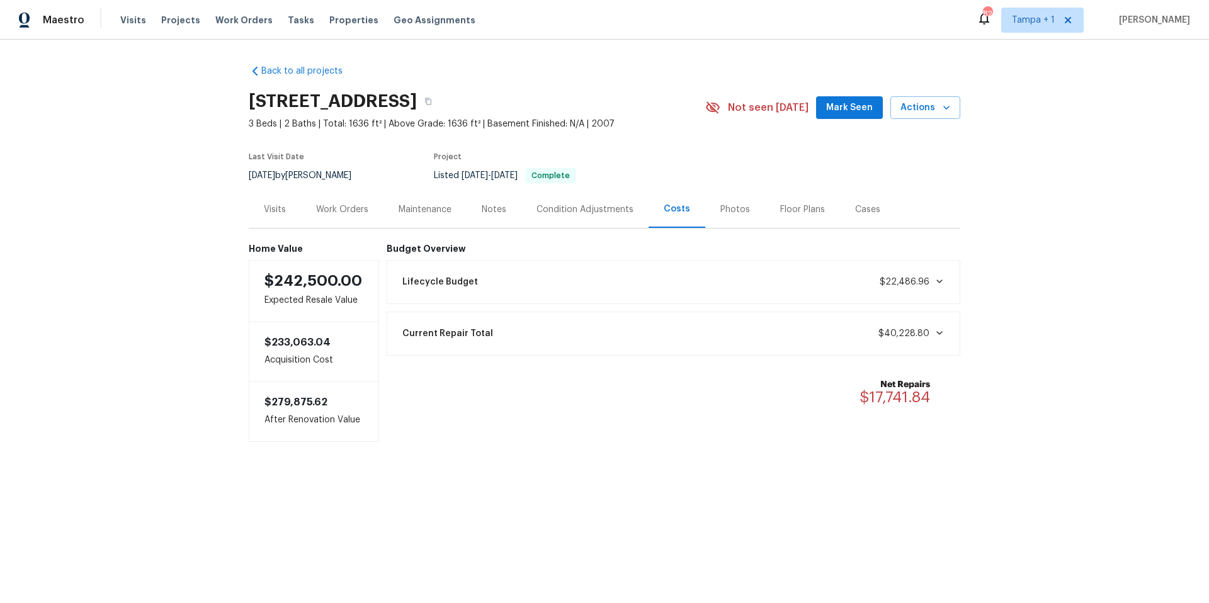
click at [368, 210] on div "Work Orders" at bounding box center [342, 209] width 83 height 37
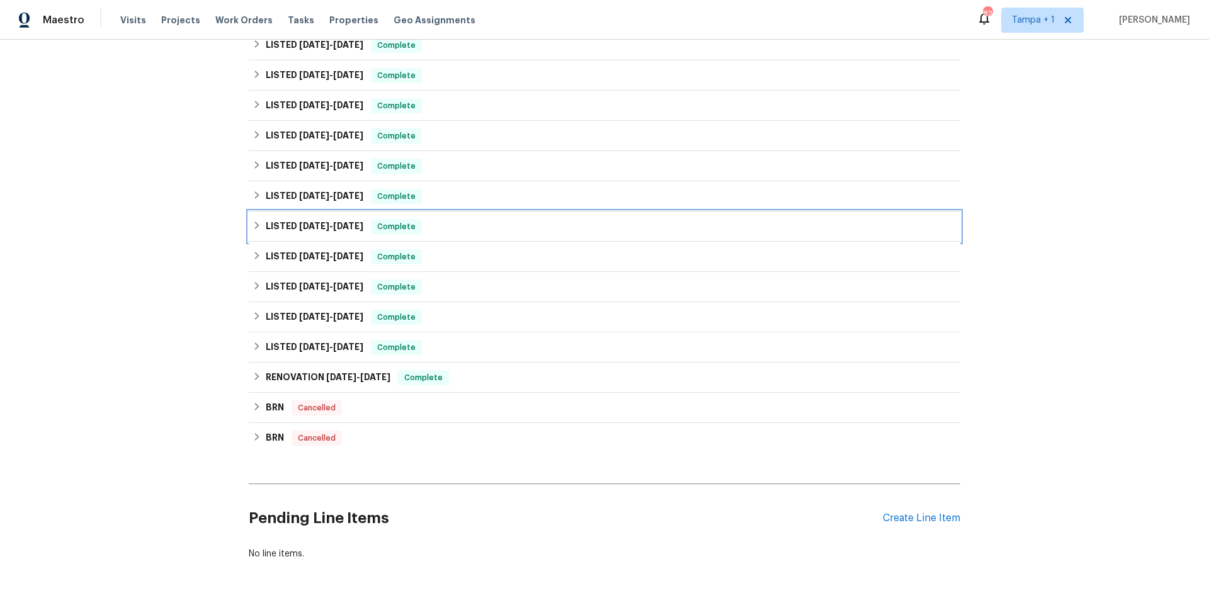
scroll to position [258, 0]
click at [325, 232] on h6 "LISTED 8/5/24 - 8/16/24" at bounding box center [315, 227] width 98 height 15
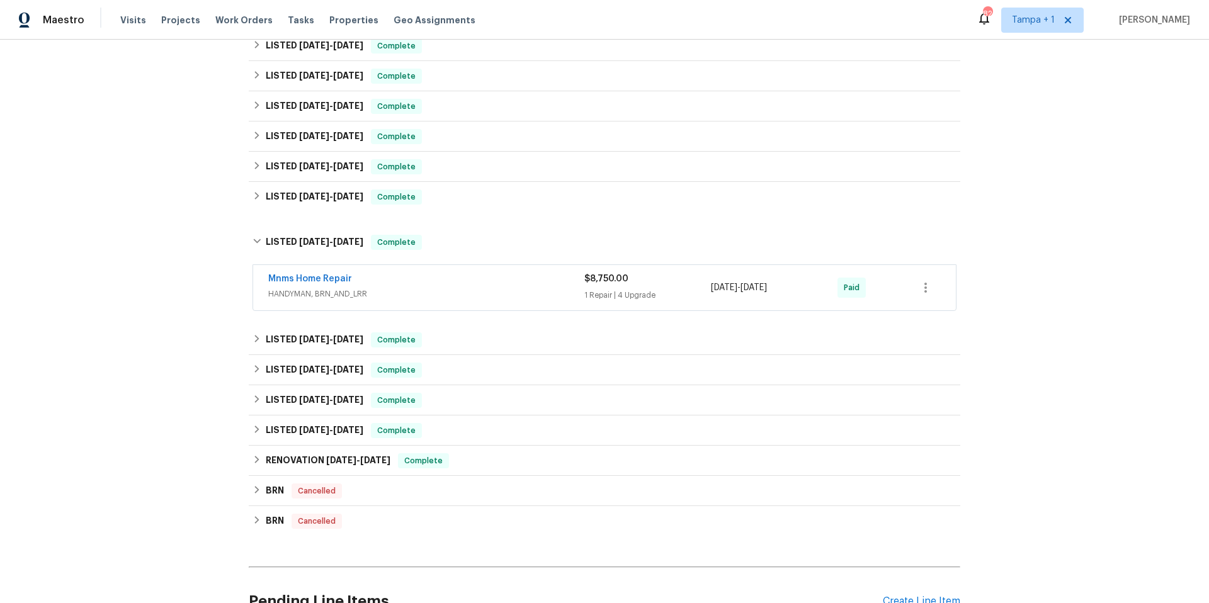
click at [484, 299] on span "HANDYMAN, BRN_AND_LRR" at bounding box center [426, 294] width 316 height 13
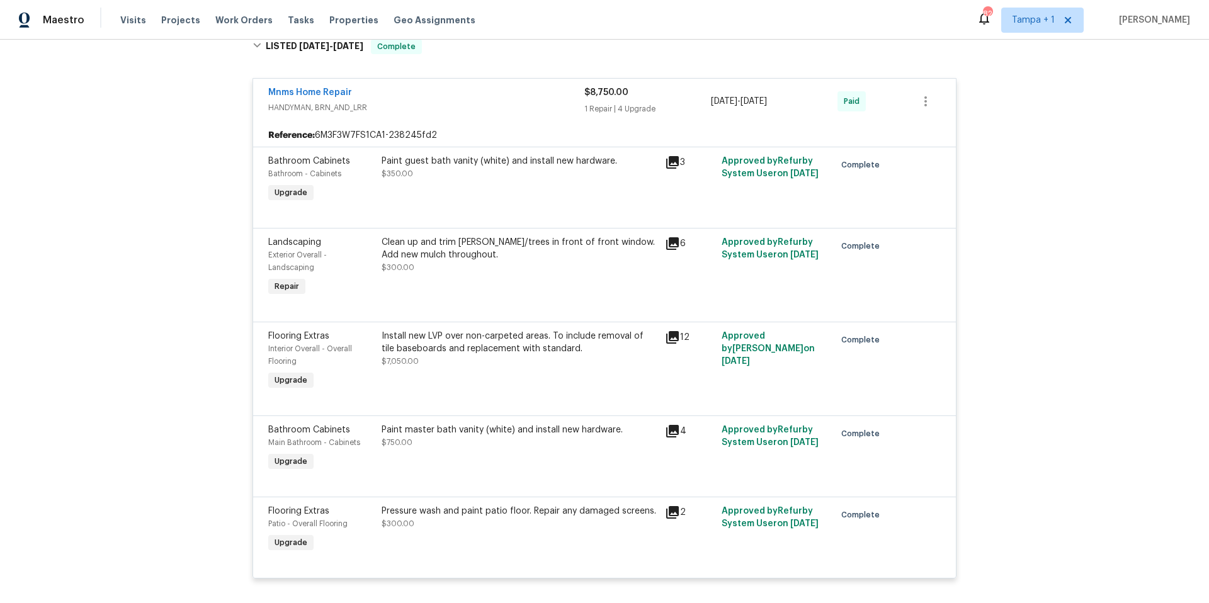
scroll to position [420, 0]
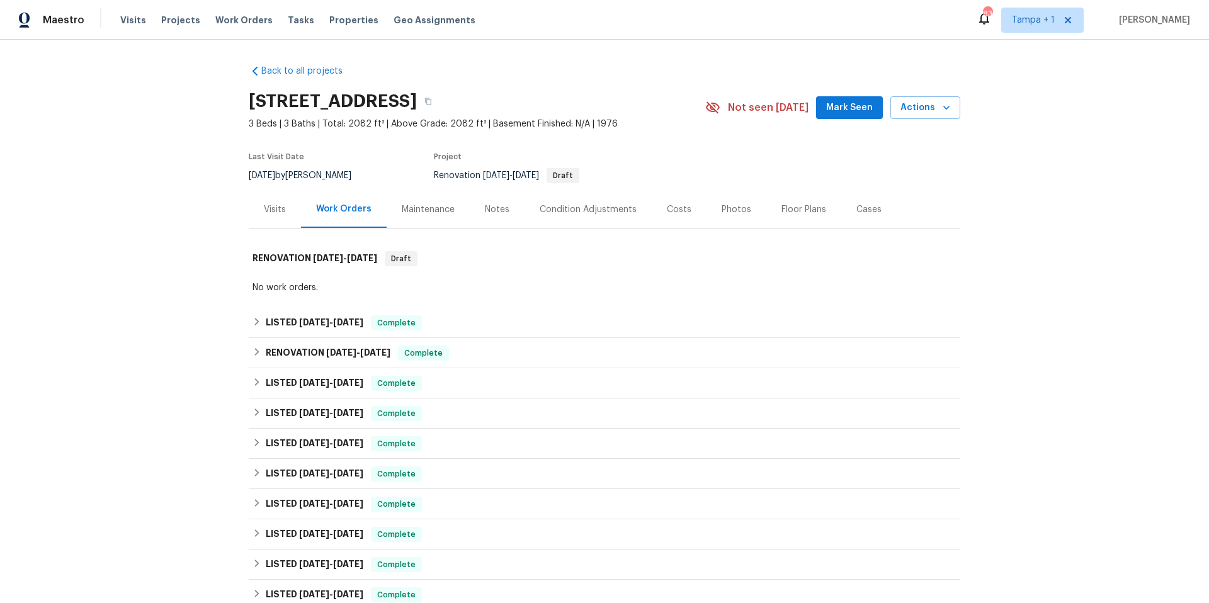
click at [668, 205] on div "Costs" at bounding box center [679, 209] width 25 height 13
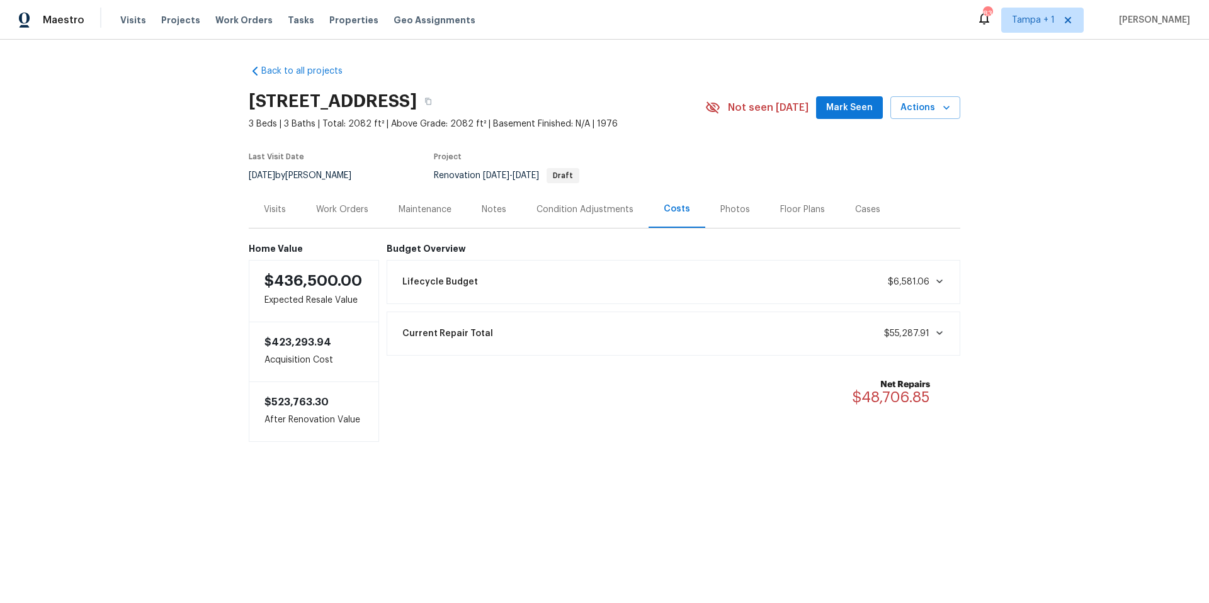
click at [322, 208] on div "Work Orders" at bounding box center [342, 209] width 52 height 13
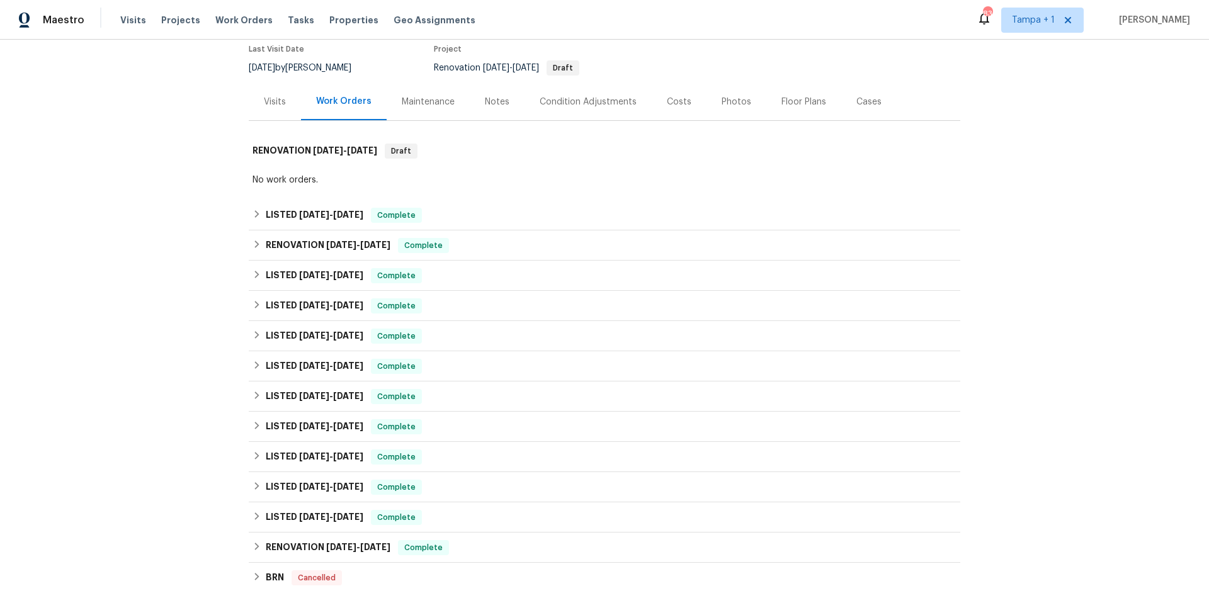
scroll to position [234, 0]
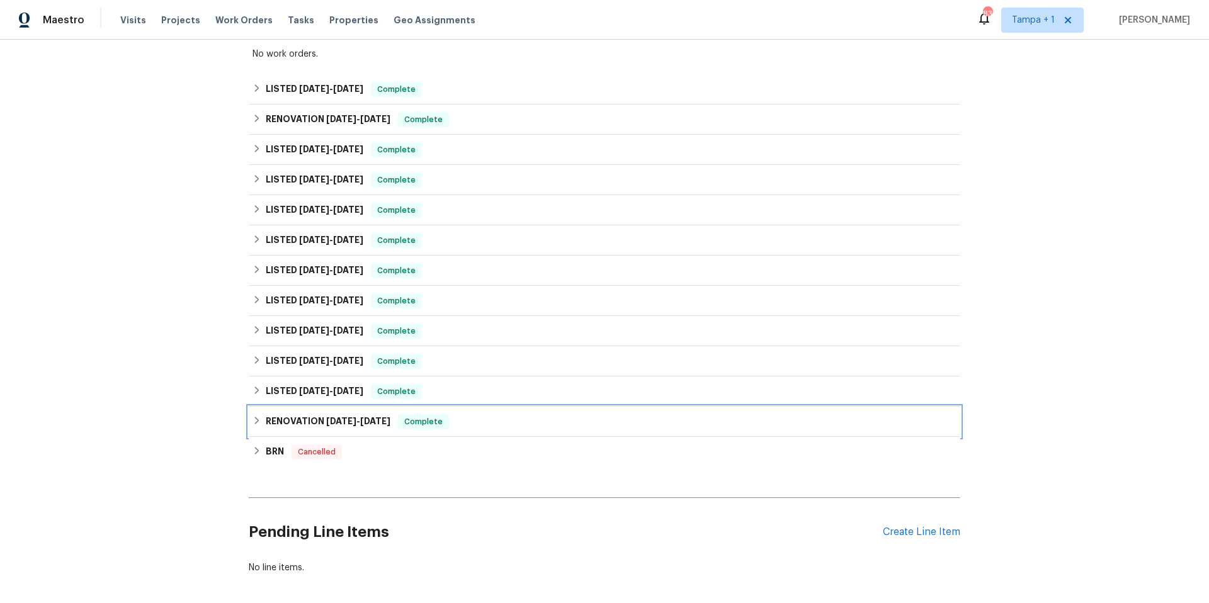
click at [329, 433] on div "RENOVATION [DATE] - [DATE] Complete" at bounding box center [605, 422] width 712 height 30
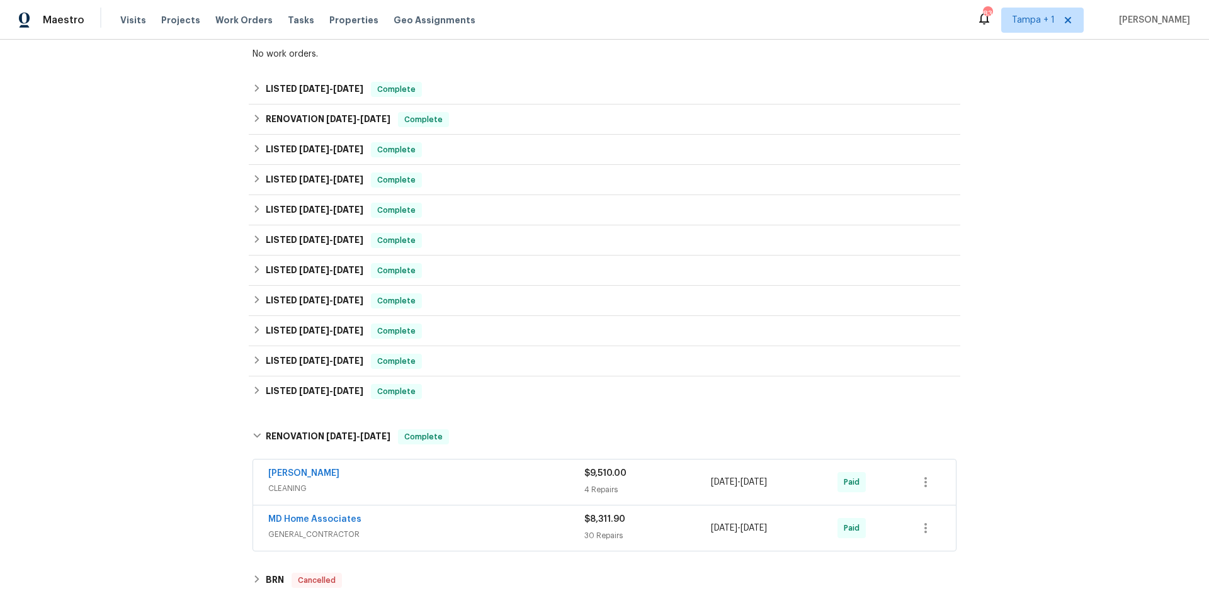
click at [399, 522] on div "MD Home Associates" at bounding box center [426, 520] width 316 height 15
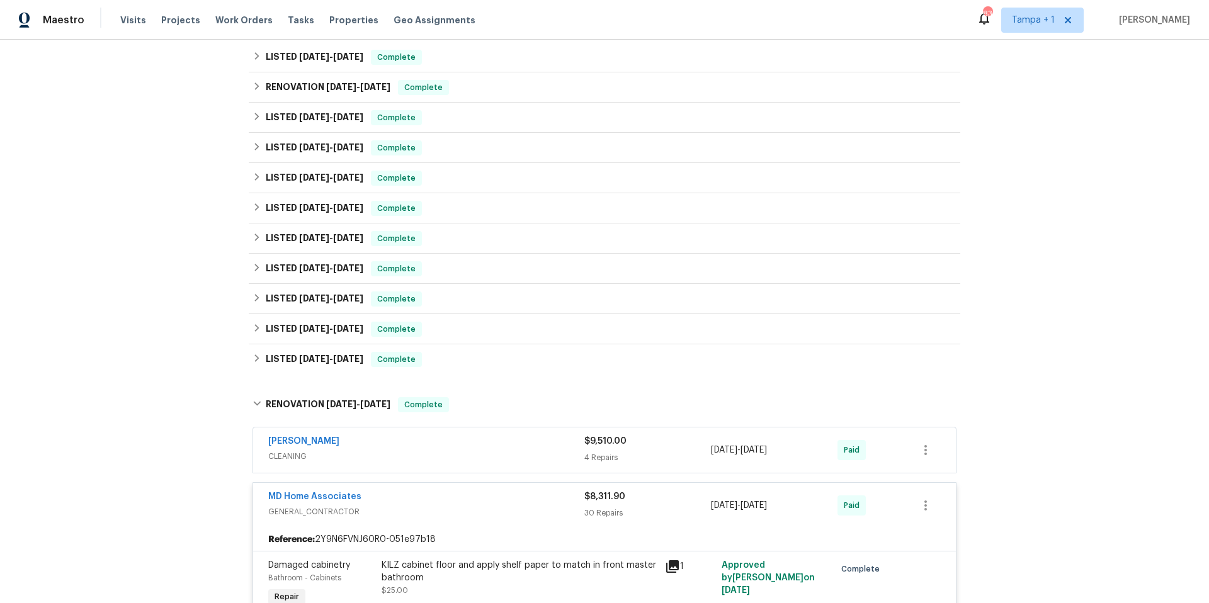
scroll to position [300, 0]
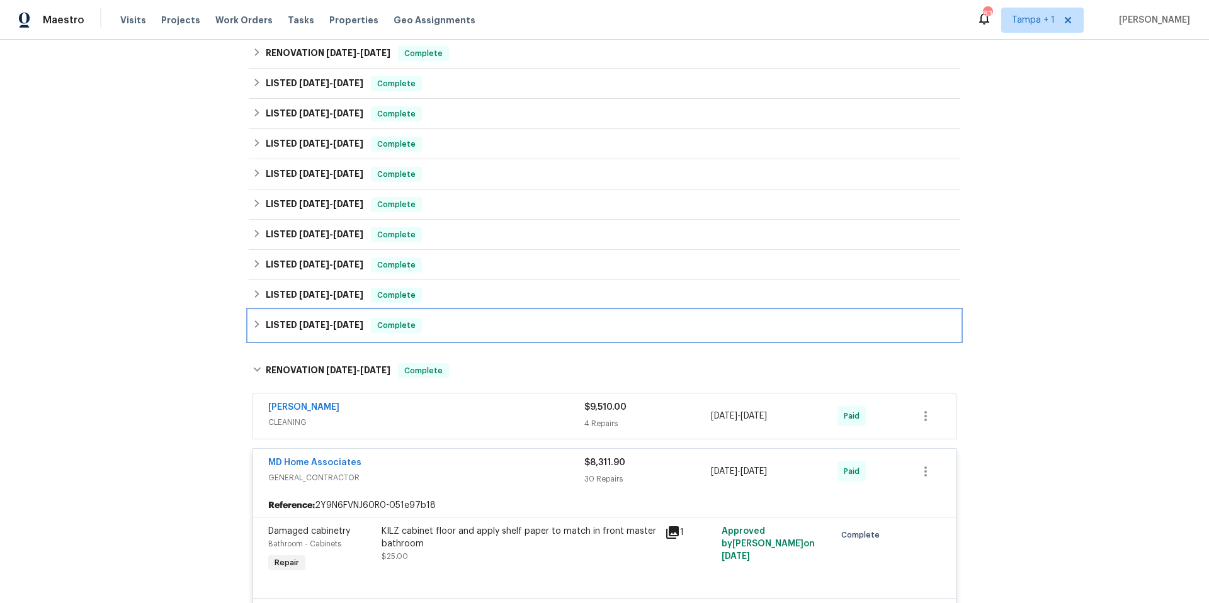
click at [300, 312] on div "LISTED 6/18/24 - 6/18/24 Complete" at bounding box center [605, 325] width 712 height 30
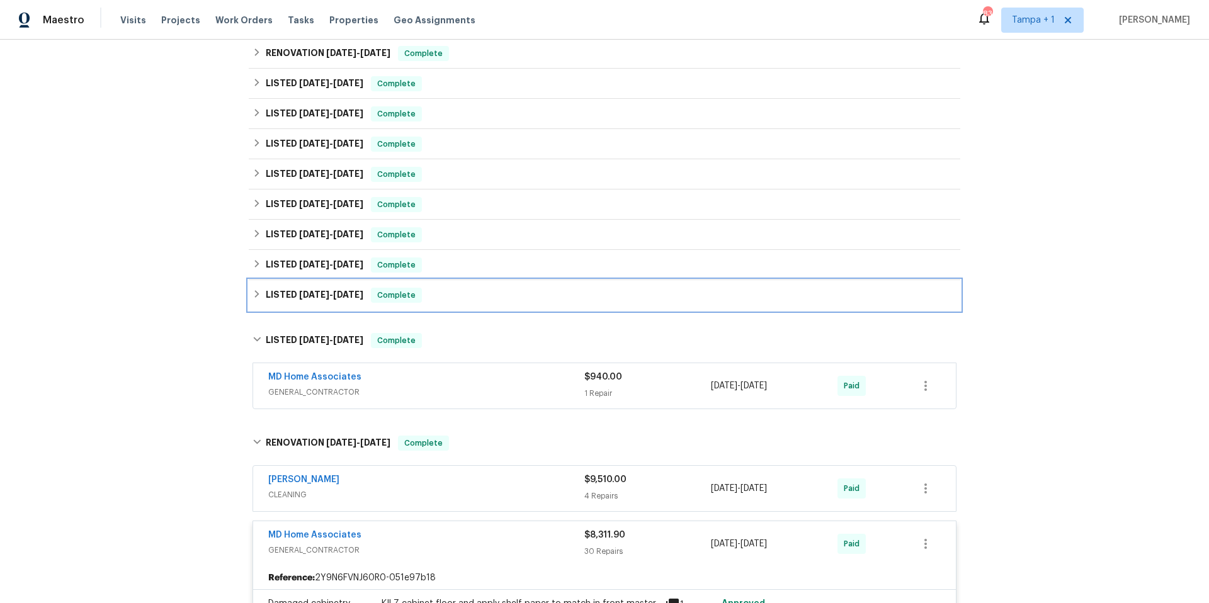
click at [319, 299] on h6 "LISTED 6/26/24 - 6/27/24" at bounding box center [315, 295] width 98 height 15
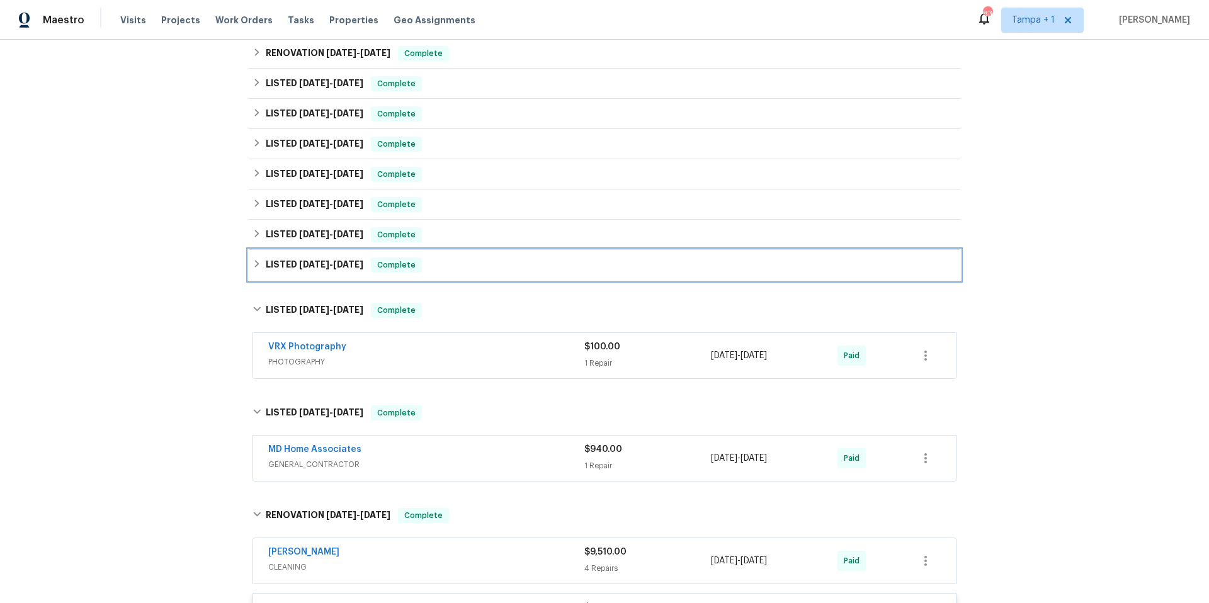
click at [313, 270] on h6 "LISTED 8/9/24 - 8/14/24" at bounding box center [315, 265] width 98 height 15
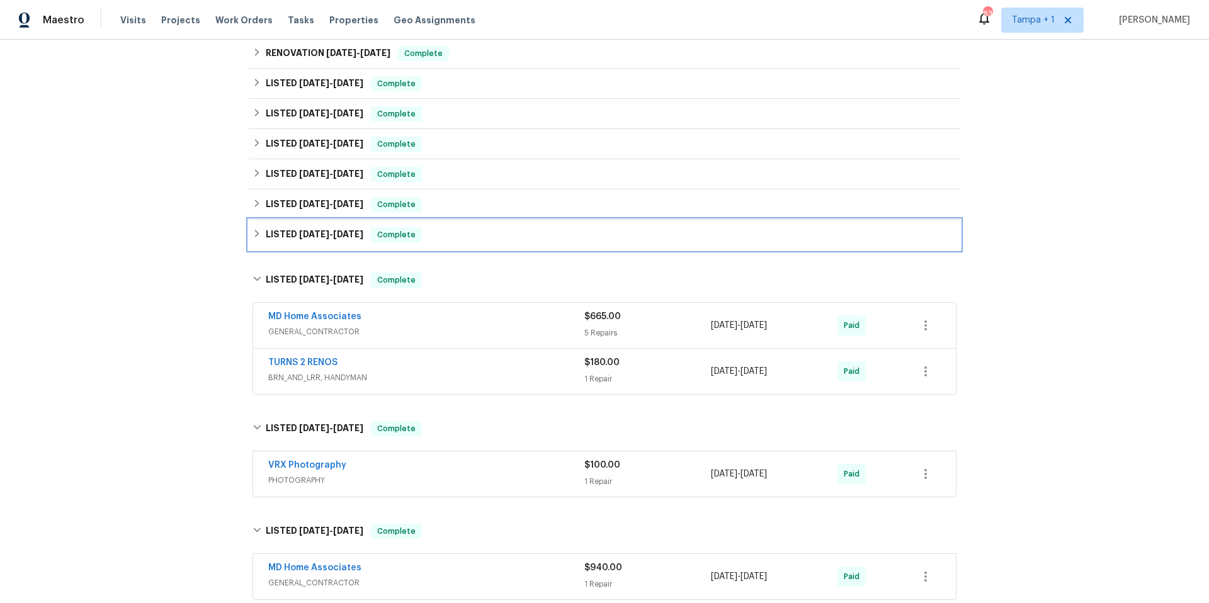
click at [300, 246] on div "LISTED 9/5/24 - 9/13/24 Complete" at bounding box center [605, 235] width 712 height 30
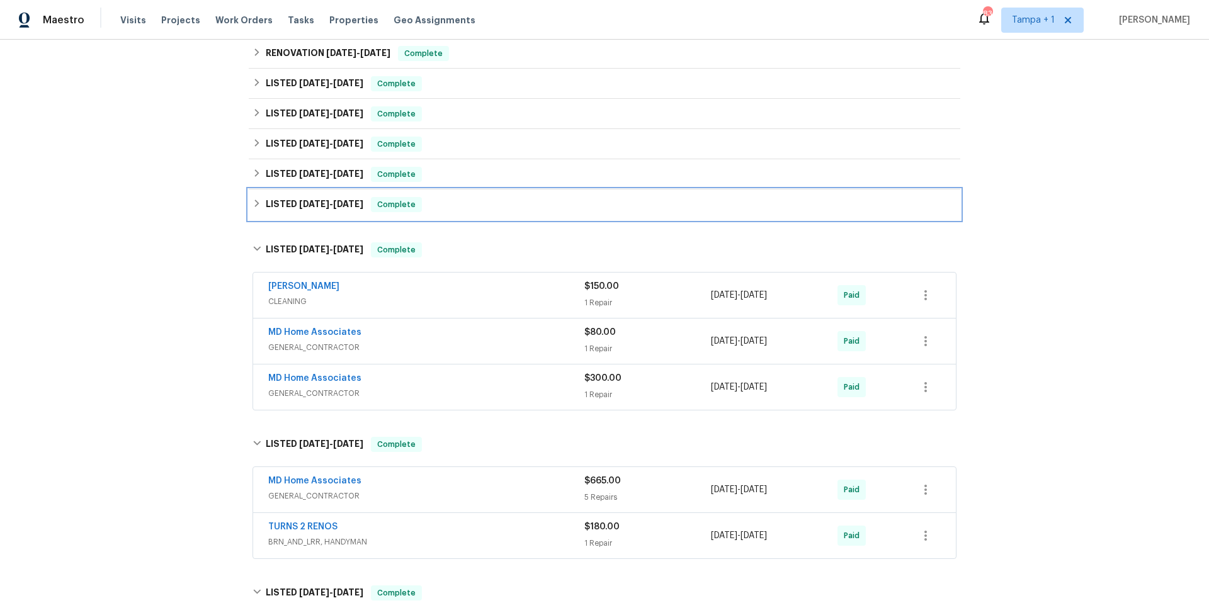
click at [302, 215] on div "LISTED 9/24/24 - 11/25/24 Complete" at bounding box center [605, 205] width 712 height 30
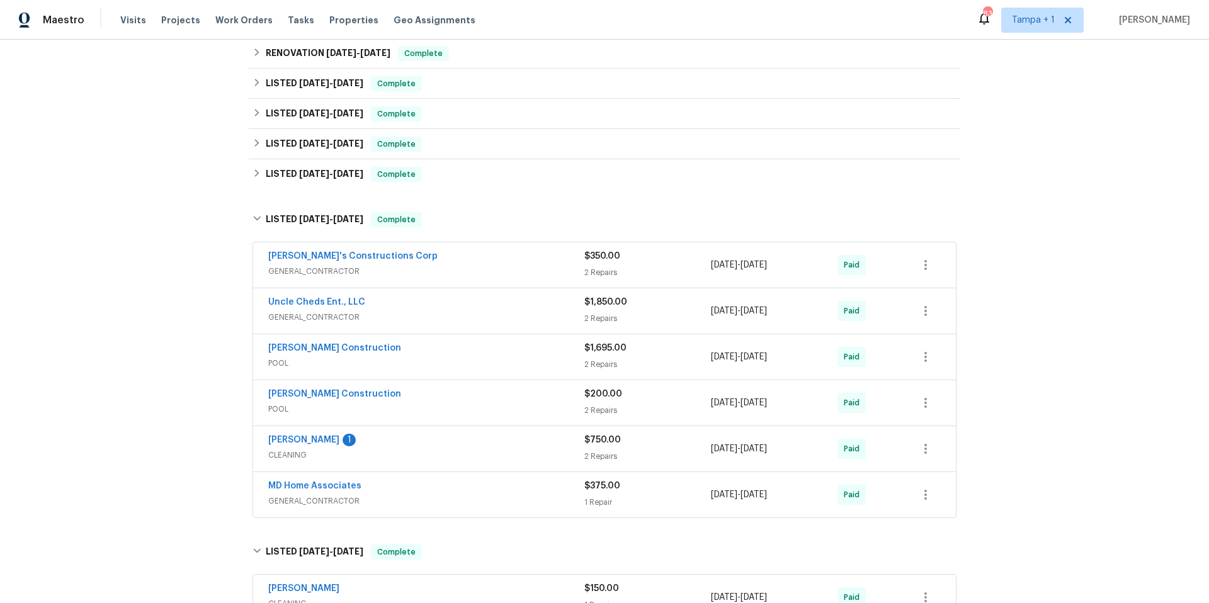
click at [465, 305] on div "Uncle Cheds Ent., LLC" at bounding box center [426, 303] width 316 height 15
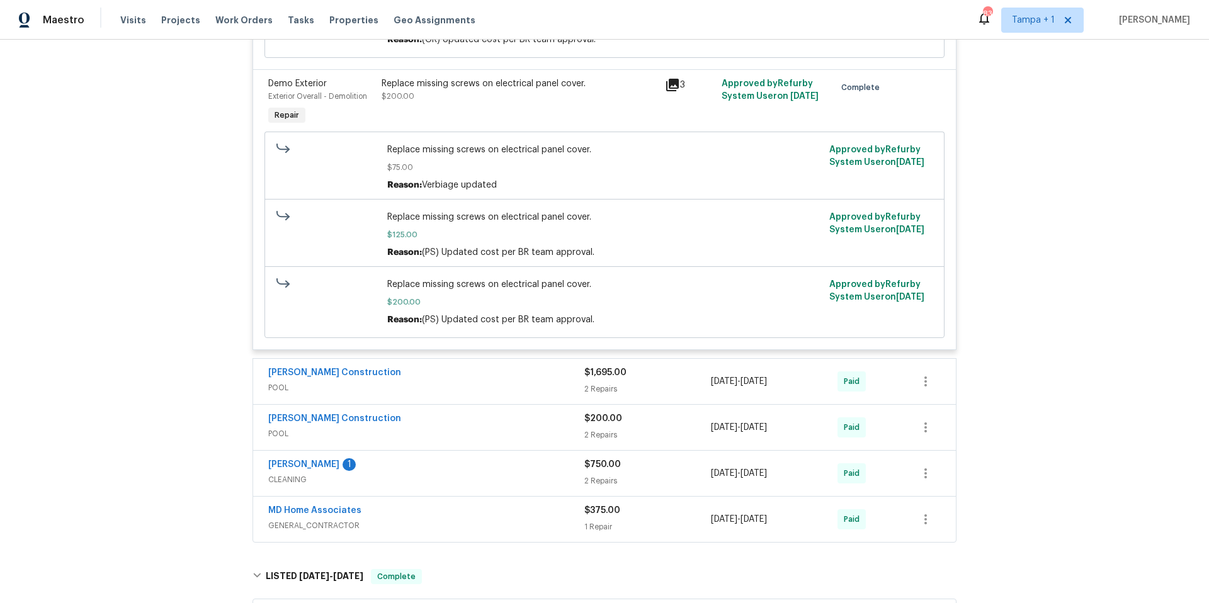
scroll to position [905, 0]
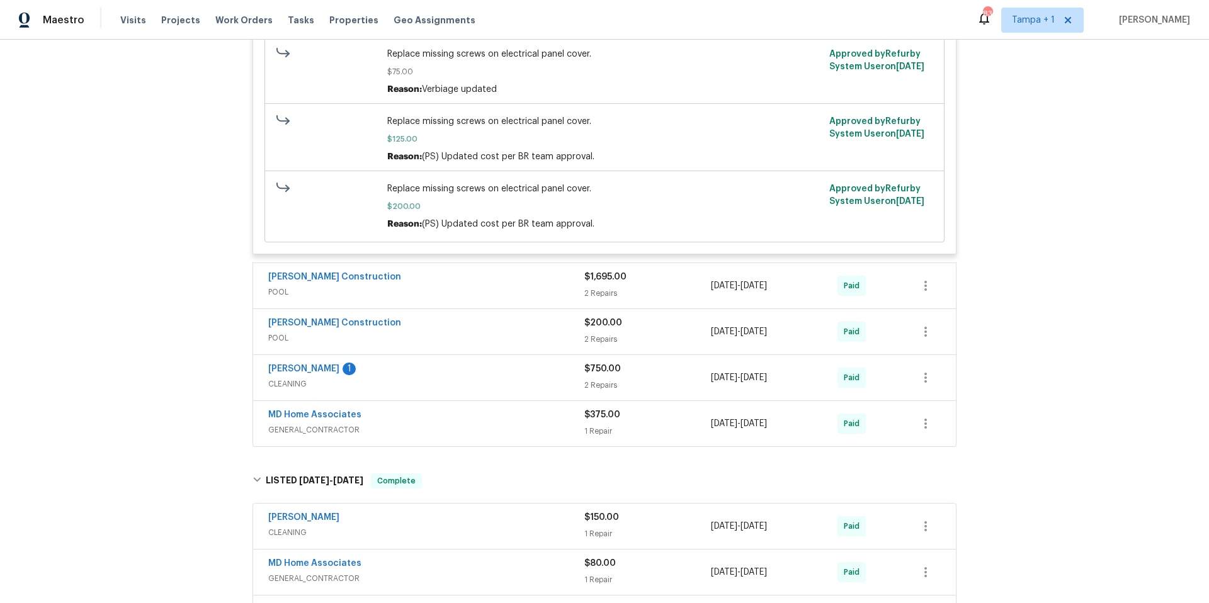
click at [491, 282] on div "Stine Construction" at bounding box center [426, 278] width 316 height 15
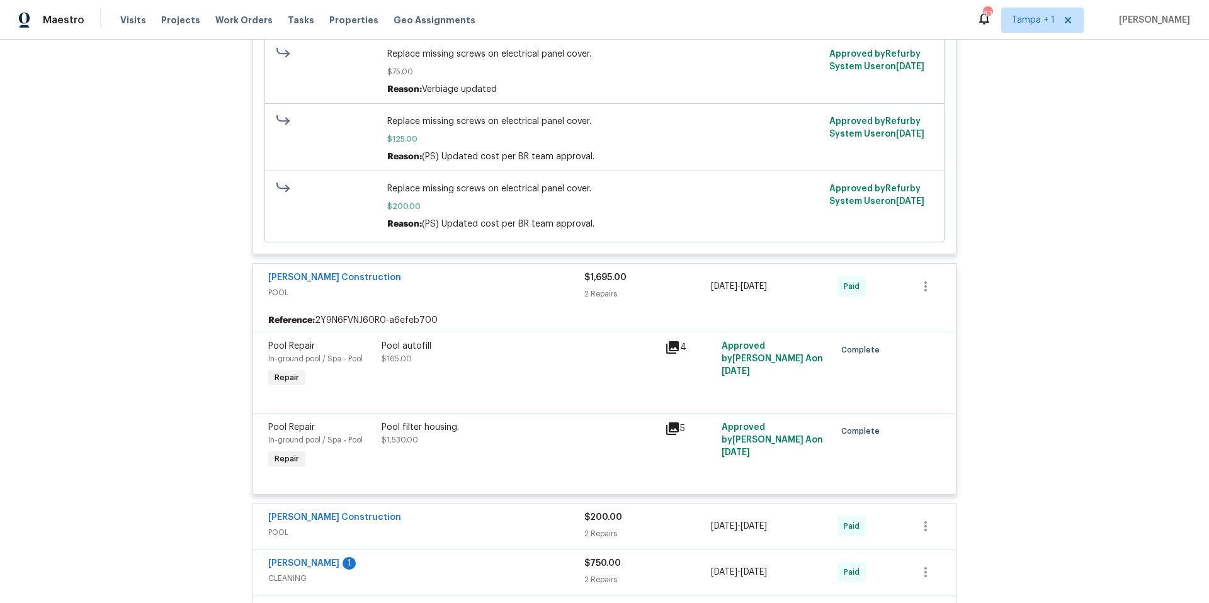
scroll to position [1117, 0]
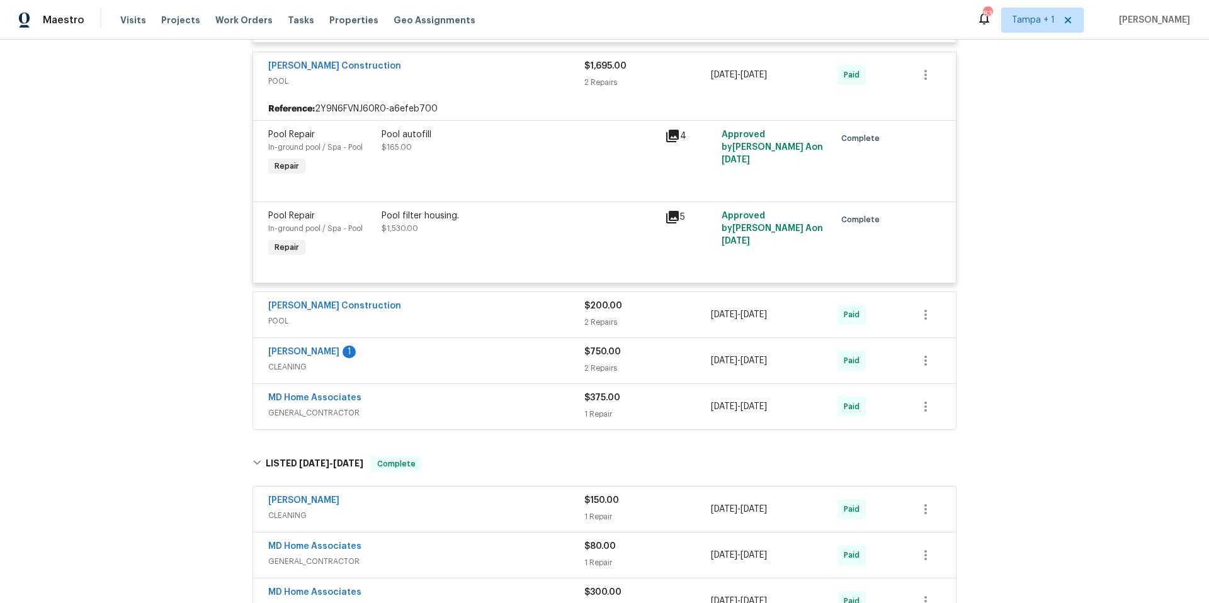
click at [471, 314] on div "Stine Construction" at bounding box center [426, 307] width 316 height 15
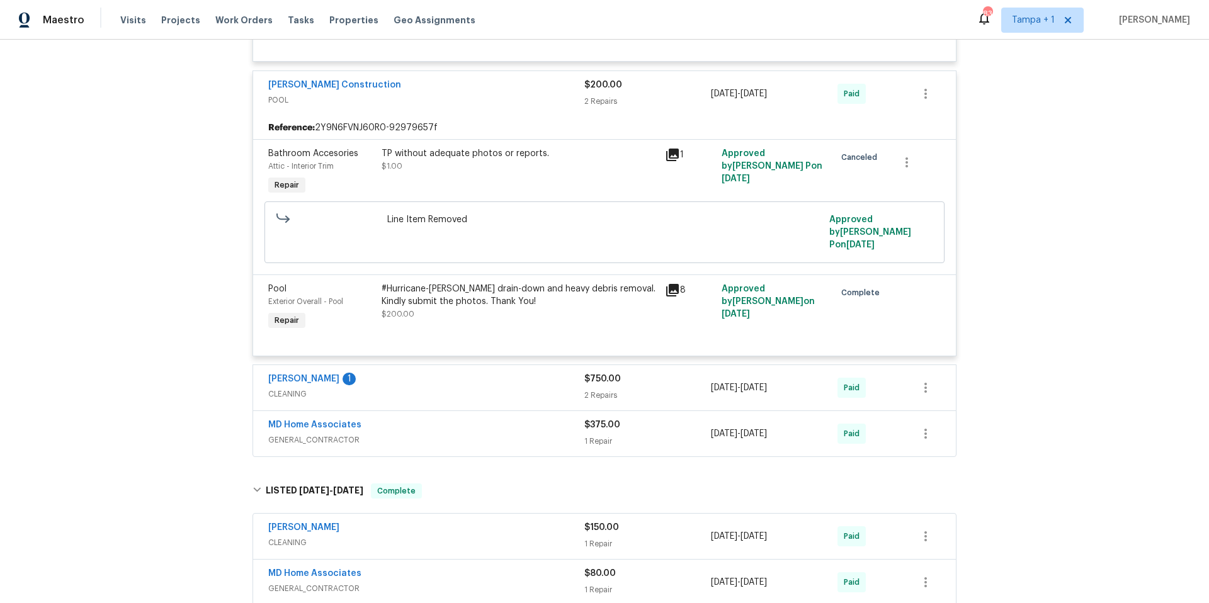
scroll to position [1382, 0]
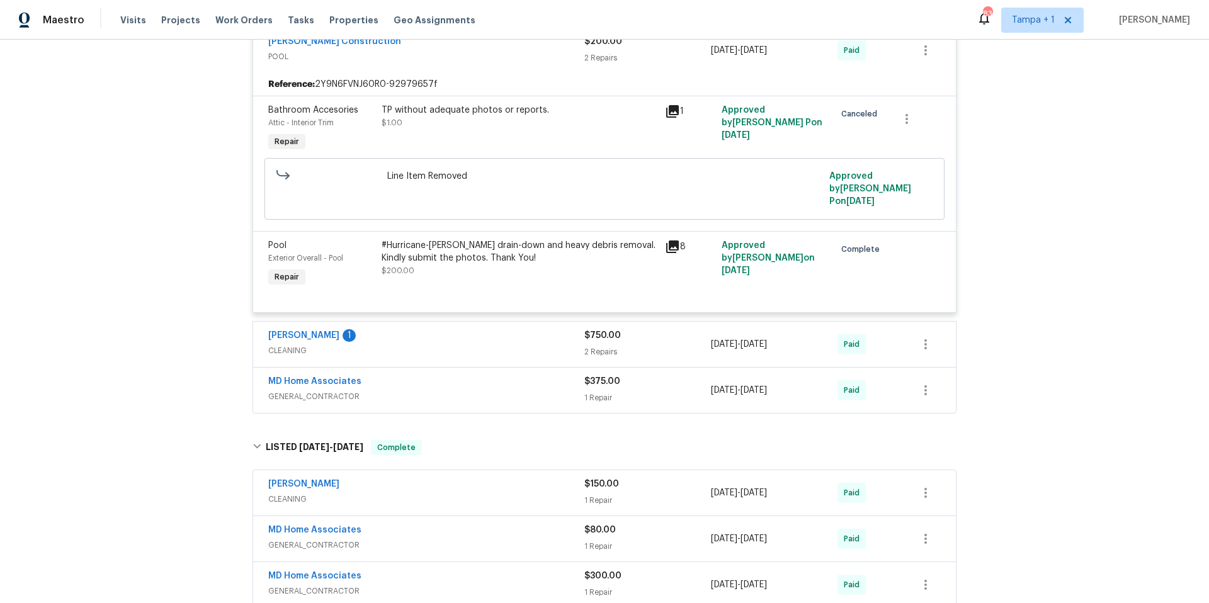
click at [477, 344] on span "CLEANING" at bounding box center [426, 350] width 316 height 13
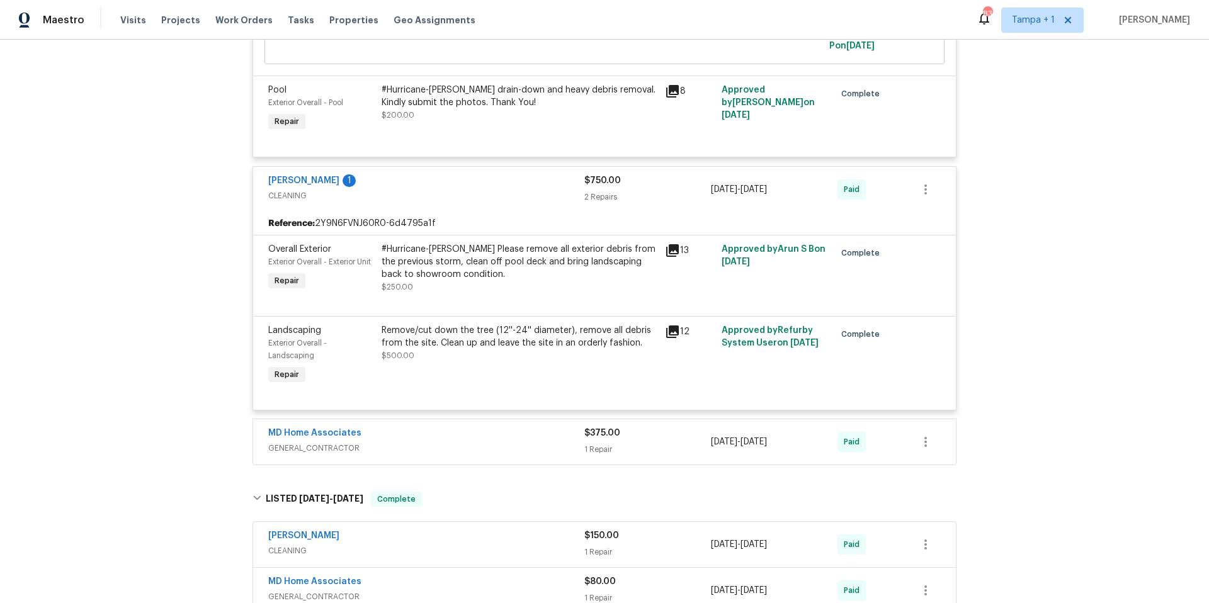
scroll to position [1590, 0]
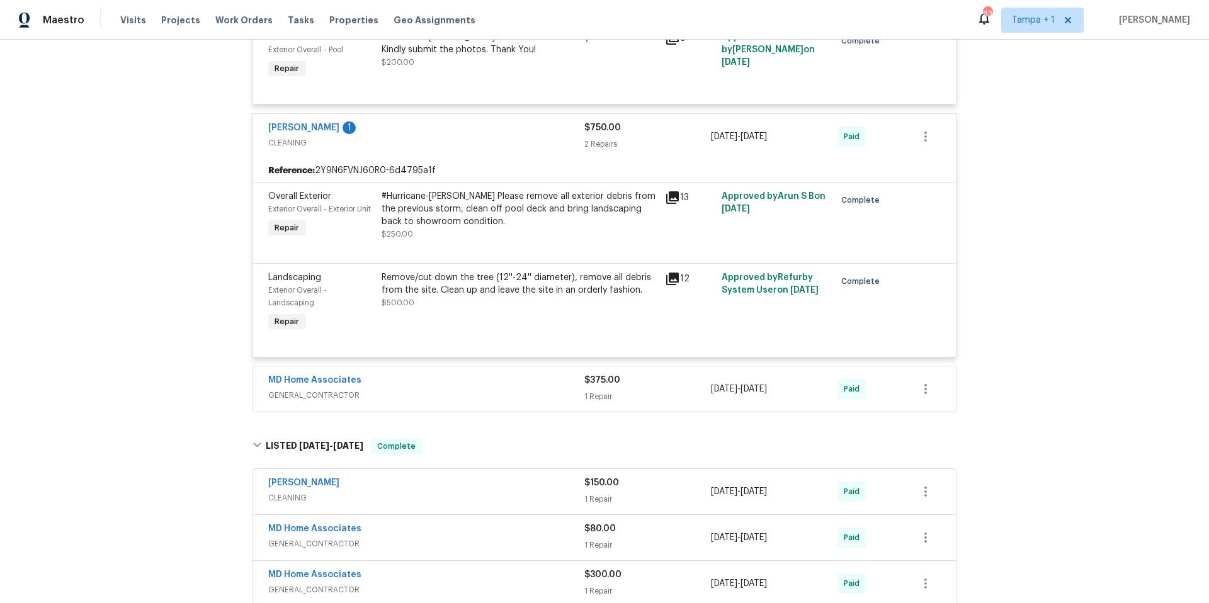
click at [486, 375] on div "MD Home Associates" at bounding box center [426, 381] width 316 height 15
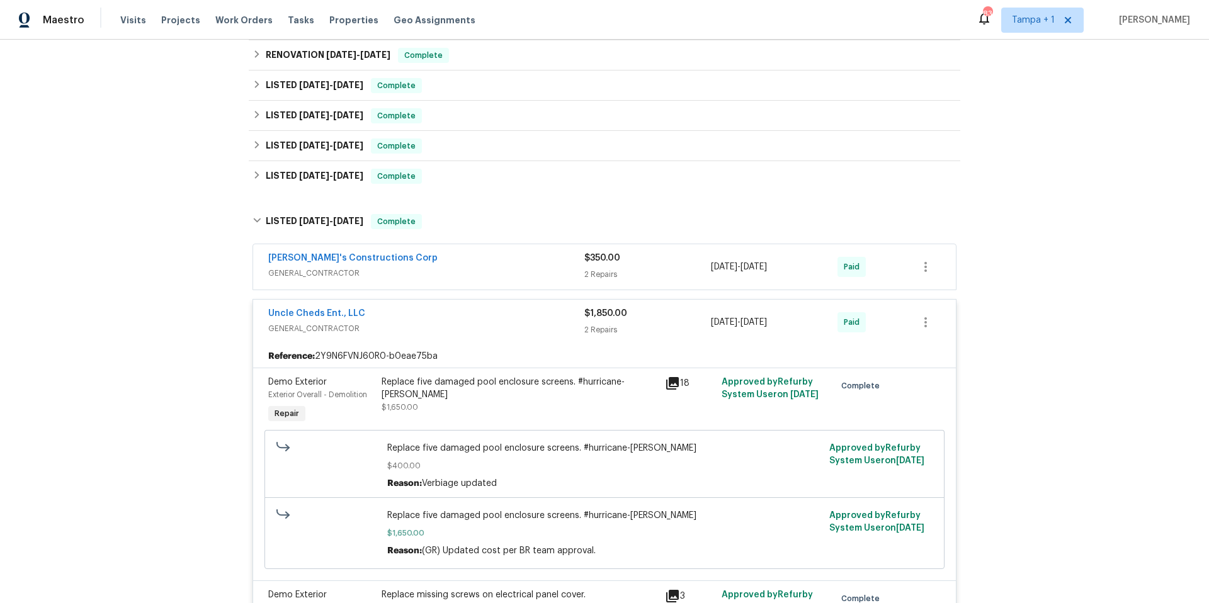
scroll to position [94, 0]
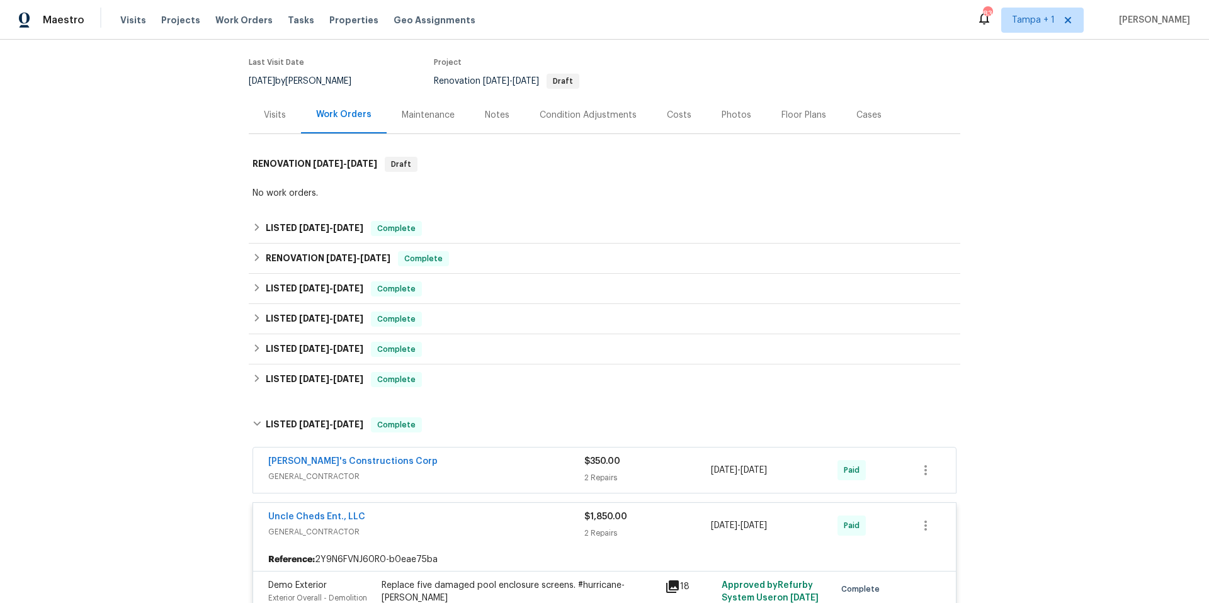
click at [324, 380] on span "1/28/25" at bounding box center [314, 379] width 30 height 9
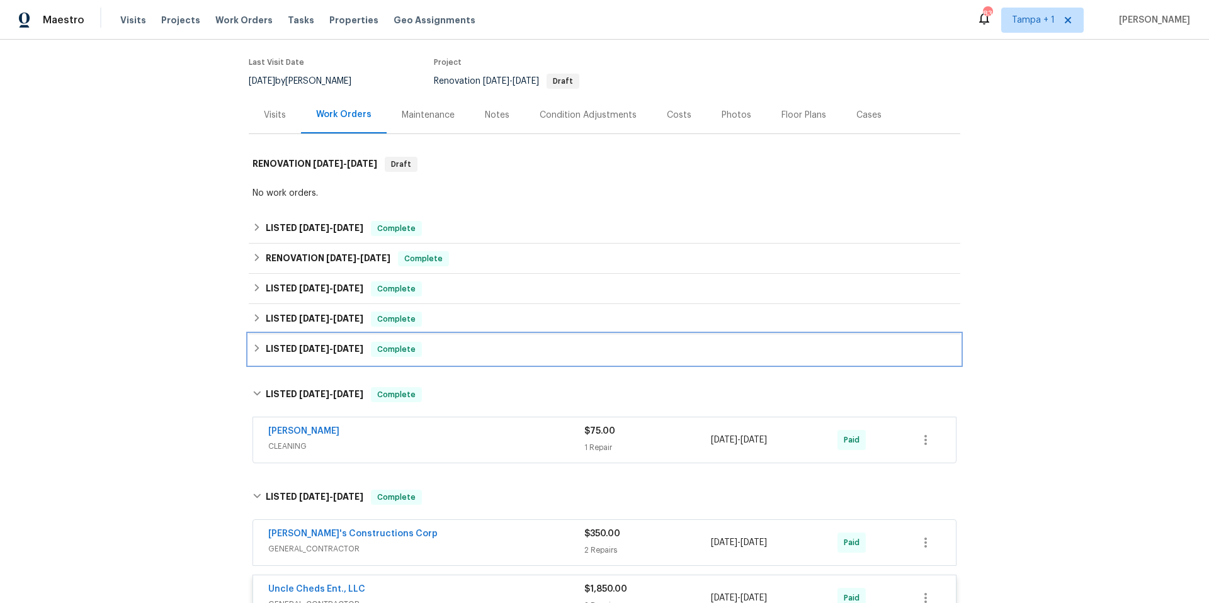
click at [314, 354] on h6 "LISTED 3/10/25 - 3/14/25" at bounding box center [315, 349] width 98 height 15
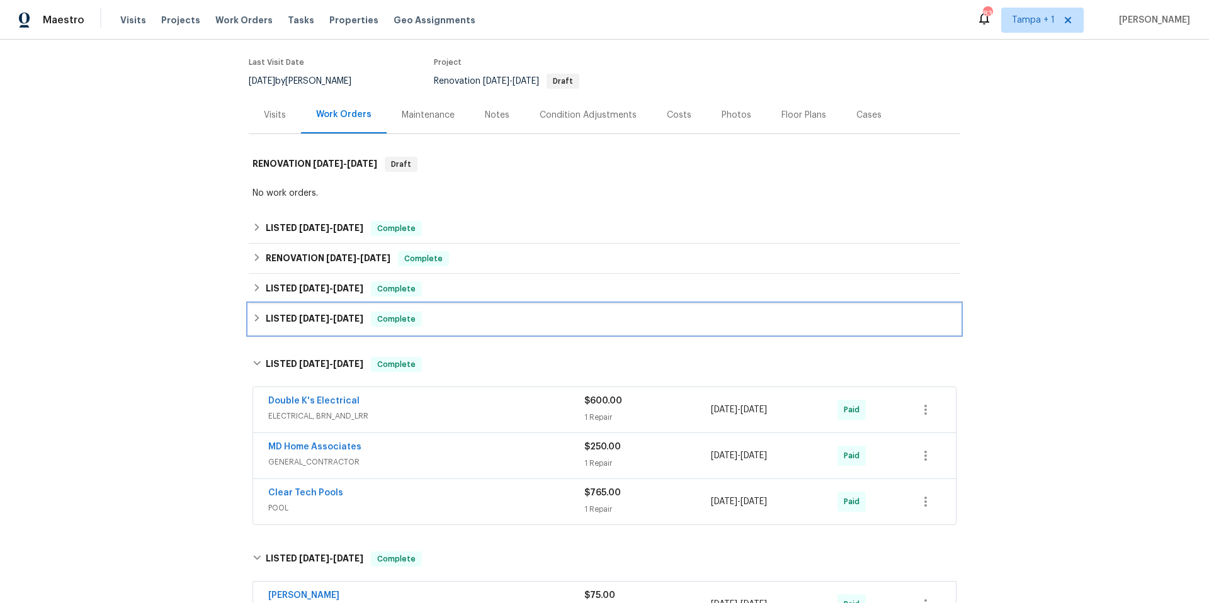
click at [300, 329] on div "LISTED 3/10/25 - 3/19/25 Complete" at bounding box center [605, 319] width 712 height 30
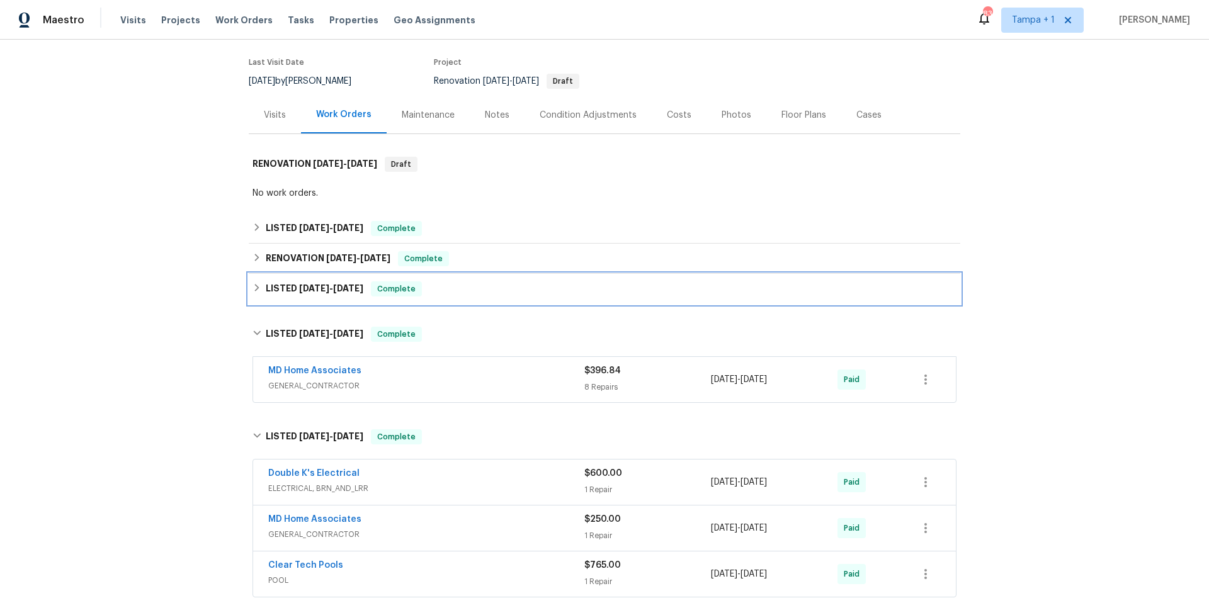
click at [291, 292] on h6 "LISTED 5/6/25 - 7/17/25" at bounding box center [315, 289] width 98 height 15
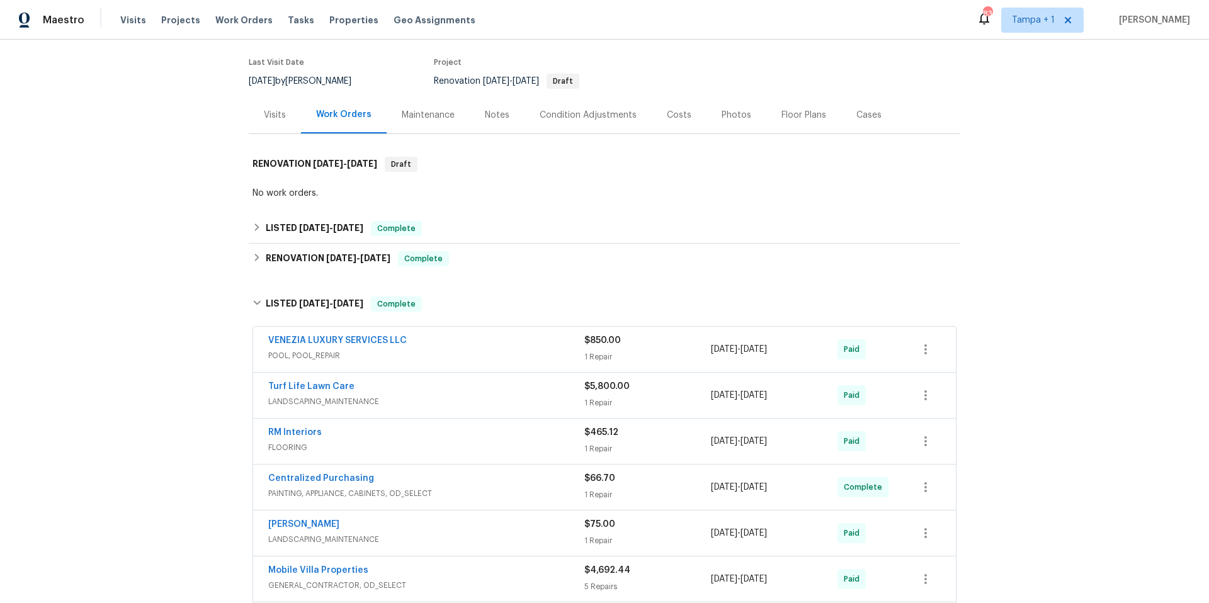
click at [471, 385] on div "Turf Life Lawn Care" at bounding box center [426, 387] width 316 height 15
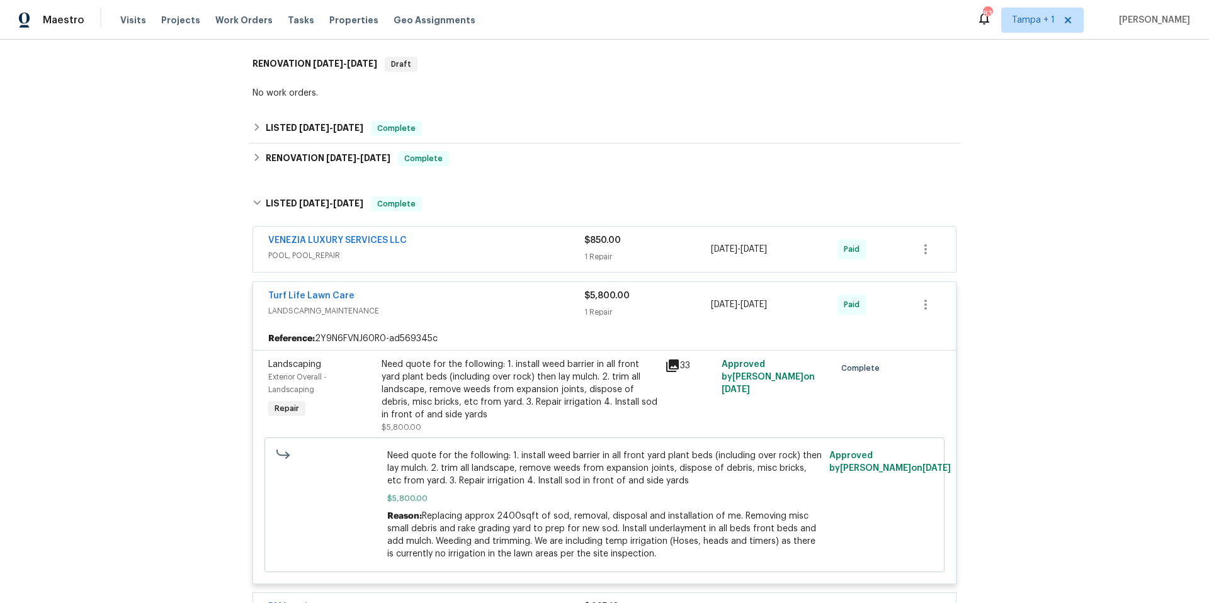
scroll to position [197, 0]
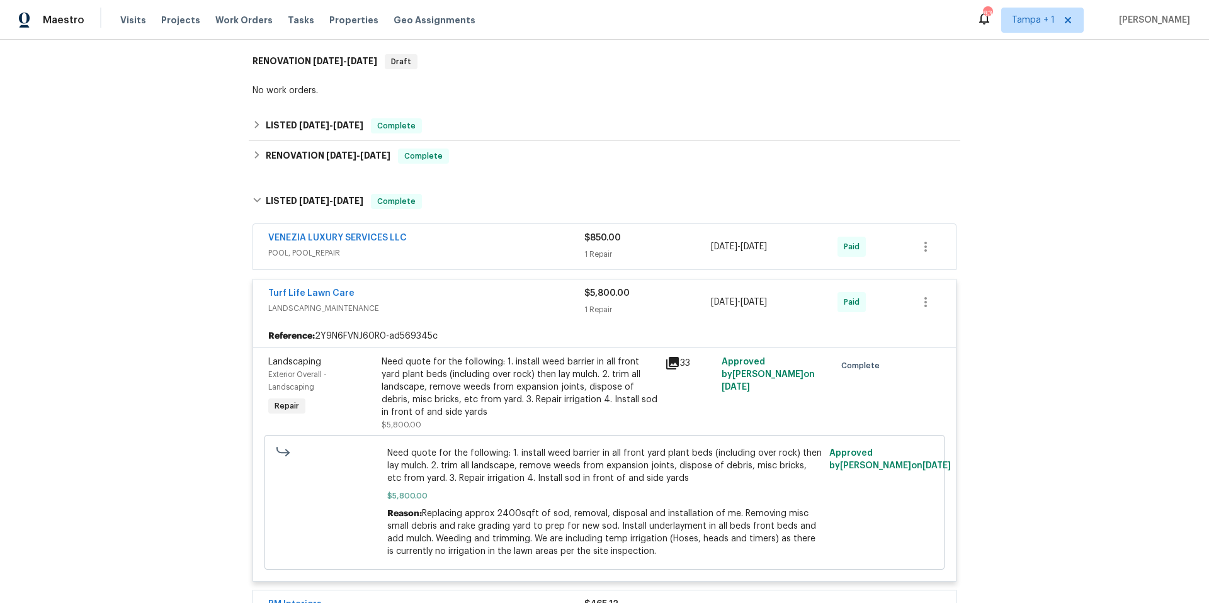
click at [452, 304] on span "LANDSCAPING_MAINTENANCE" at bounding box center [426, 308] width 316 height 13
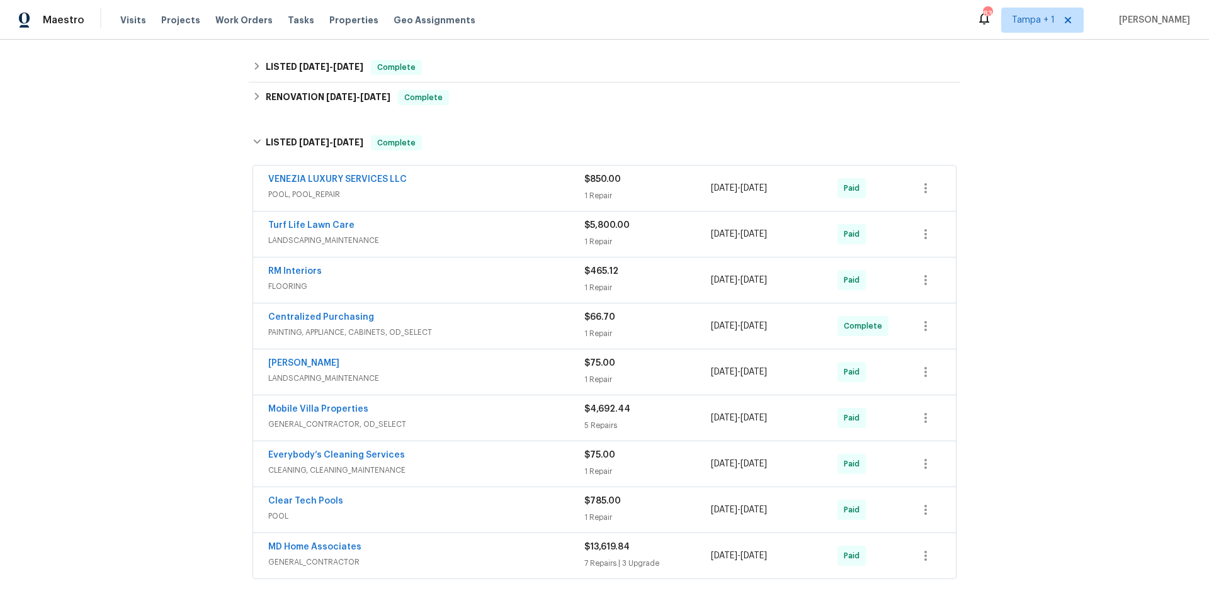
scroll to position [309, 0]
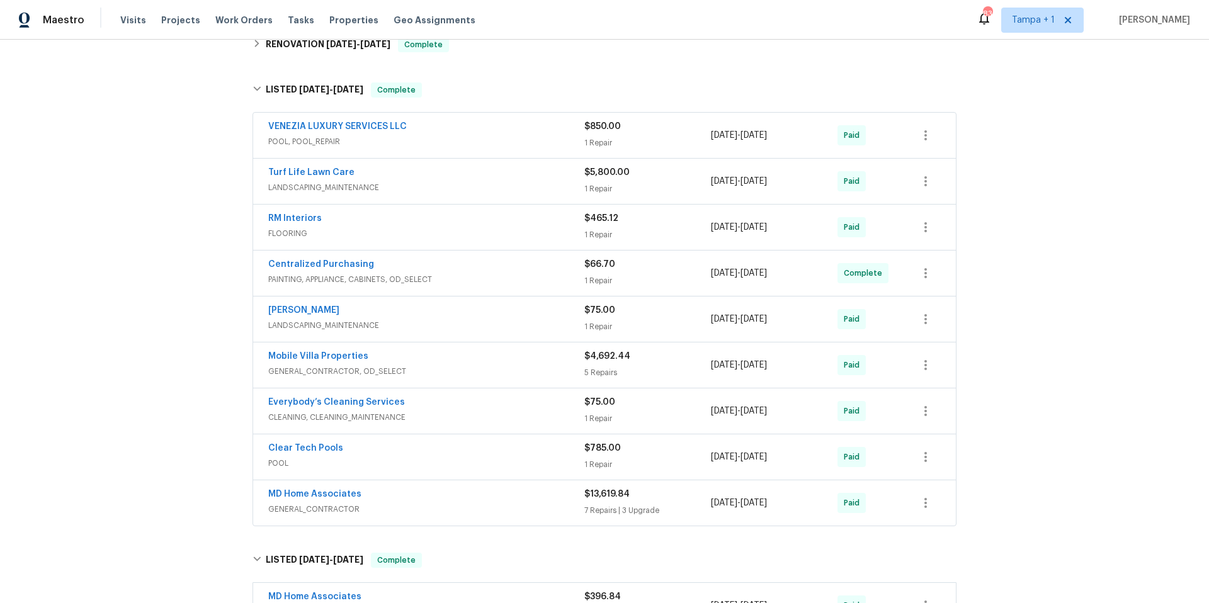
click at [461, 360] on div "Mobile Villa Properties" at bounding box center [426, 357] width 316 height 15
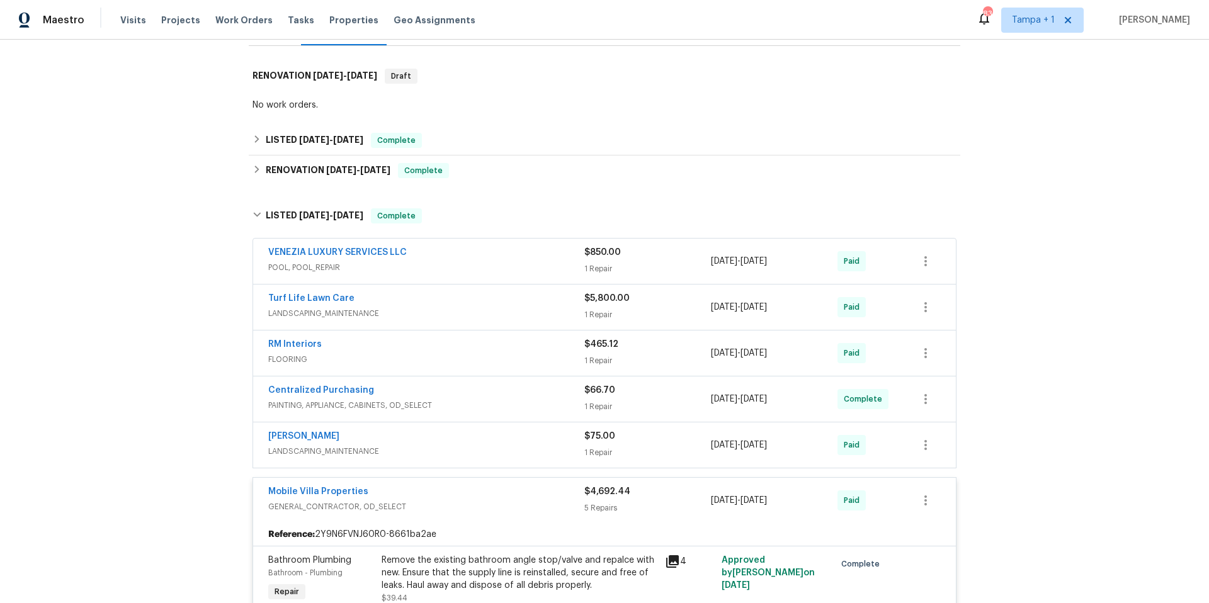
scroll to position [185, 0]
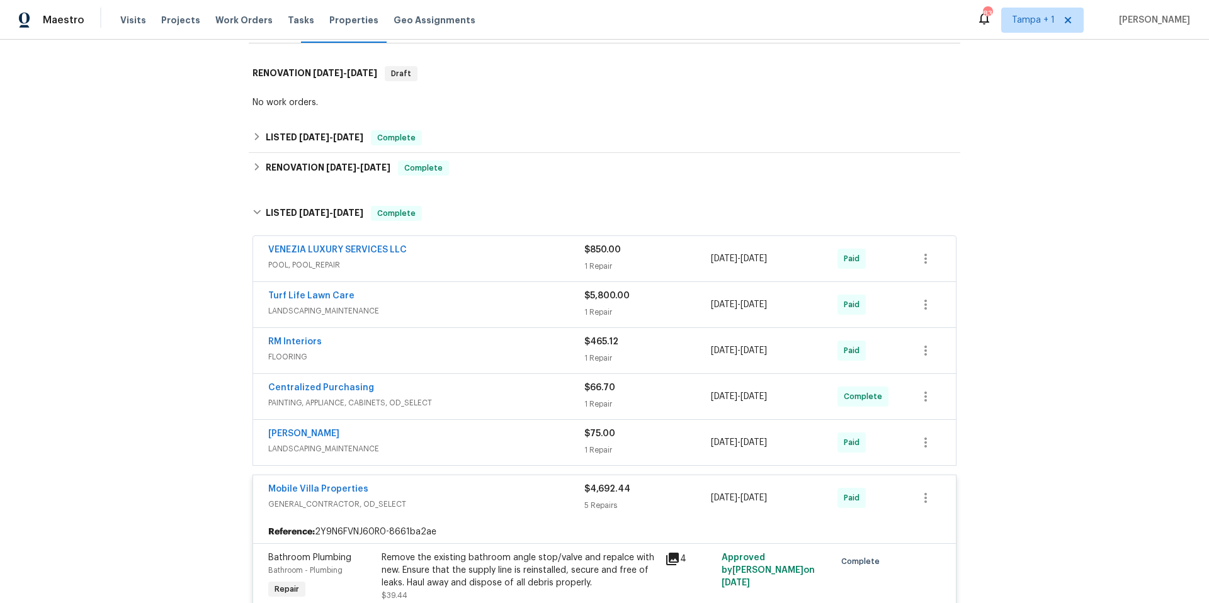
click at [449, 299] on div "Turf Life Lawn Care" at bounding box center [426, 297] width 316 height 15
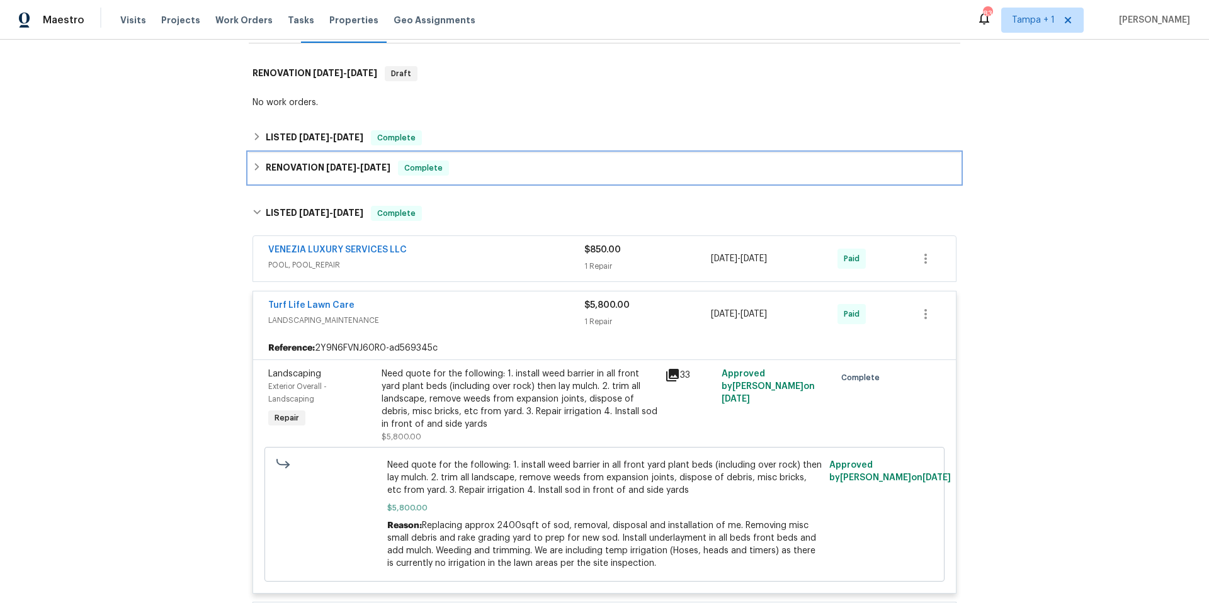
click at [346, 168] on span "[DATE]" at bounding box center [341, 167] width 30 height 9
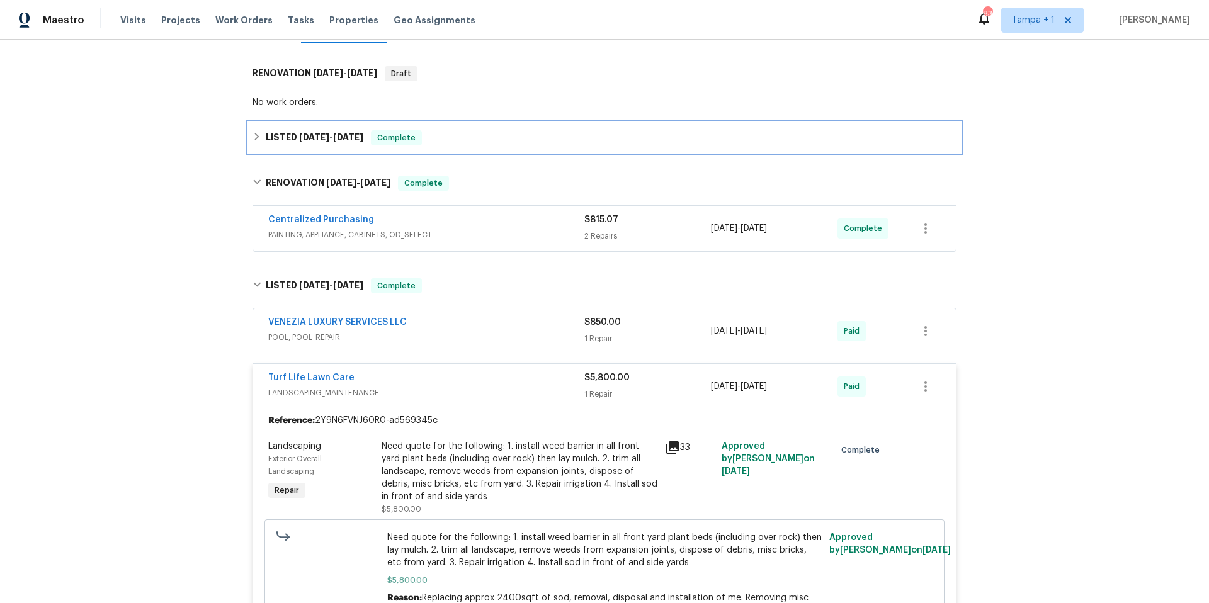
click at [322, 136] on span "[DATE]" at bounding box center [314, 137] width 30 height 9
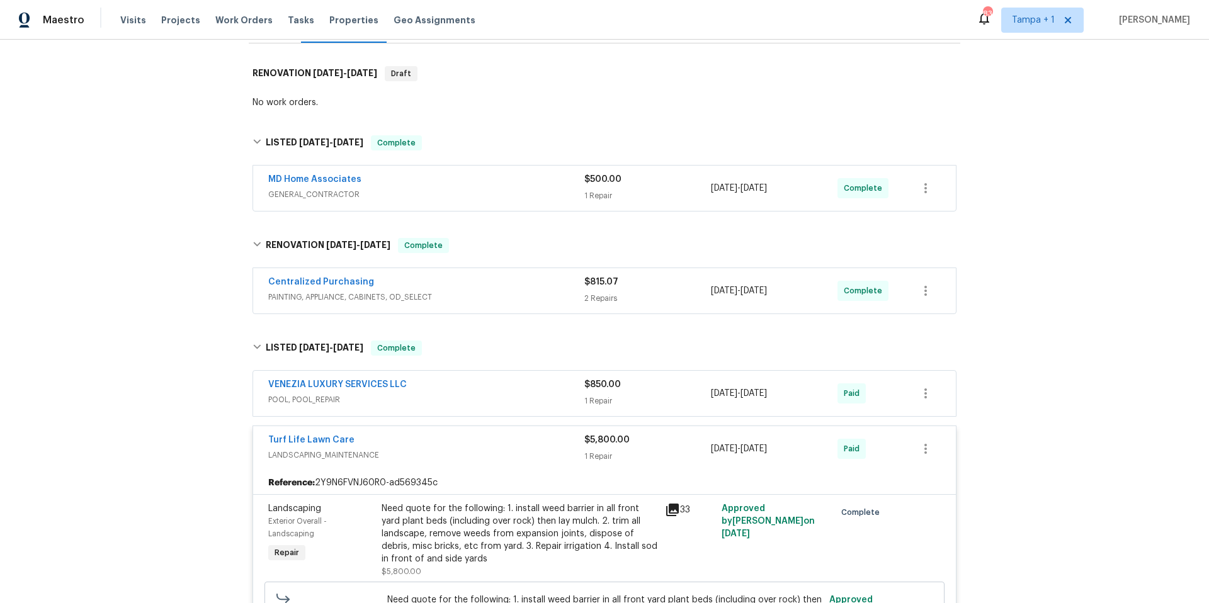
click at [447, 196] on span "GENERAL_CONTRACTOR" at bounding box center [426, 194] width 316 height 13
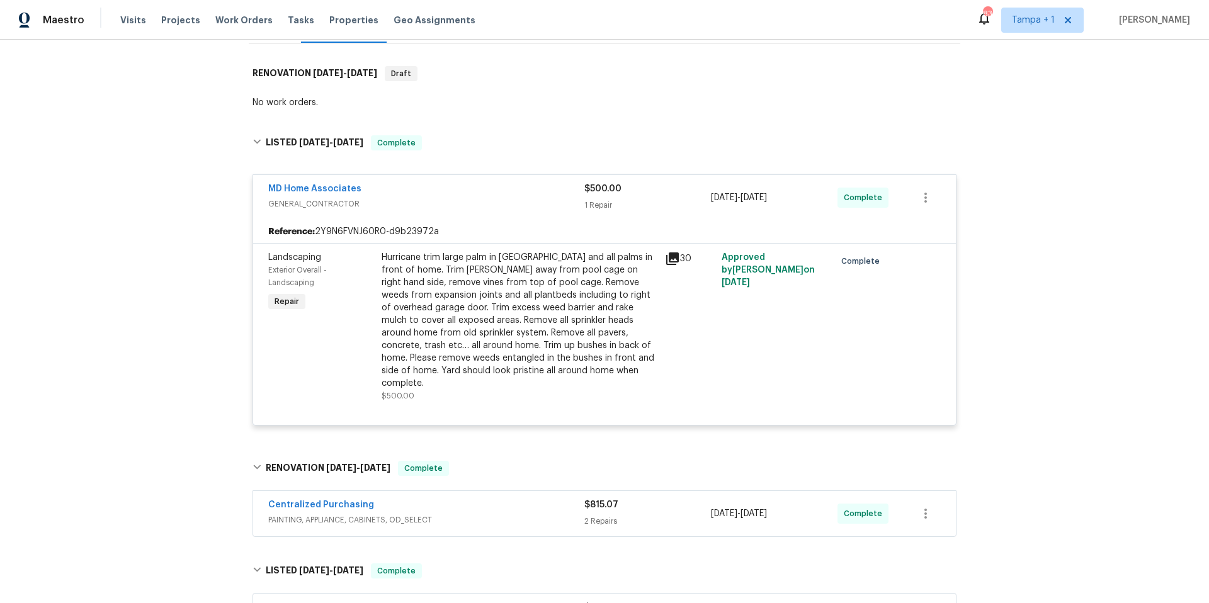
click at [447, 196] on div "MD Home Associates" at bounding box center [426, 190] width 316 height 15
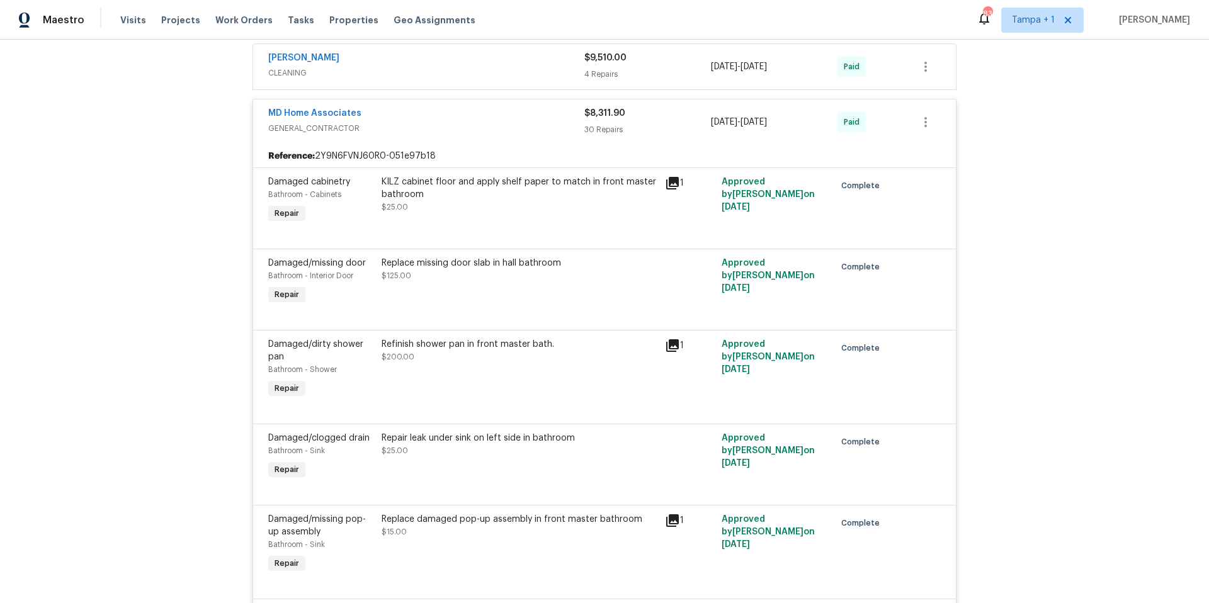
scroll to position [4361, 0]
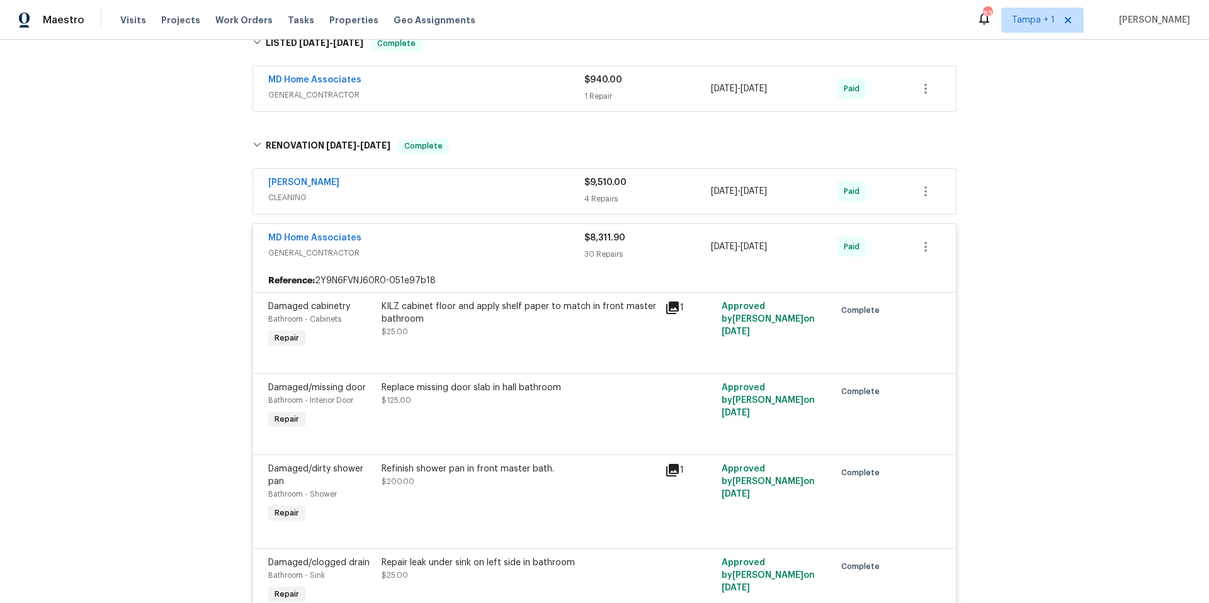
click at [486, 176] on div "[PERSON_NAME]" at bounding box center [426, 183] width 316 height 15
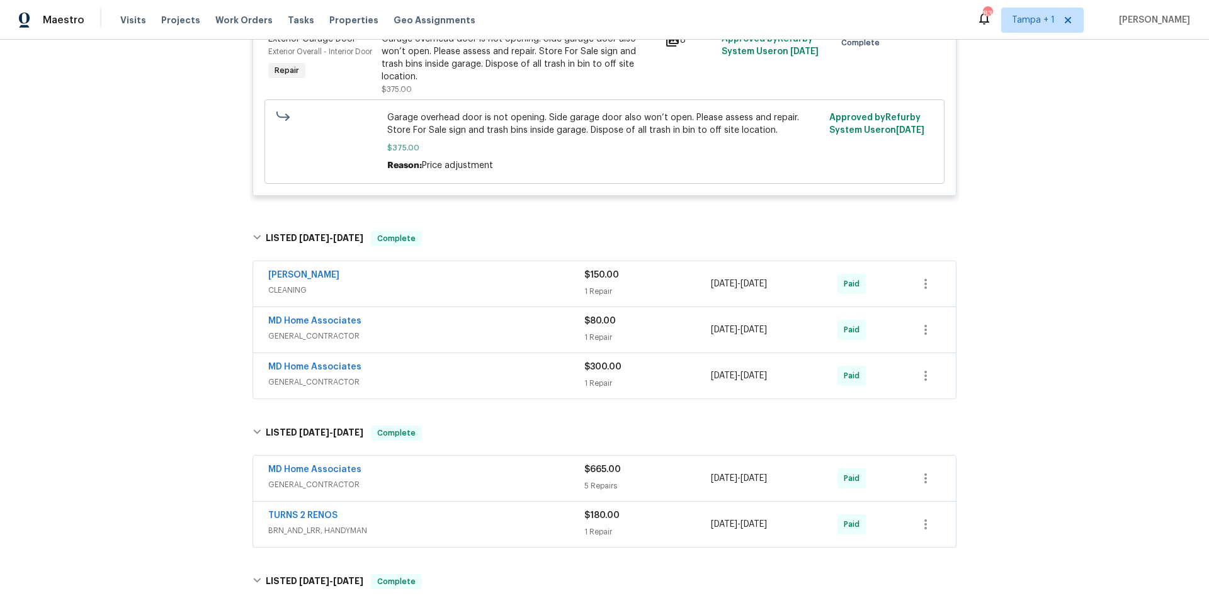
scroll to position [2878, 0]
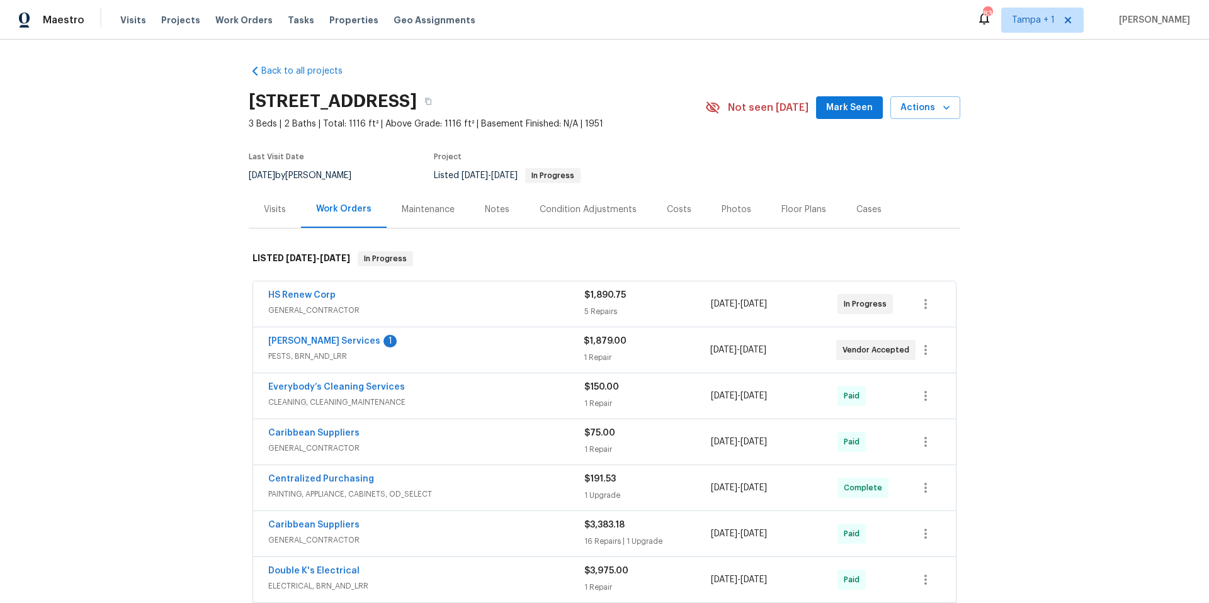
click at [477, 334] on div "[PERSON_NAME] Services 1 PESTS, BRN_AND_LRR $1,879.00 1 Repair [DATE] - [DATE] …" at bounding box center [604, 349] width 703 height 45
click at [472, 341] on div "[PERSON_NAME] Services 1" at bounding box center [426, 342] width 316 height 15
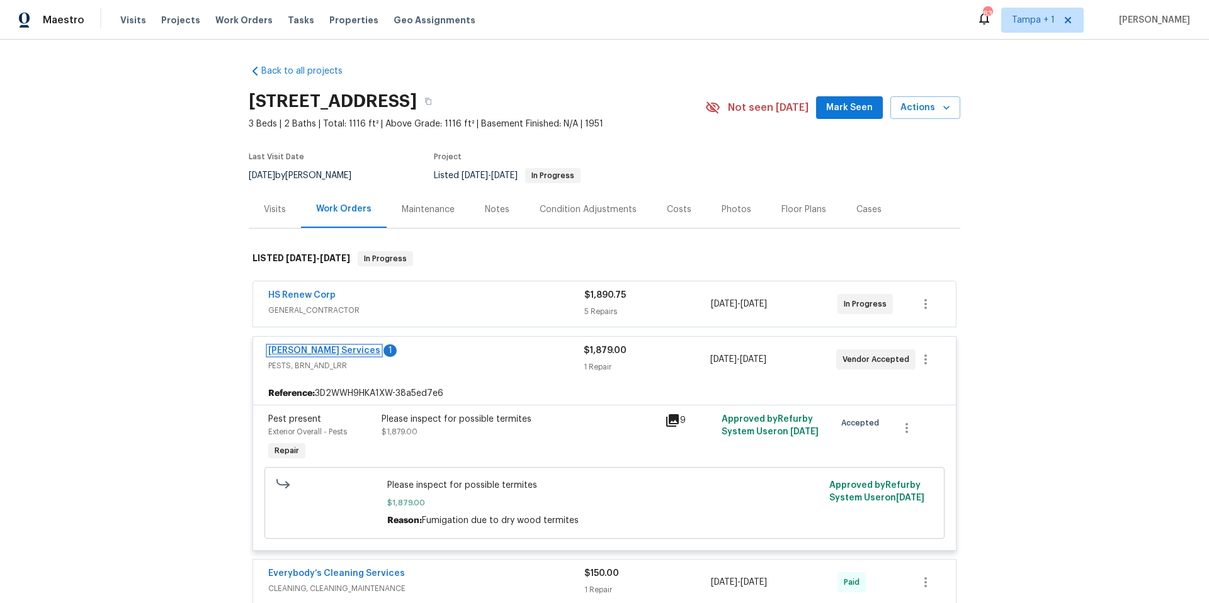
click at [307, 347] on link "[PERSON_NAME] Services" at bounding box center [324, 350] width 112 height 9
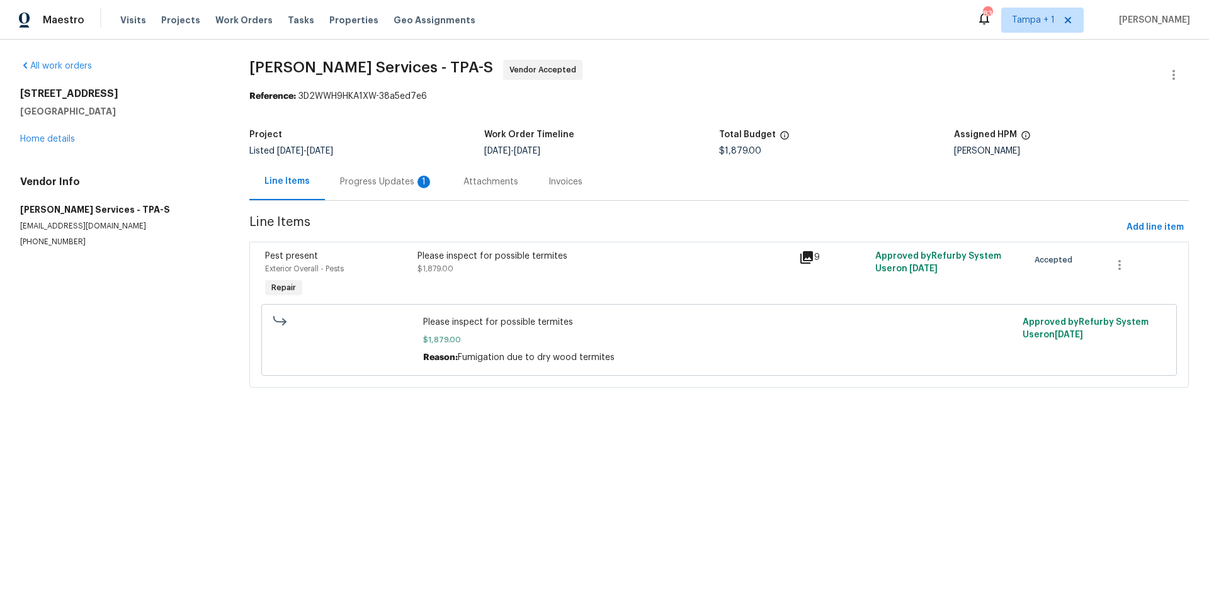
click at [372, 181] on div "Progress Updates 1" at bounding box center [386, 182] width 93 height 13
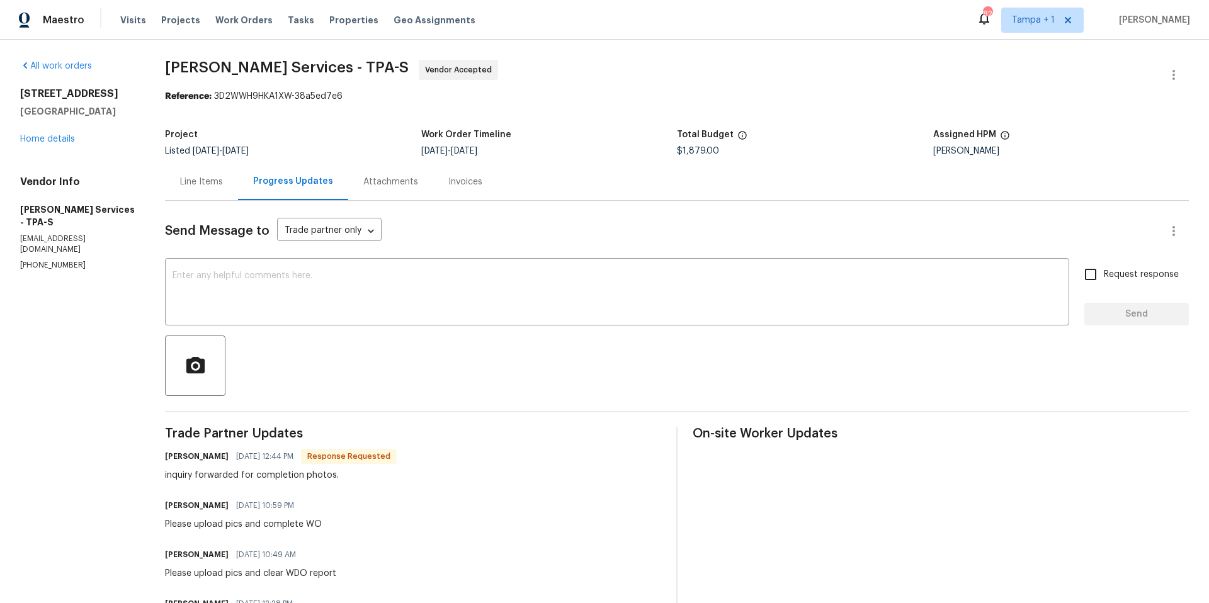
click at [1130, 276] on span "Request response" at bounding box center [1141, 274] width 75 height 13
click at [1104, 276] on input "Request response" at bounding box center [1091, 274] width 26 height 26
click at [1130, 276] on span "Request response" at bounding box center [1141, 274] width 75 height 13
click at [1104, 276] on input "Request response" at bounding box center [1091, 274] width 26 height 26
checkbox input "false"
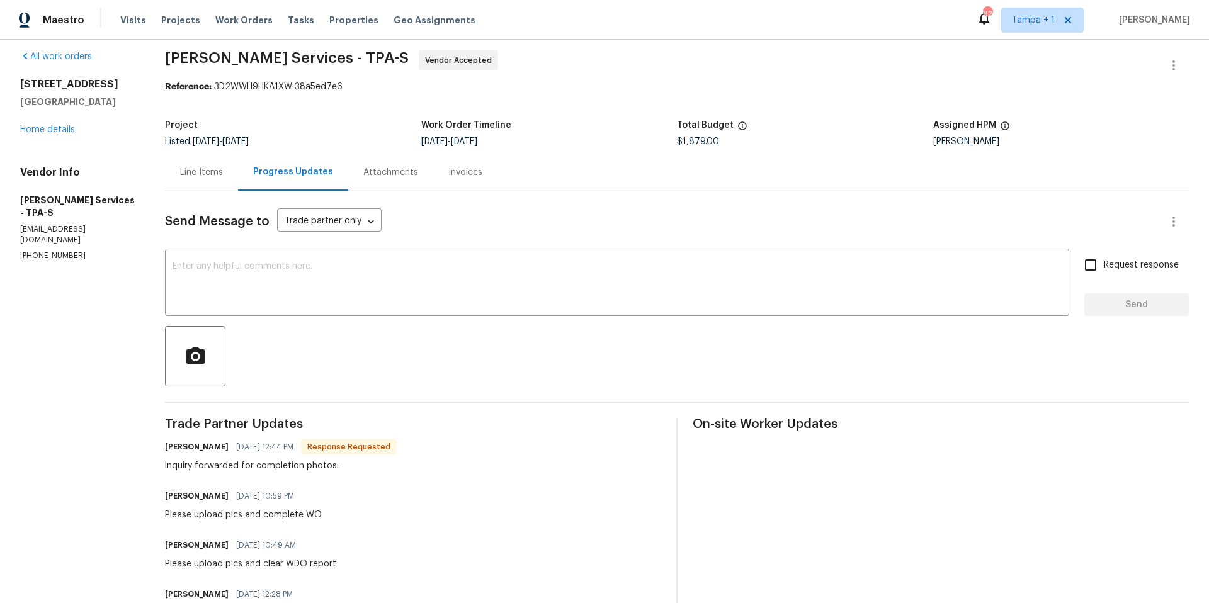
scroll to position [10, 0]
click at [404, 174] on div "Attachments" at bounding box center [390, 172] width 55 height 13
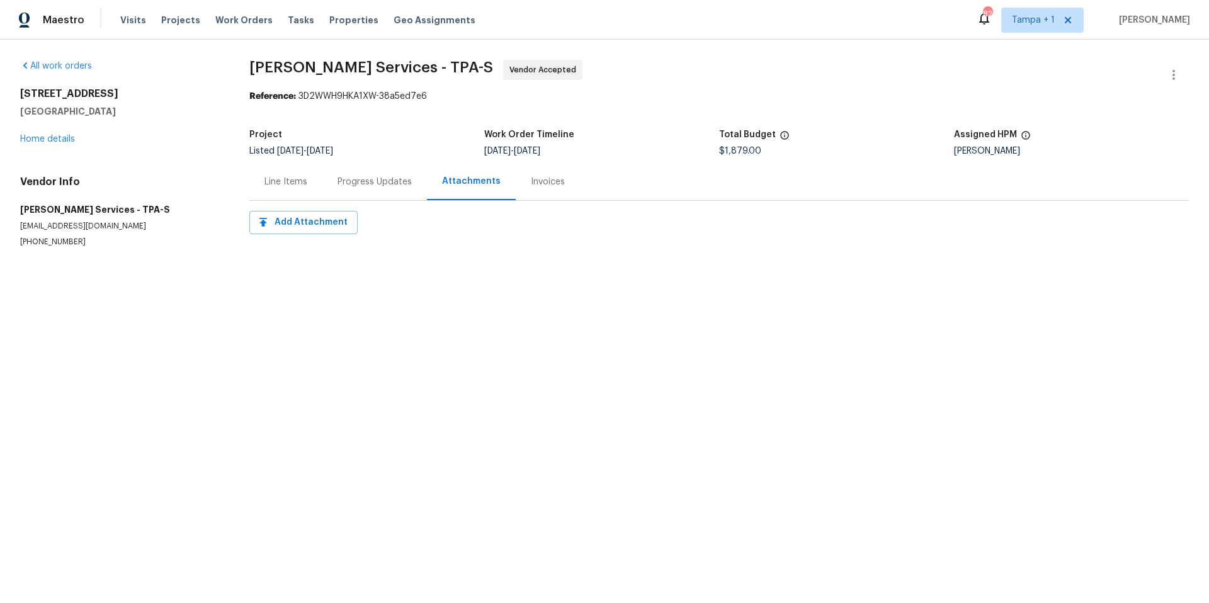
click at [262, 180] on div "Line Items" at bounding box center [285, 181] width 73 height 37
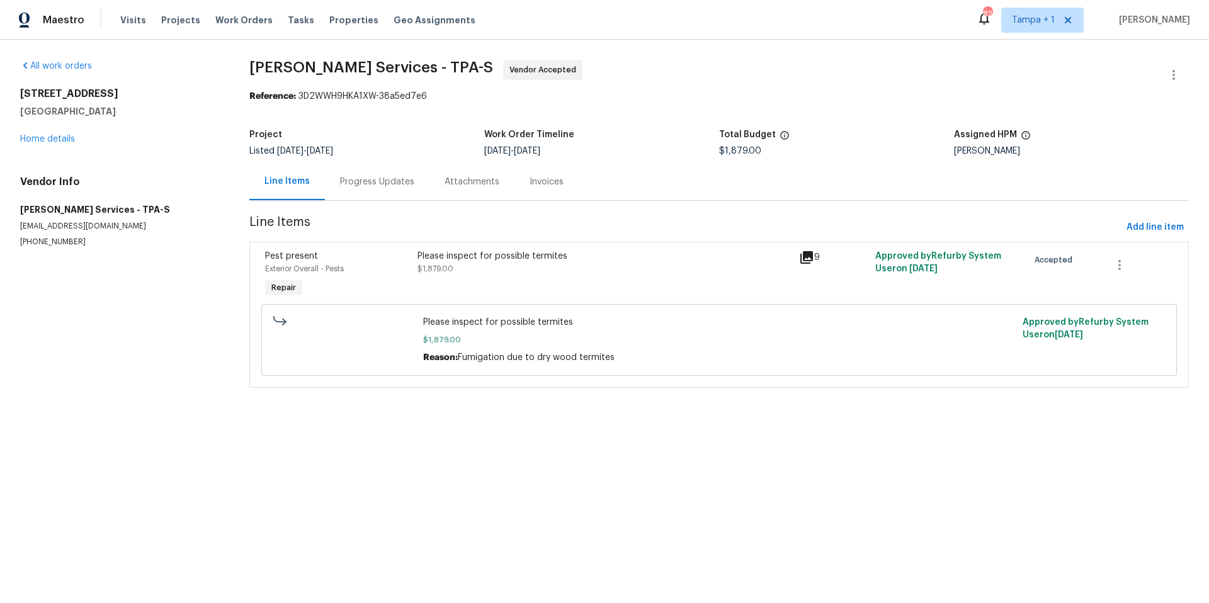
click at [693, 285] on div "Please inspect for possible termites $1,879.00" at bounding box center [605, 275] width 382 height 58
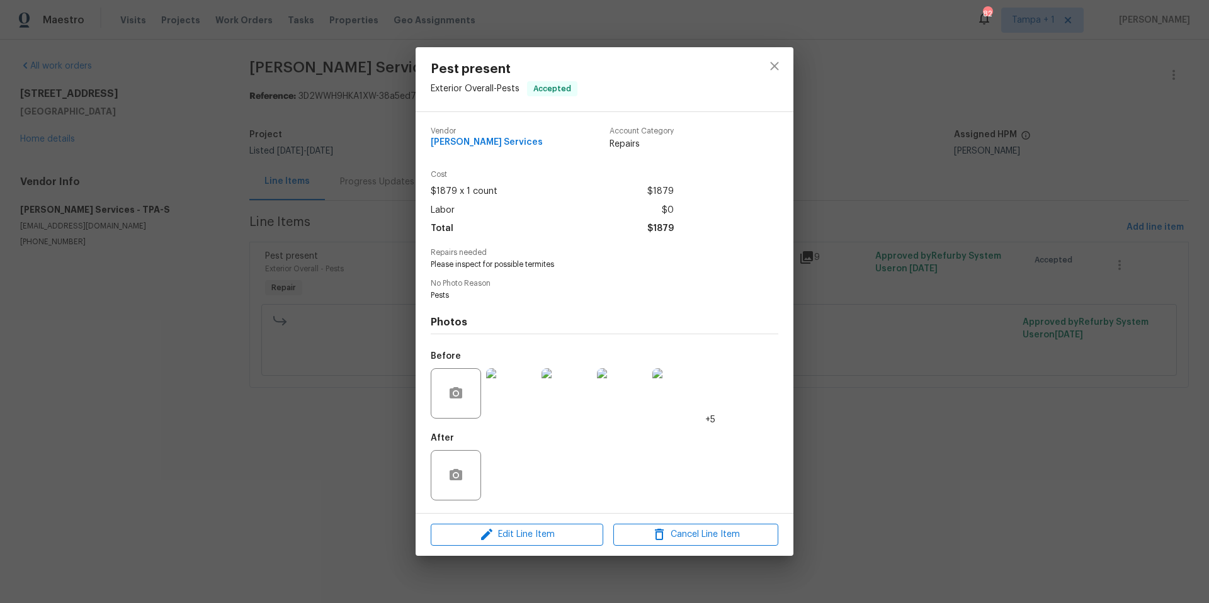
drag, startPoint x: 852, startPoint y: 251, endPoint x: 838, endPoint y: 236, distance: 20.9
click at [851, 248] on div "Pest present Exterior Overall - Pests Accepted Vendor Massey Services Account C…" at bounding box center [604, 301] width 1209 height 603
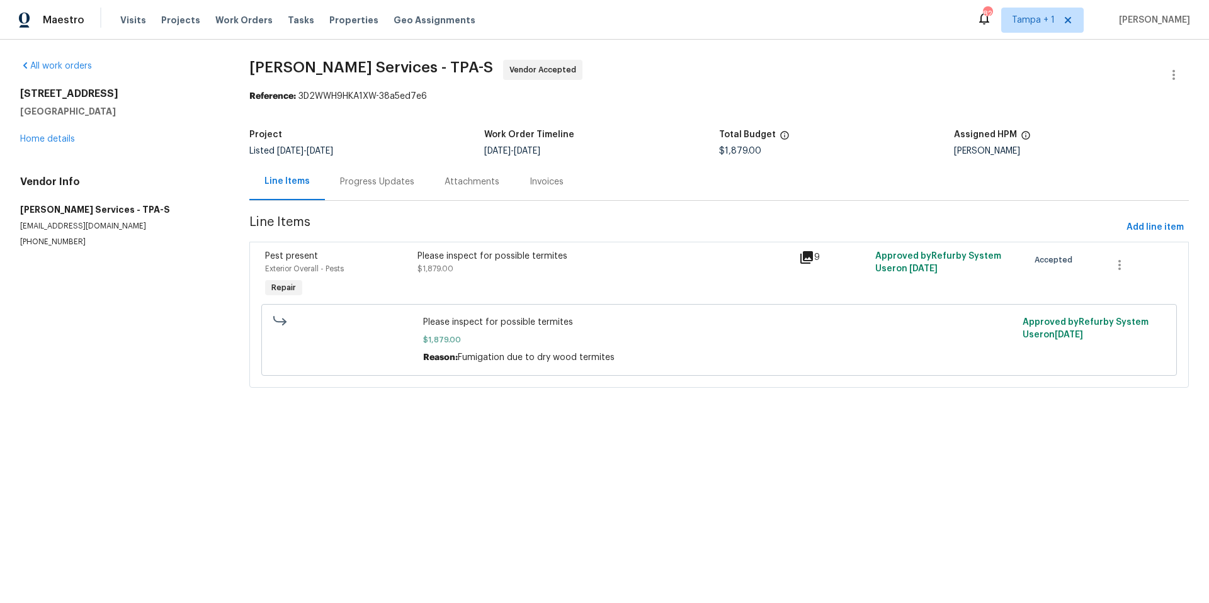
click at [49, 144] on div "548 47th Ave N Saint Petersburg, FL 33703 Home details" at bounding box center [119, 117] width 199 height 58
click at [52, 140] on link "Home details" at bounding box center [47, 139] width 55 height 9
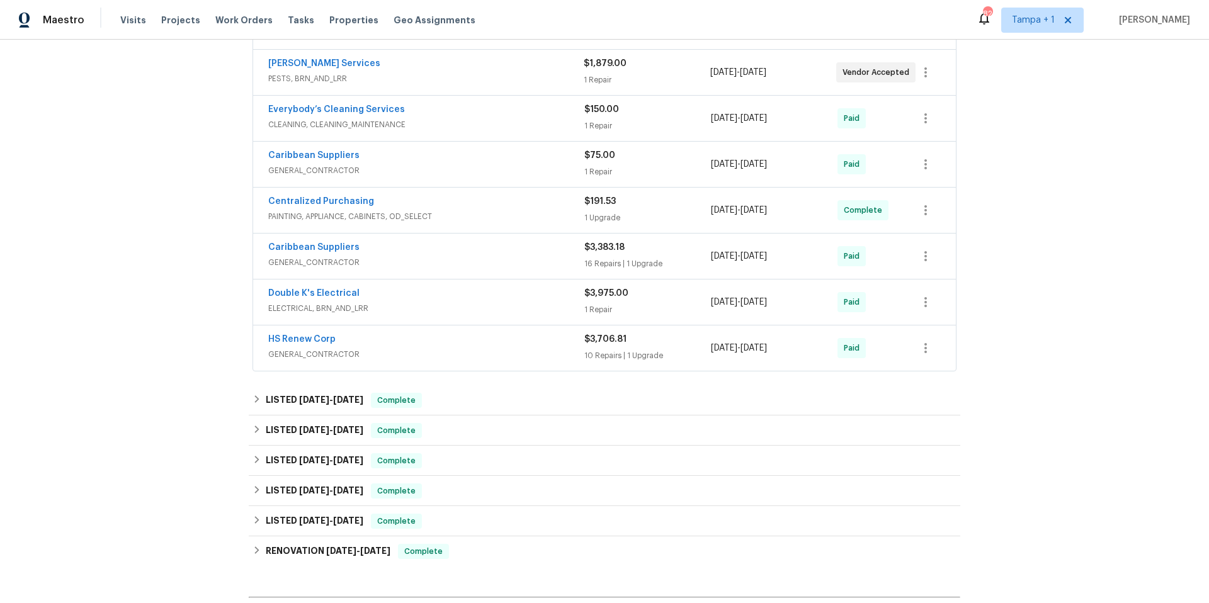
scroll to position [196, 0]
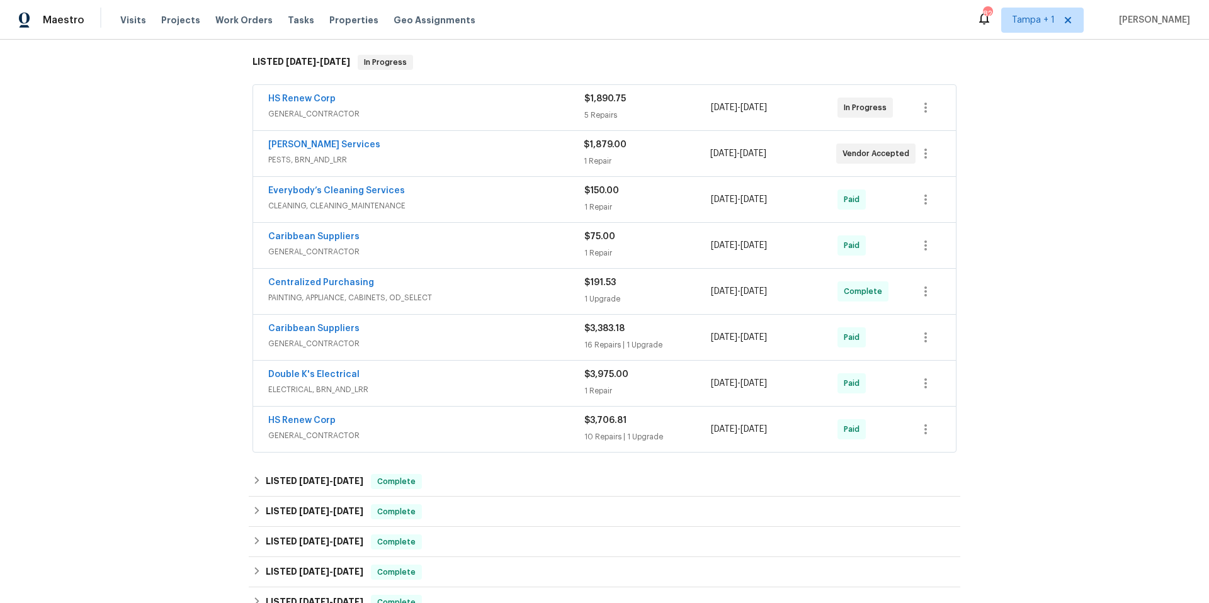
click at [464, 443] on div "HS Renew Corp GENERAL_CONTRACTOR" at bounding box center [426, 429] width 316 height 30
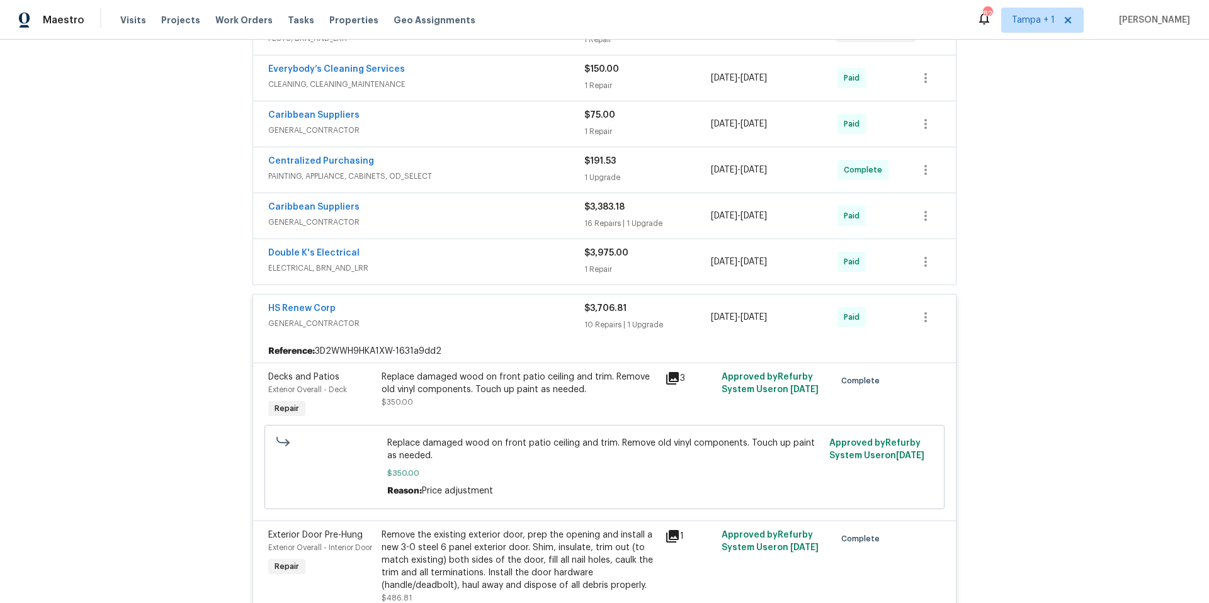
scroll to position [273, 0]
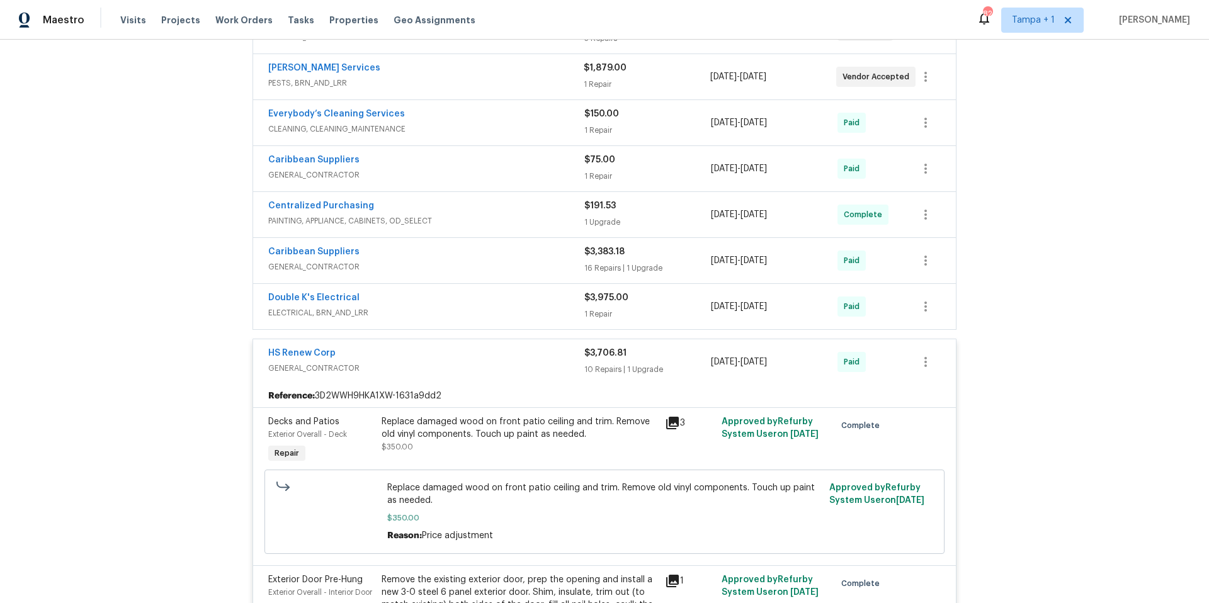
click at [388, 368] on span "GENERAL_CONTRACTOR" at bounding box center [426, 368] width 316 height 13
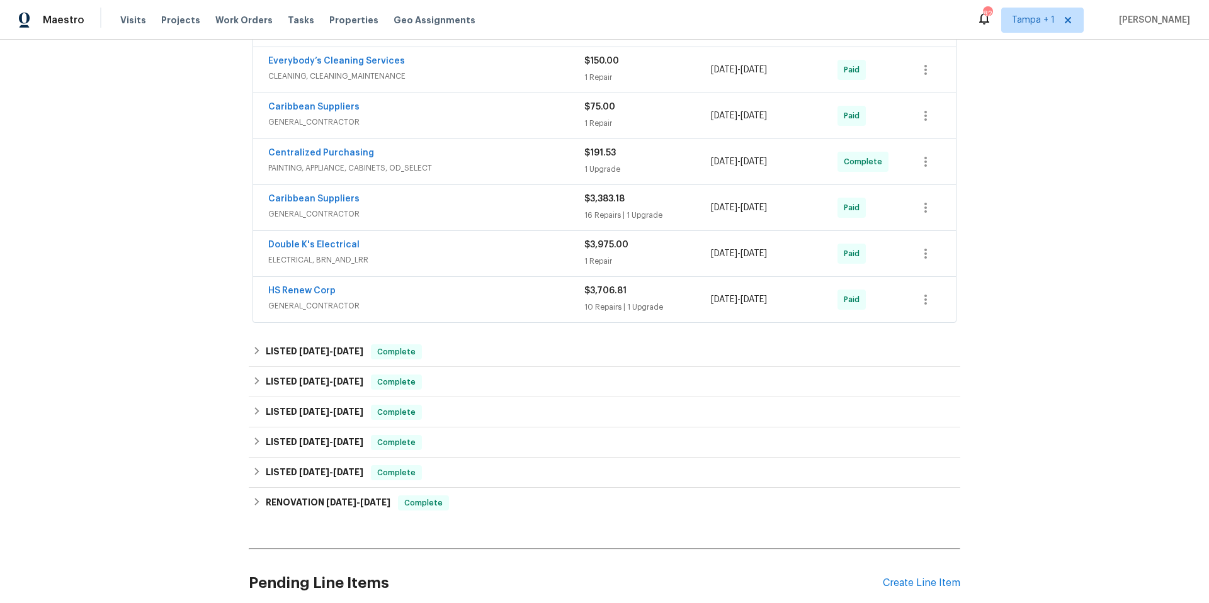
scroll to position [387, 0]
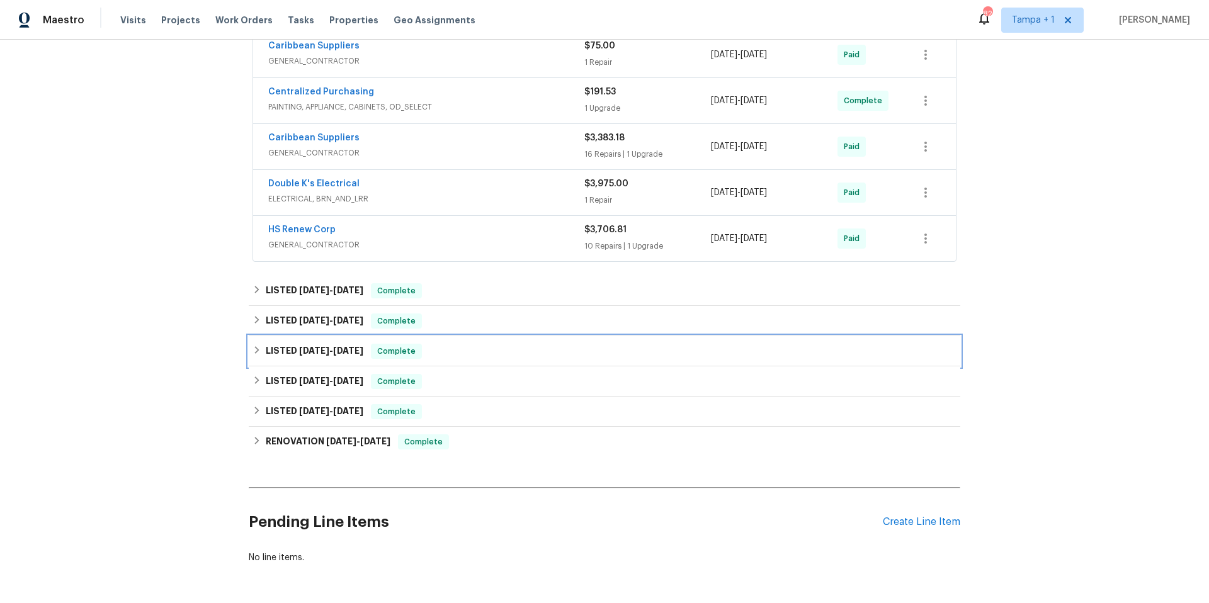
click at [335, 364] on div "LISTED 1/16/25 - 2/18/25 Complete" at bounding box center [605, 351] width 712 height 30
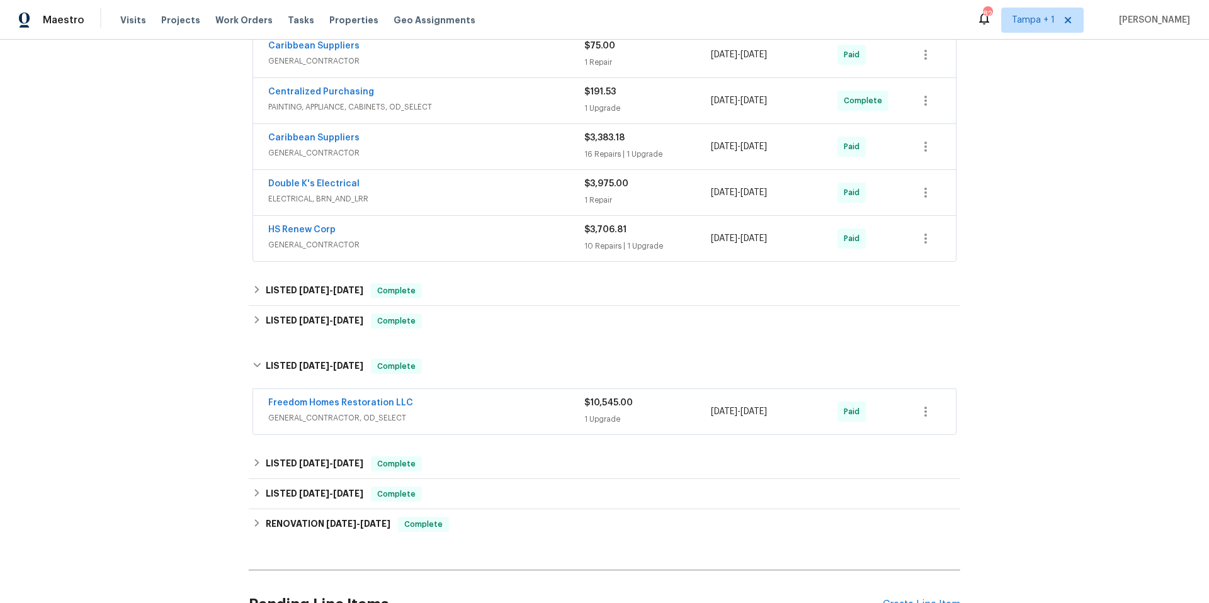
click at [514, 412] on span "GENERAL_CONTRACTOR, OD_SELECT" at bounding box center [426, 418] width 316 height 13
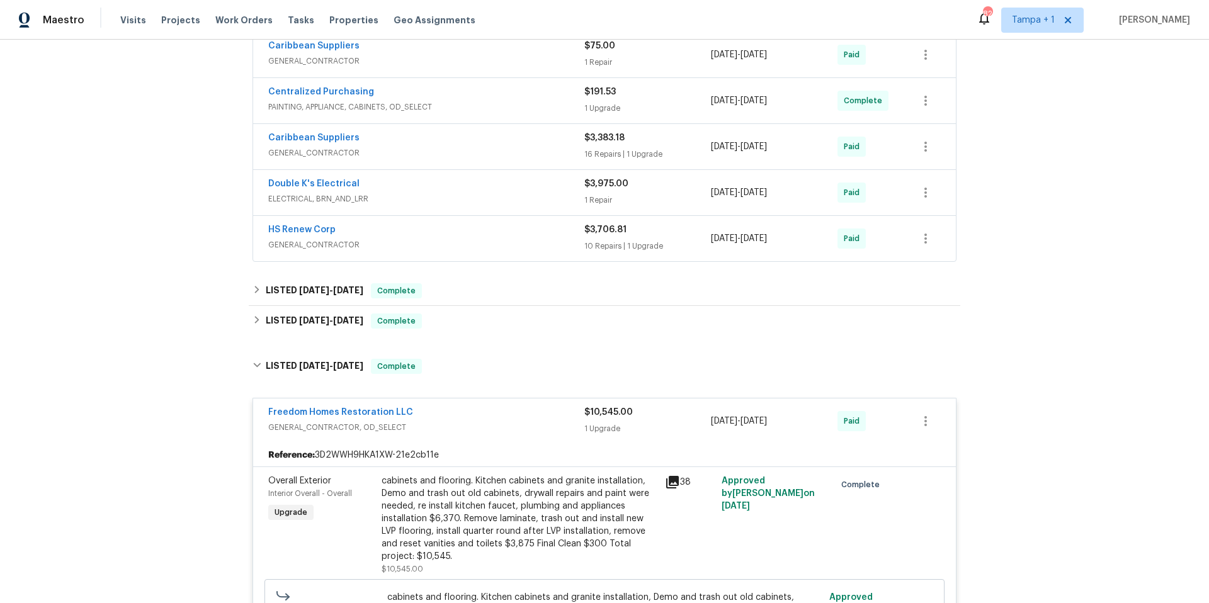
scroll to position [268, 0]
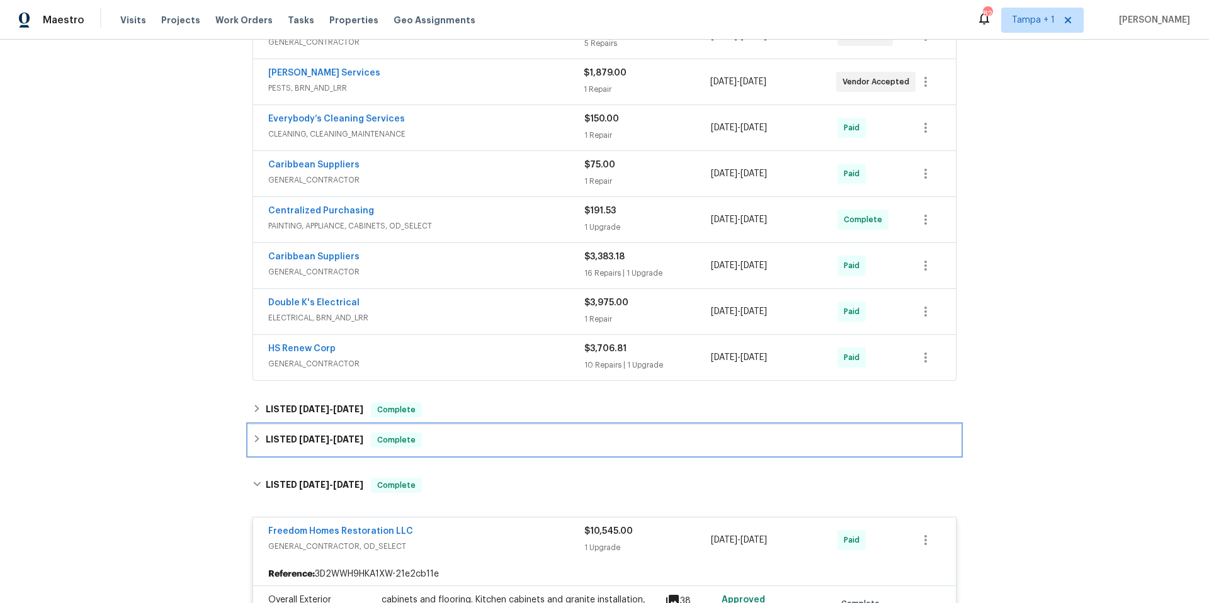
click at [511, 439] on div "LISTED 2/28/25 - 3/2/25 Complete" at bounding box center [605, 440] width 704 height 15
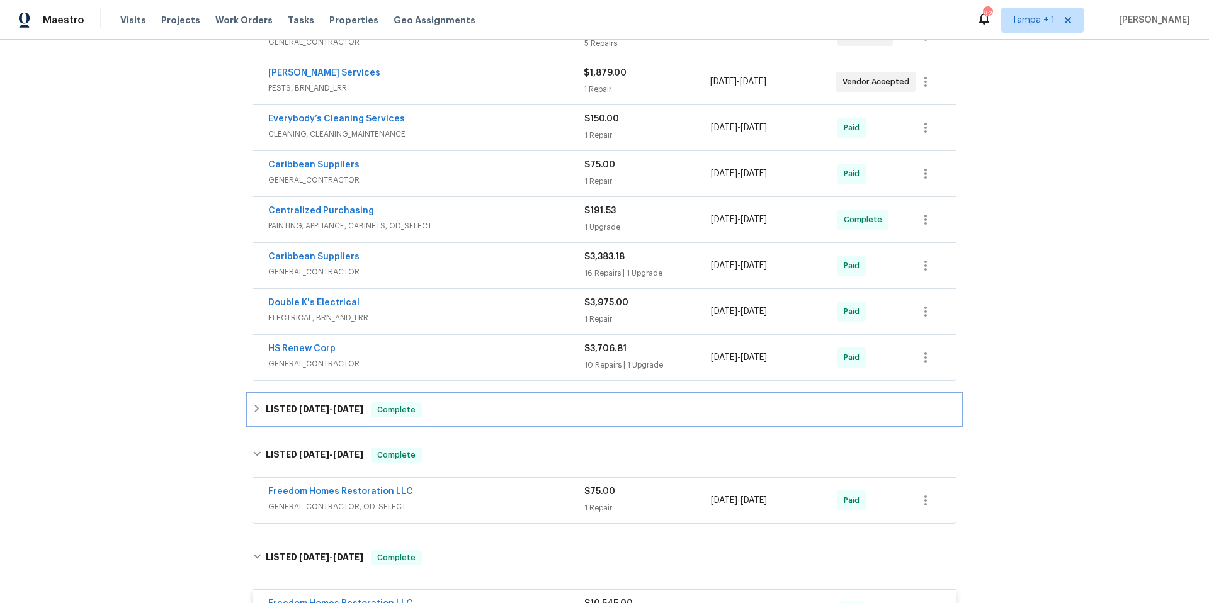
click at [520, 406] on div "LISTED 4/1/25 - 4/1/25 Complete" at bounding box center [605, 409] width 704 height 15
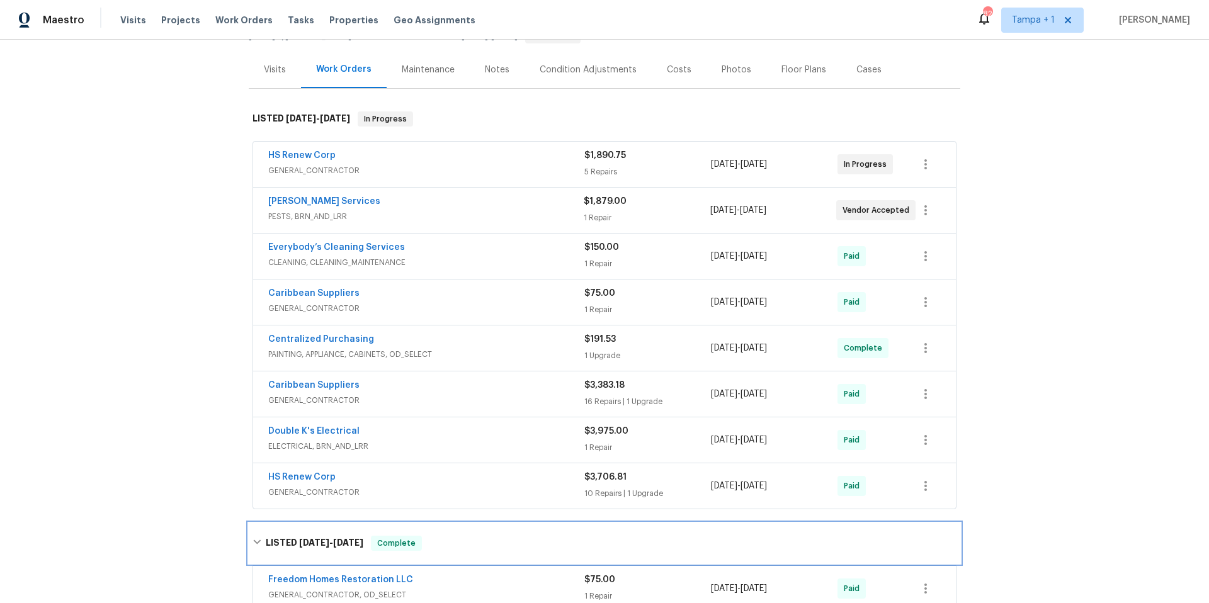
scroll to position [148, 0]
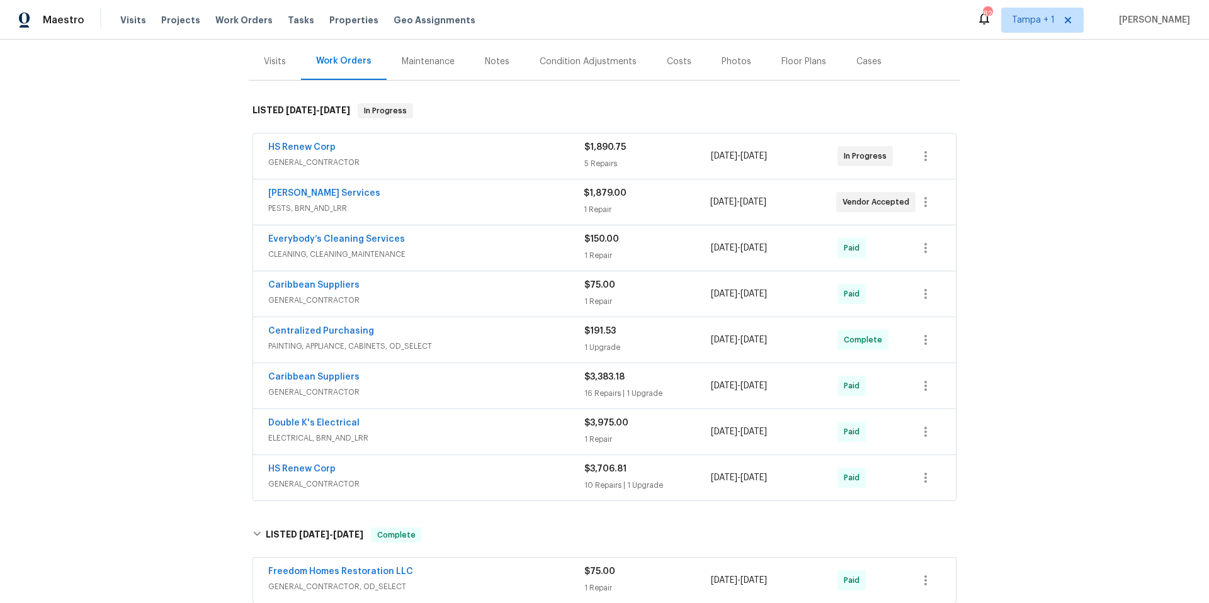
click at [481, 382] on div "Caribbean Suppliers" at bounding box center [426, 378] width 316 height 15
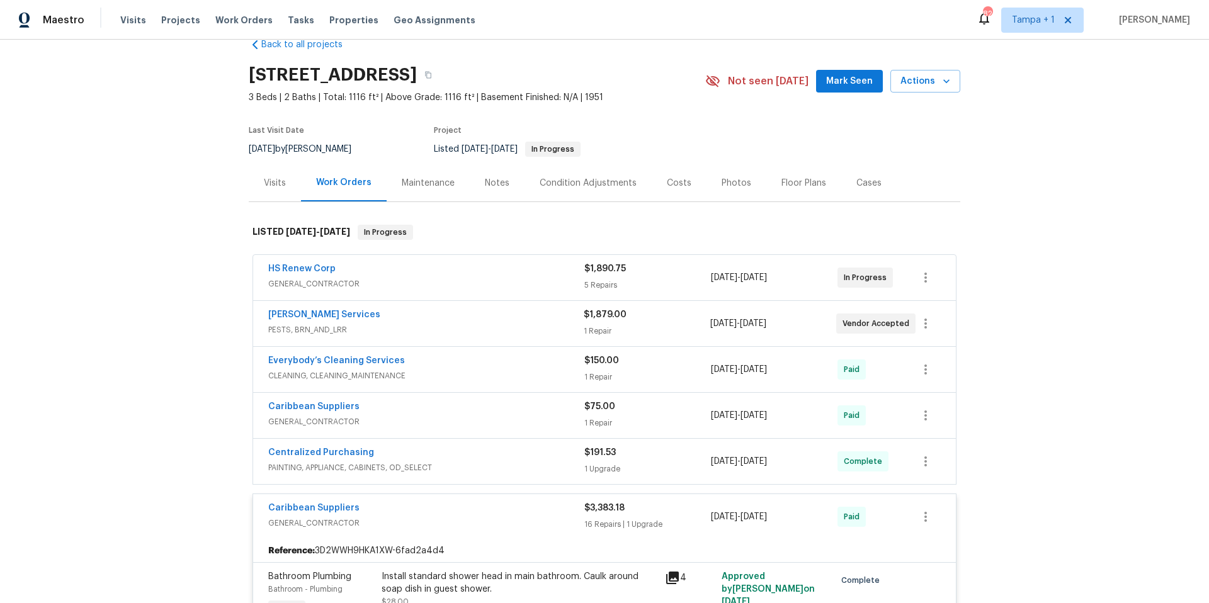
scroll to position [0, 0]
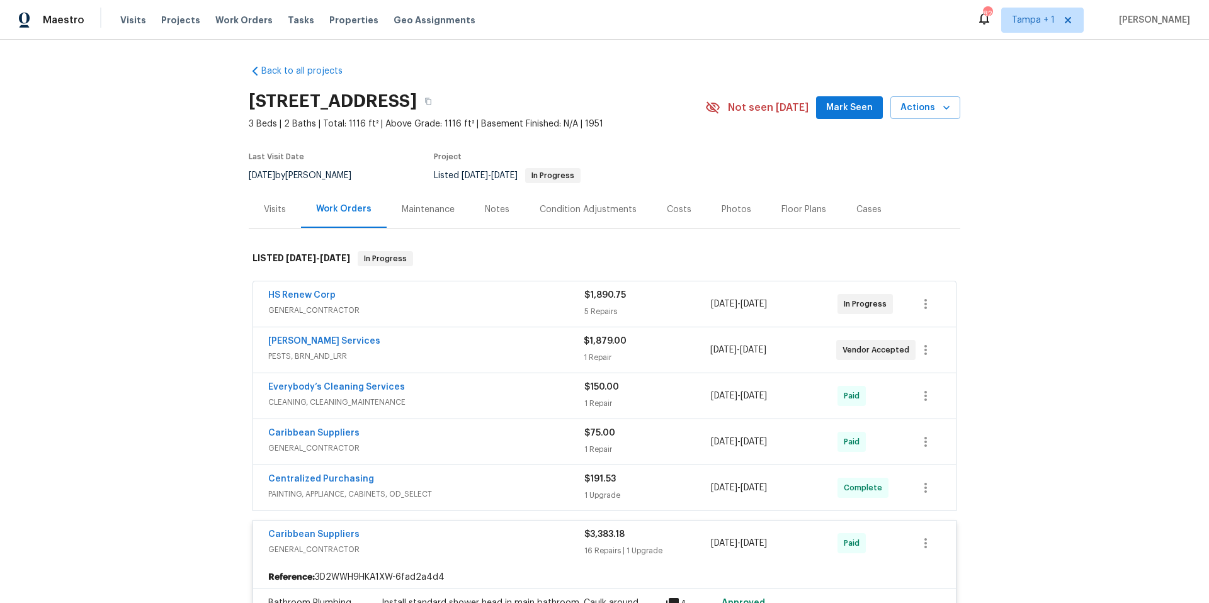
click at [338, 221] on div "Work Orders" at bounding box center [344, 209] width 86 height 37
click at [334, 214] on div "Work Orders" at bounding box center [343, 209] width 55 height 13
click at [330, 207] on div "Work Orders" at bounding box center [343, 209] width 55 height 13
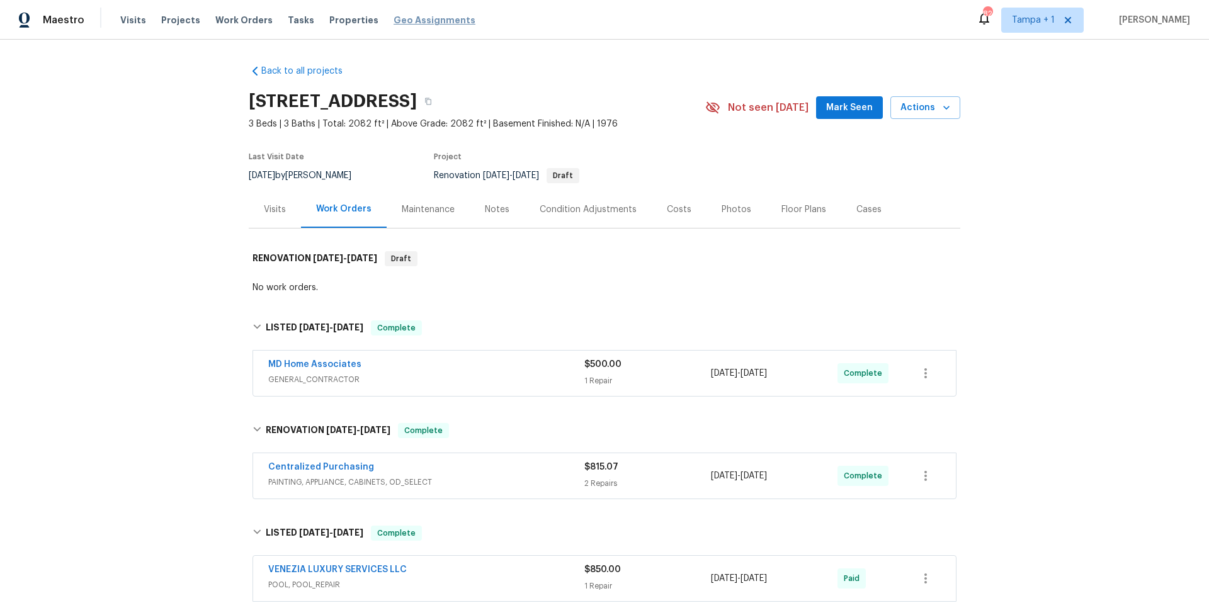
scroll to position [2878, 0]
